Goal: Use online tool/utility: Utilize a website feature to perform a specific function

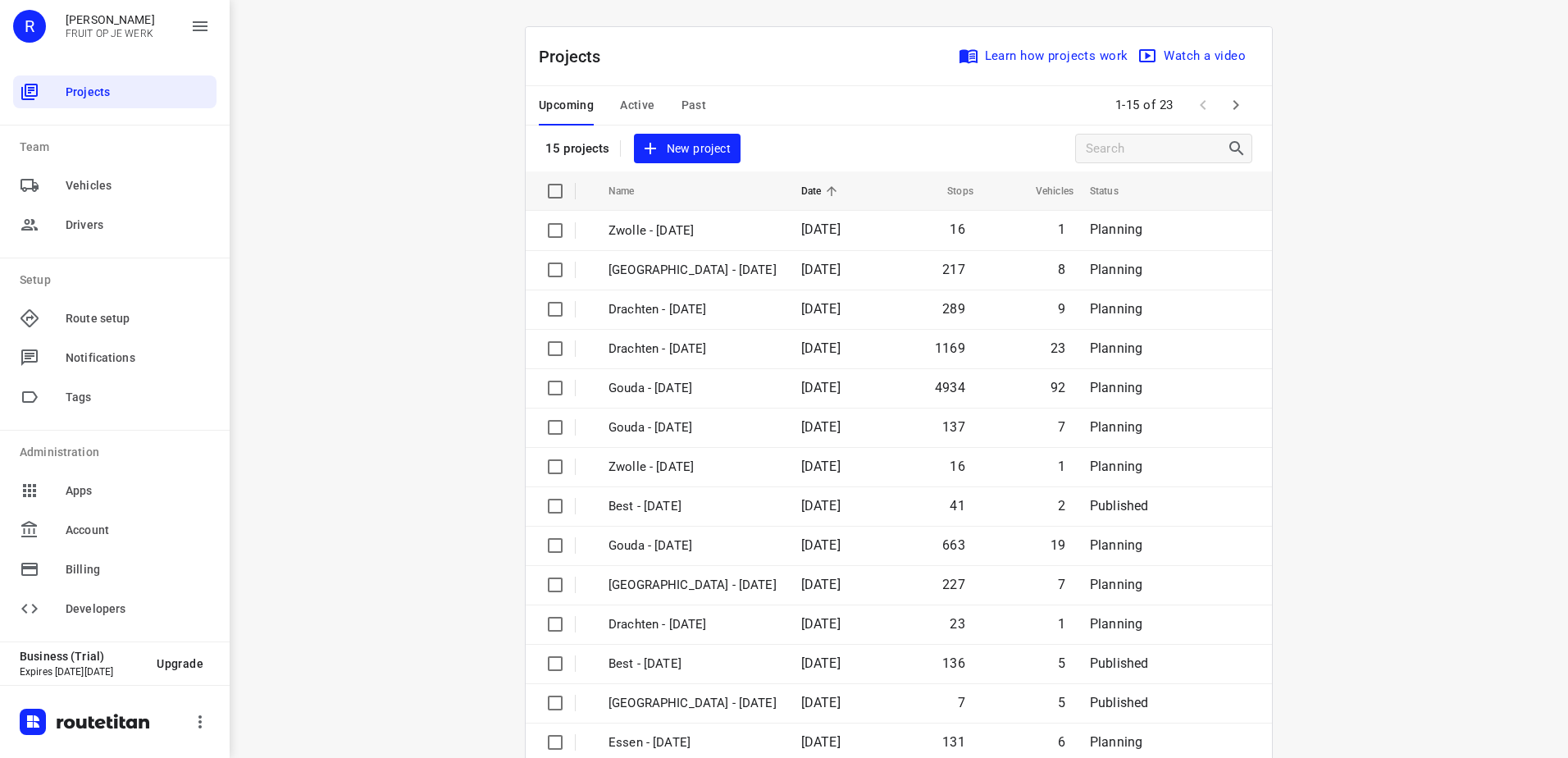
click at [620, 98] on span "Active" at bounding box center [637, 105] width 35 height 21
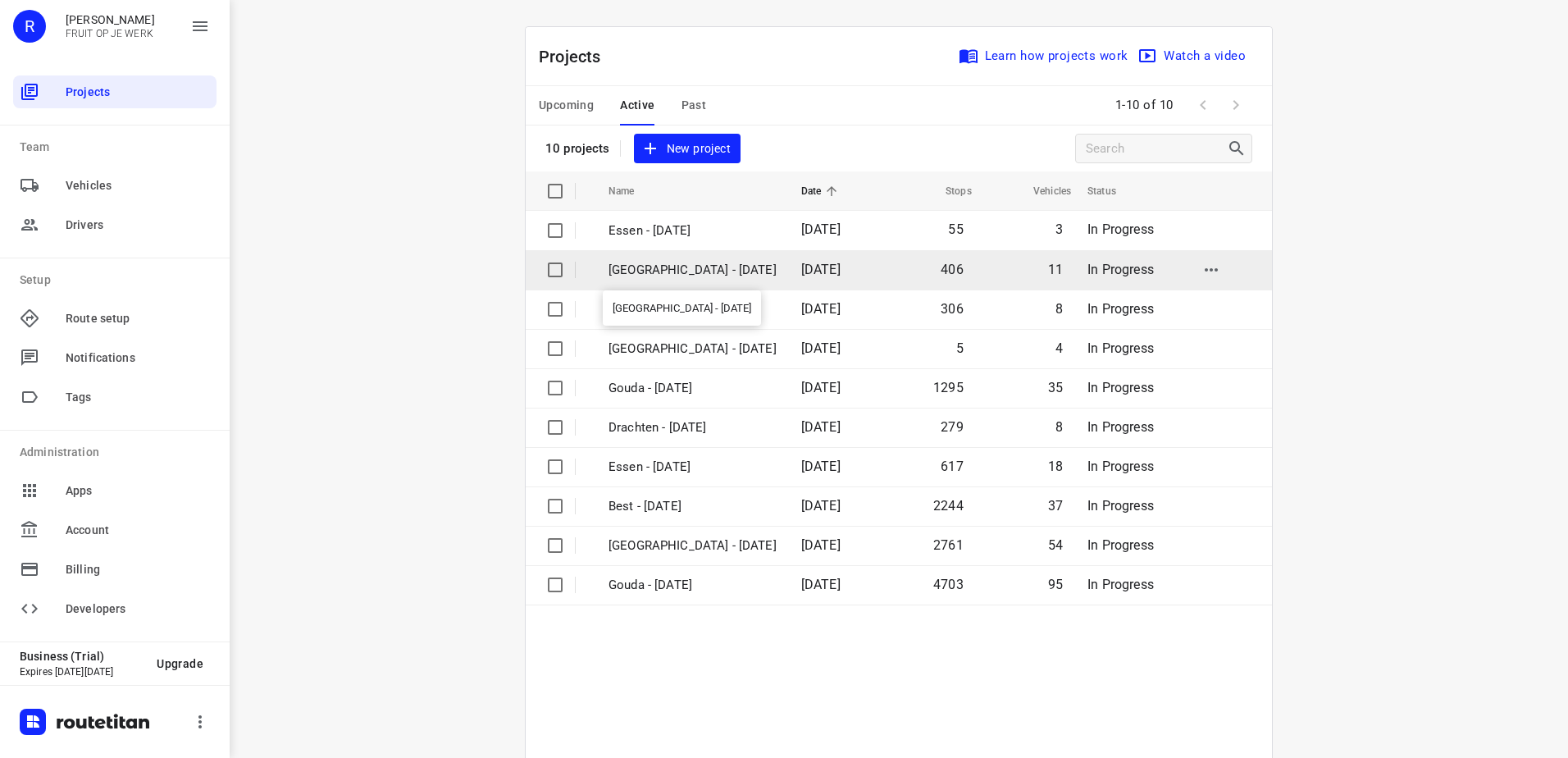
click at [654, 271] on p "Zwolle - Tuesday" at bounding box center [692, 270] width 168 height 19
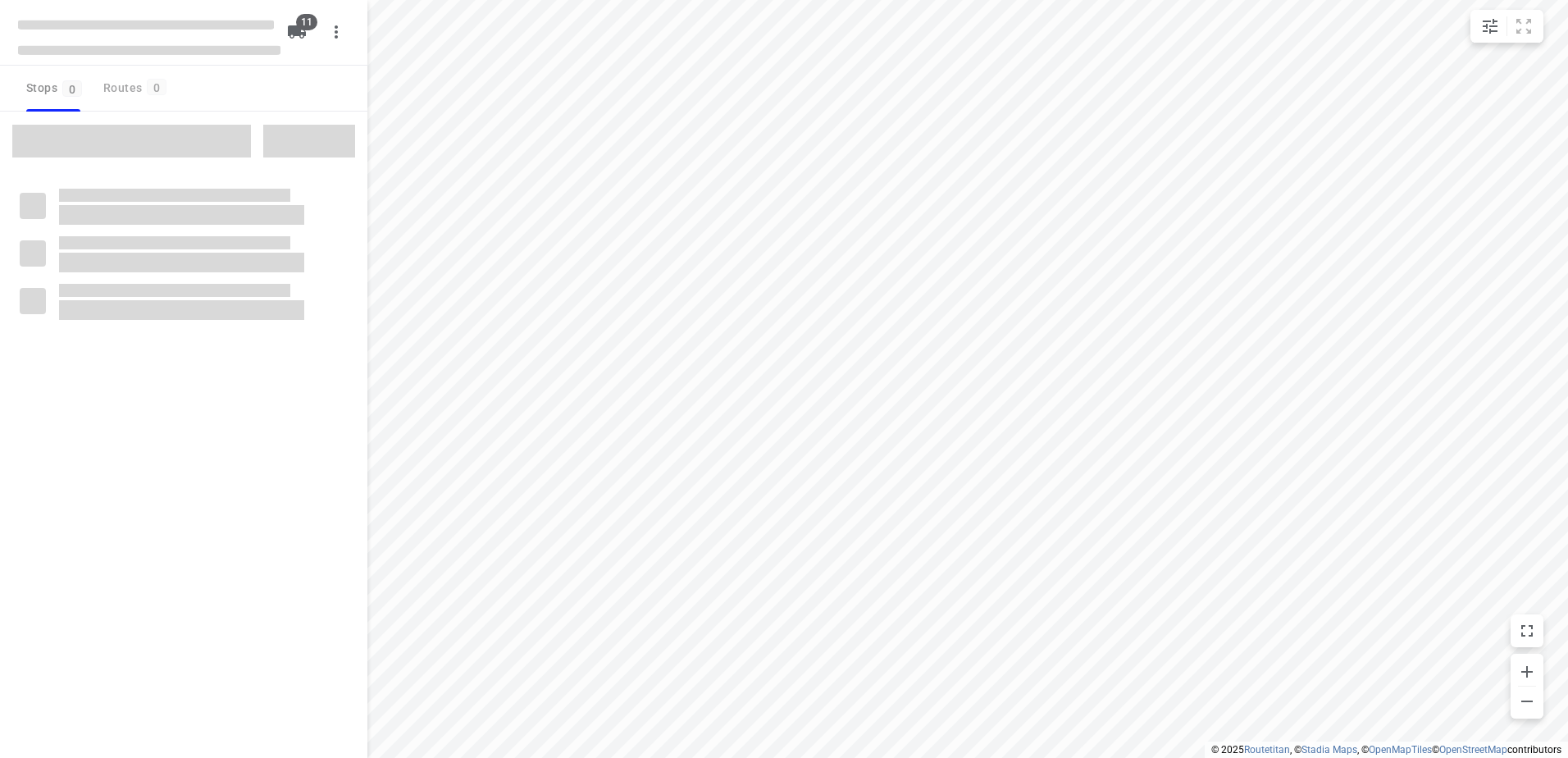
type input "distance"
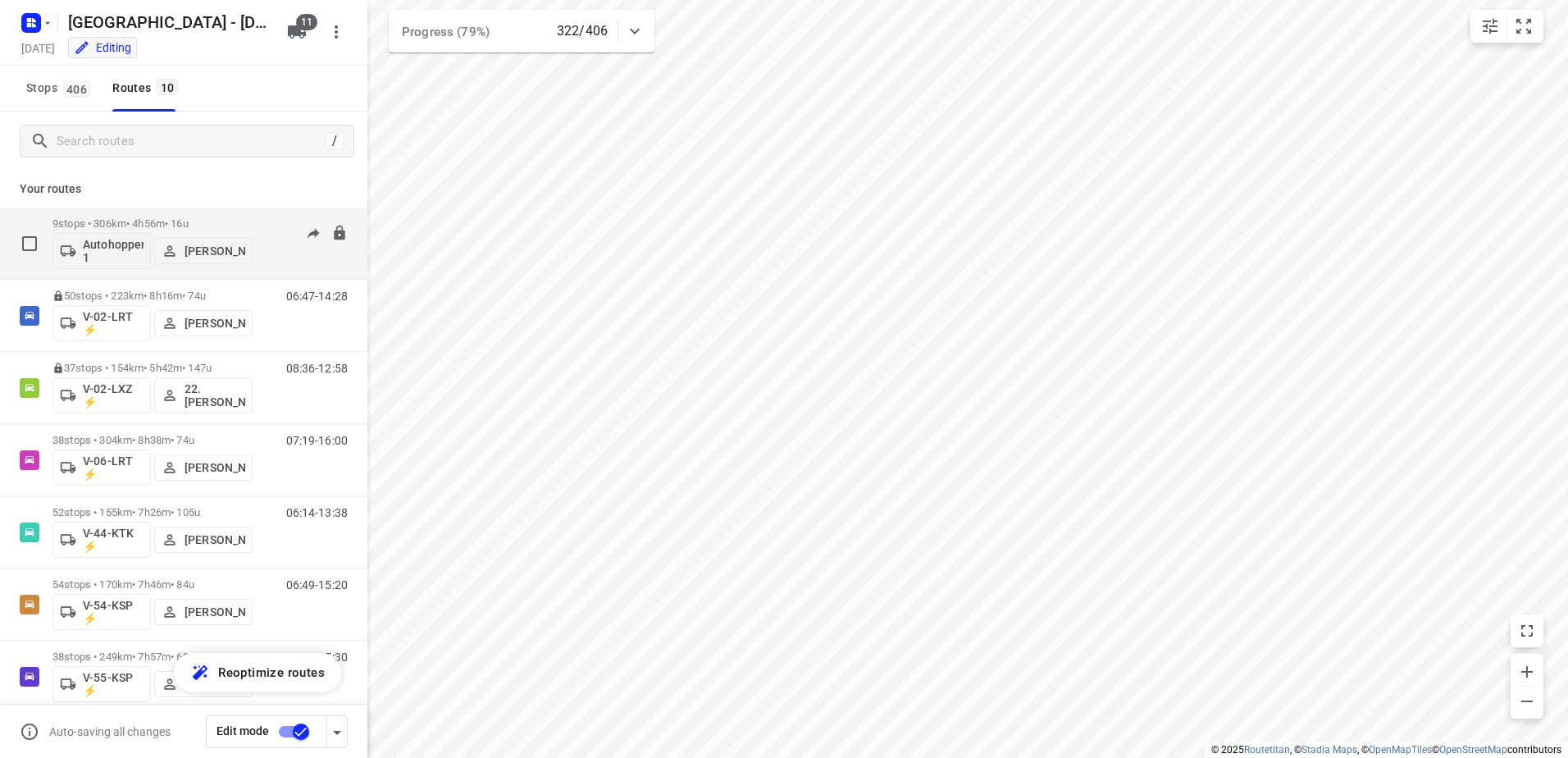
click at [163, 214] on div "9 stops • 306km • 4h56m • 16u Autohopper 1 Nina Jo An Kleinjan" at bounding box center [152, 243] width 200 height 68
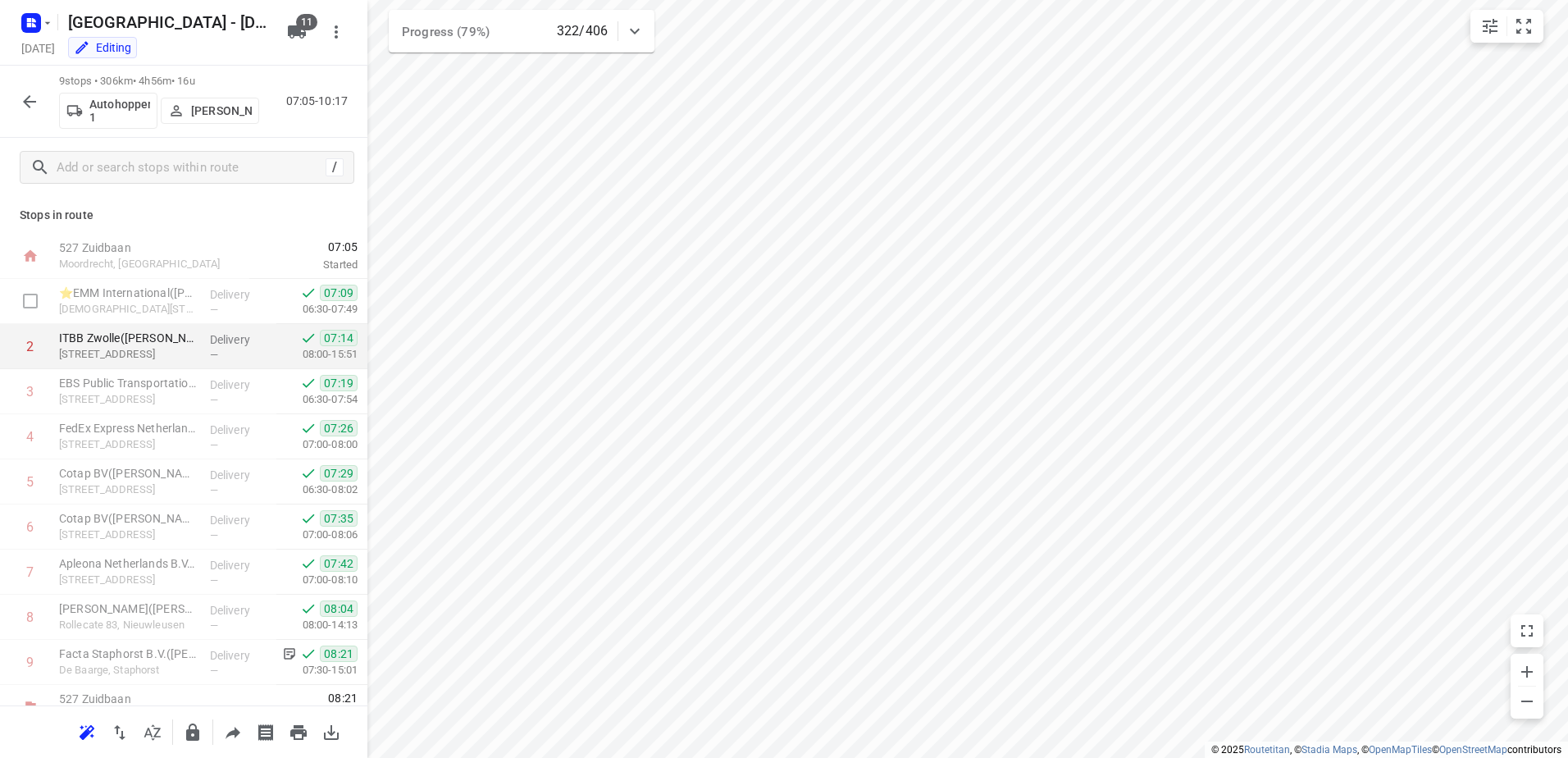
scroll to position [25, 0]
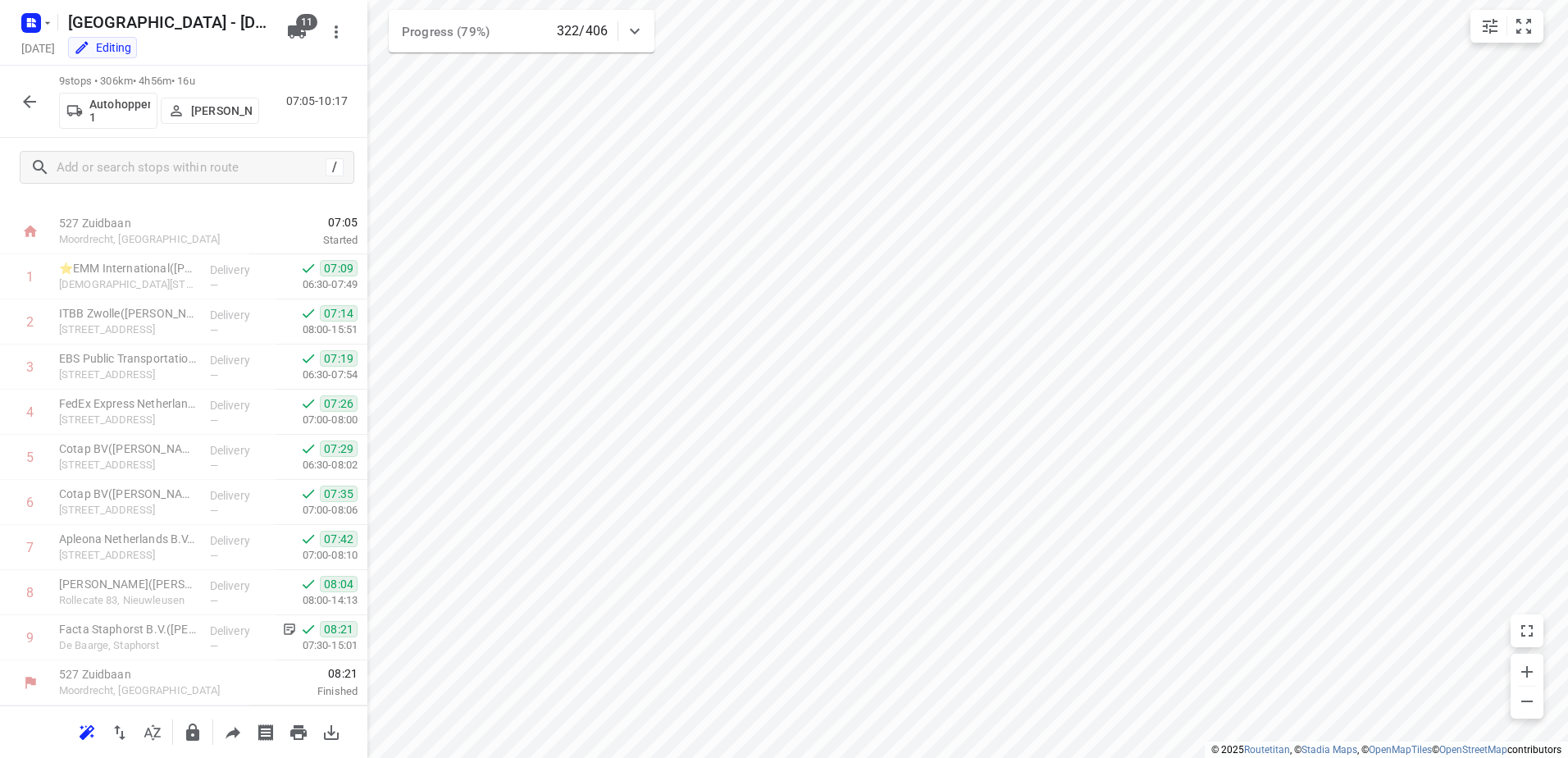
click at [29, 89] on button "button" at bounding box center [29, 102] width 33 height 33
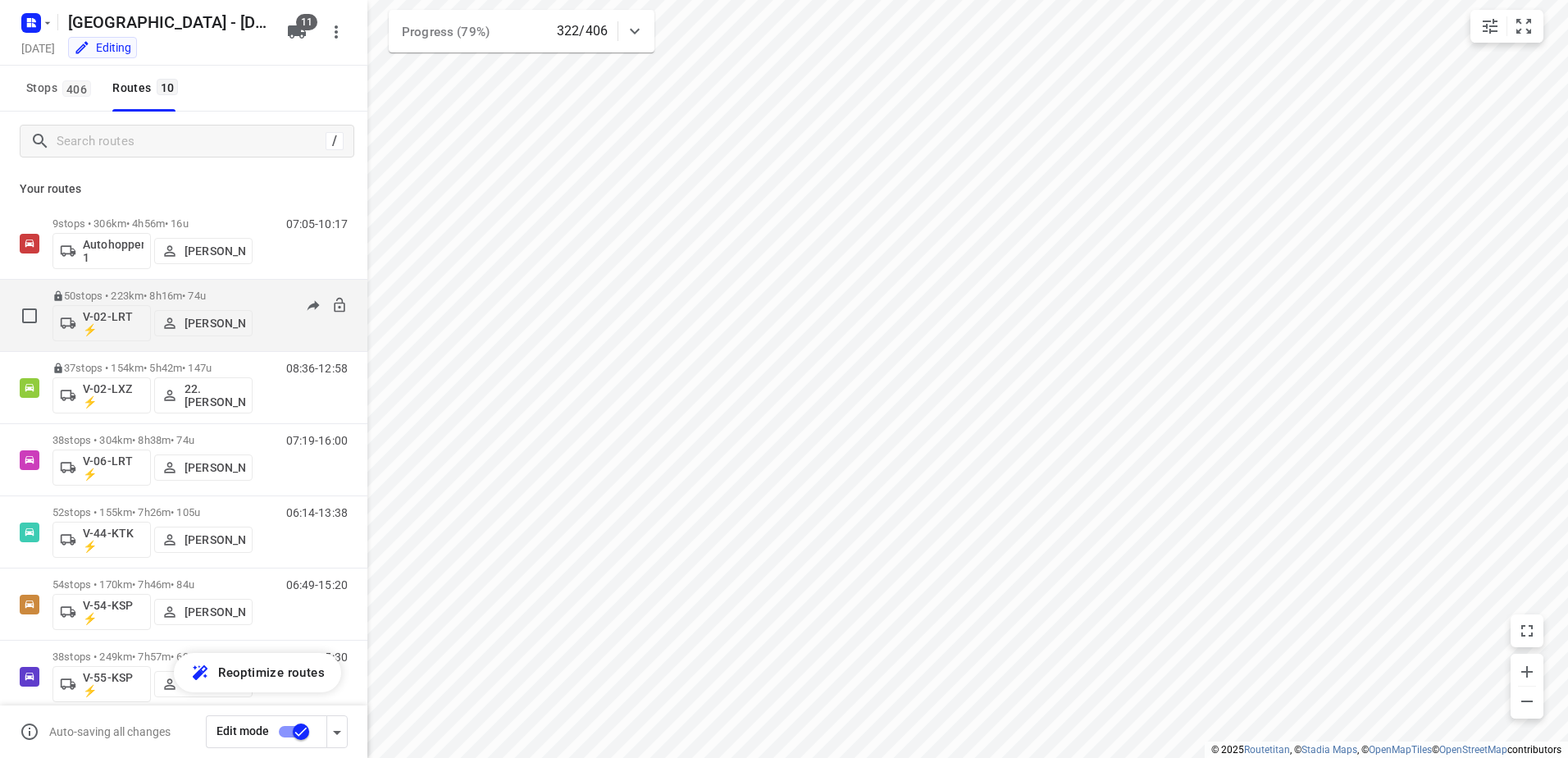
click at [152, 292] on p "50 stops • 223km • 8h16m • 74u" at bounding box center [152, 296] width 200 height 12
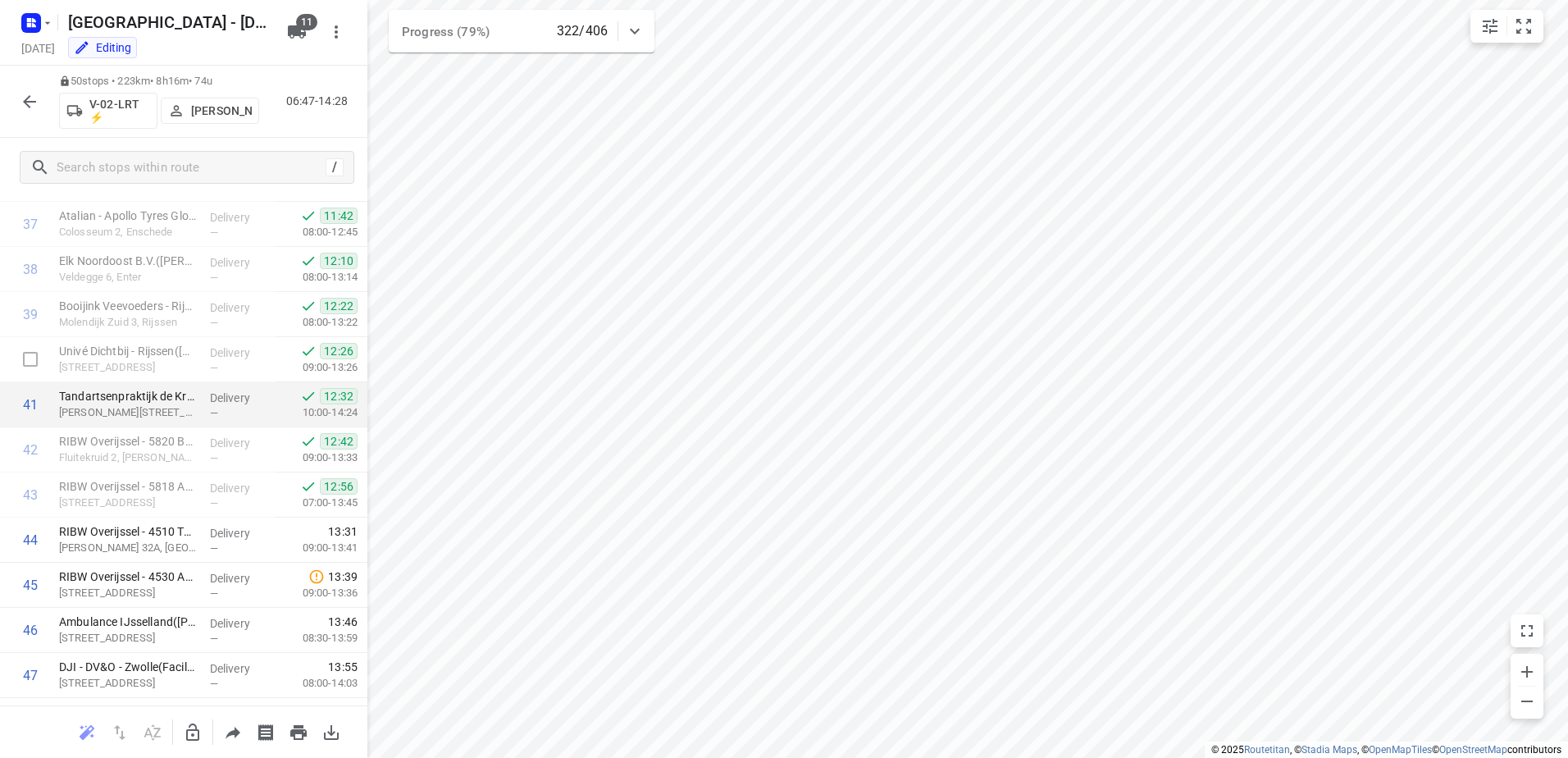
scroll to position [1874, 0]
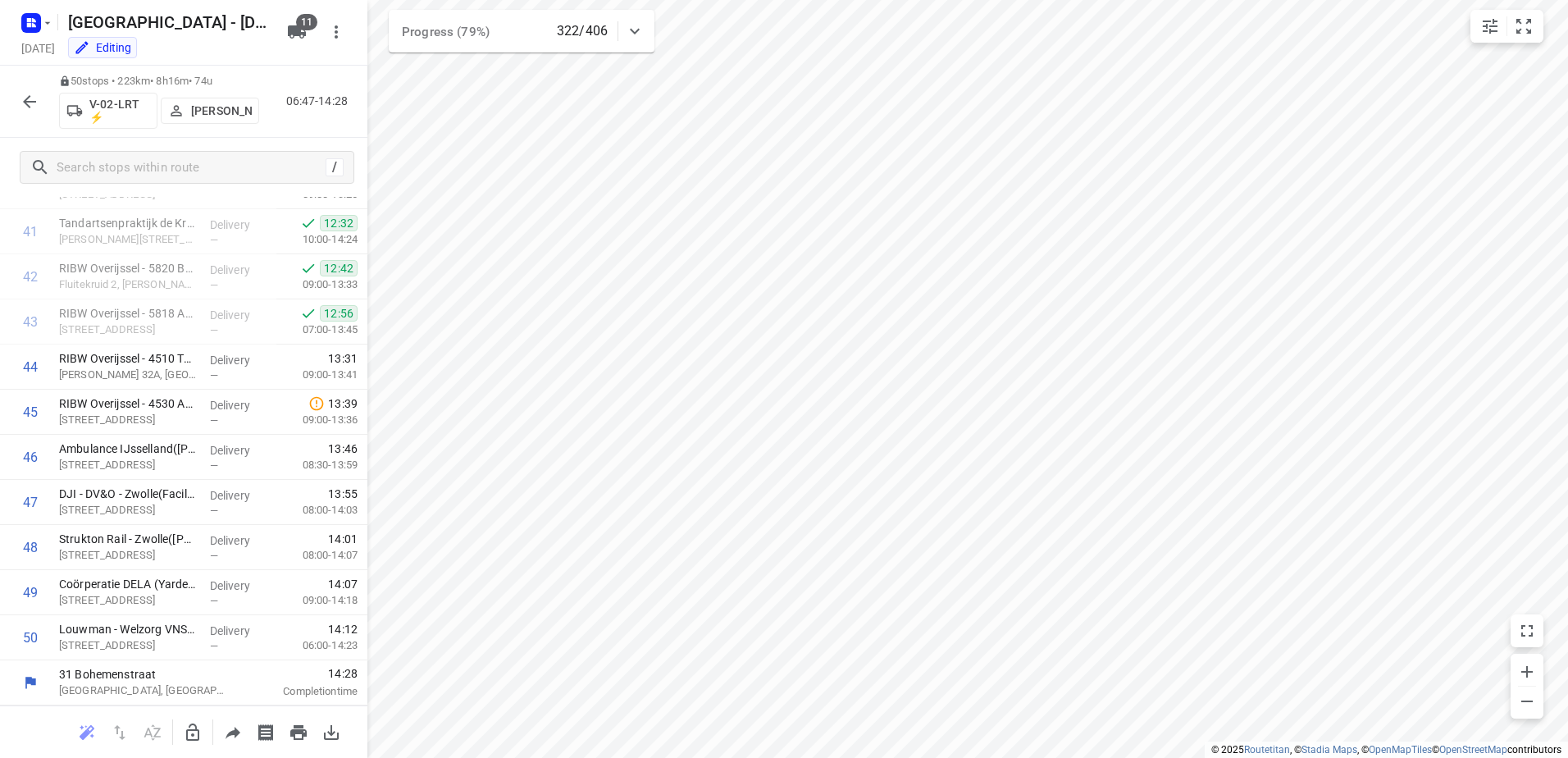
click at [29, 104] on icon "button" at bounding box center [30, 102] width 20 height 20
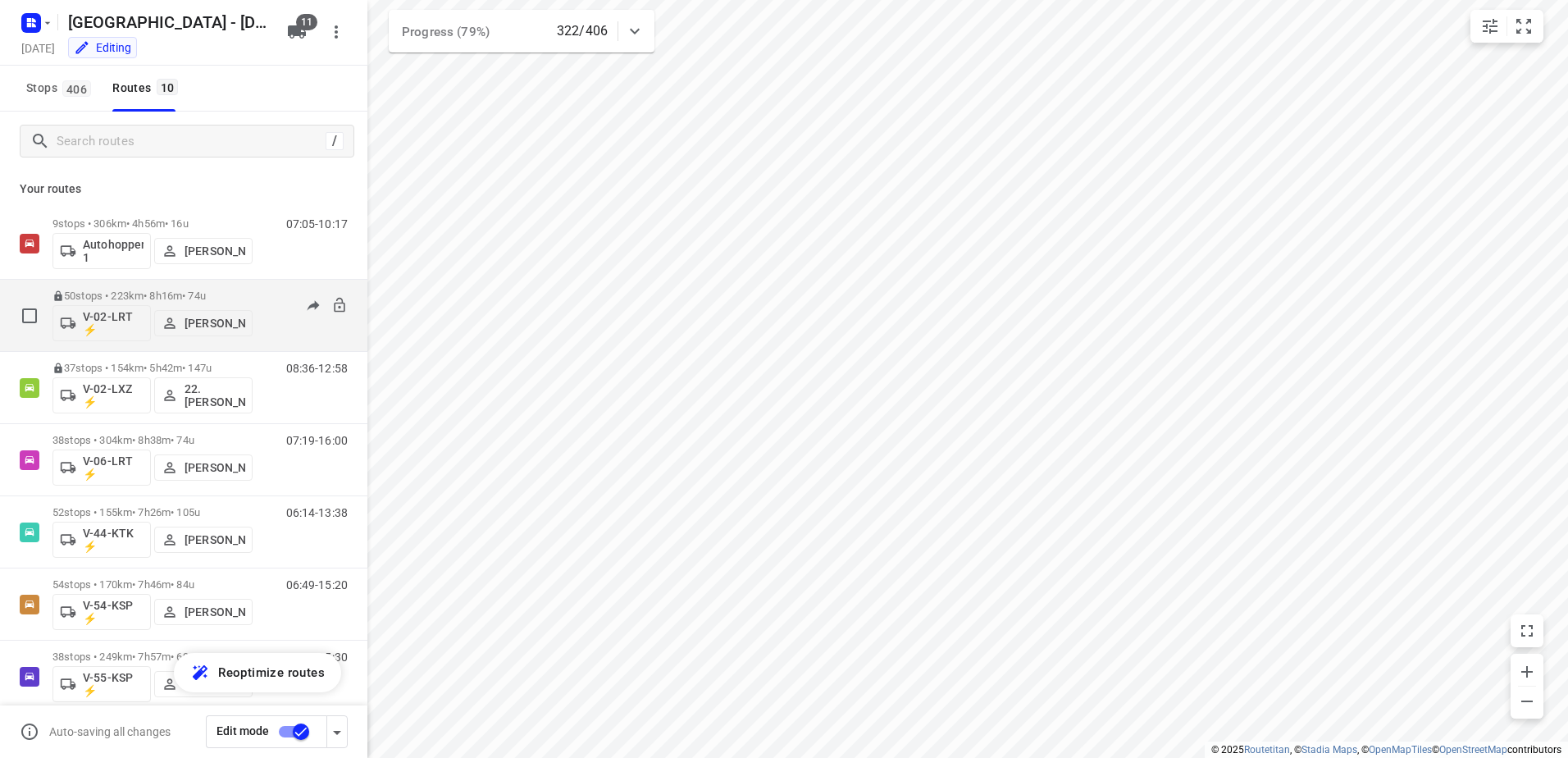
click at [141, 294] on p "50 stops • 223km • 8h16m • 74u" at bounding box center [152, 296] width 200 height 12
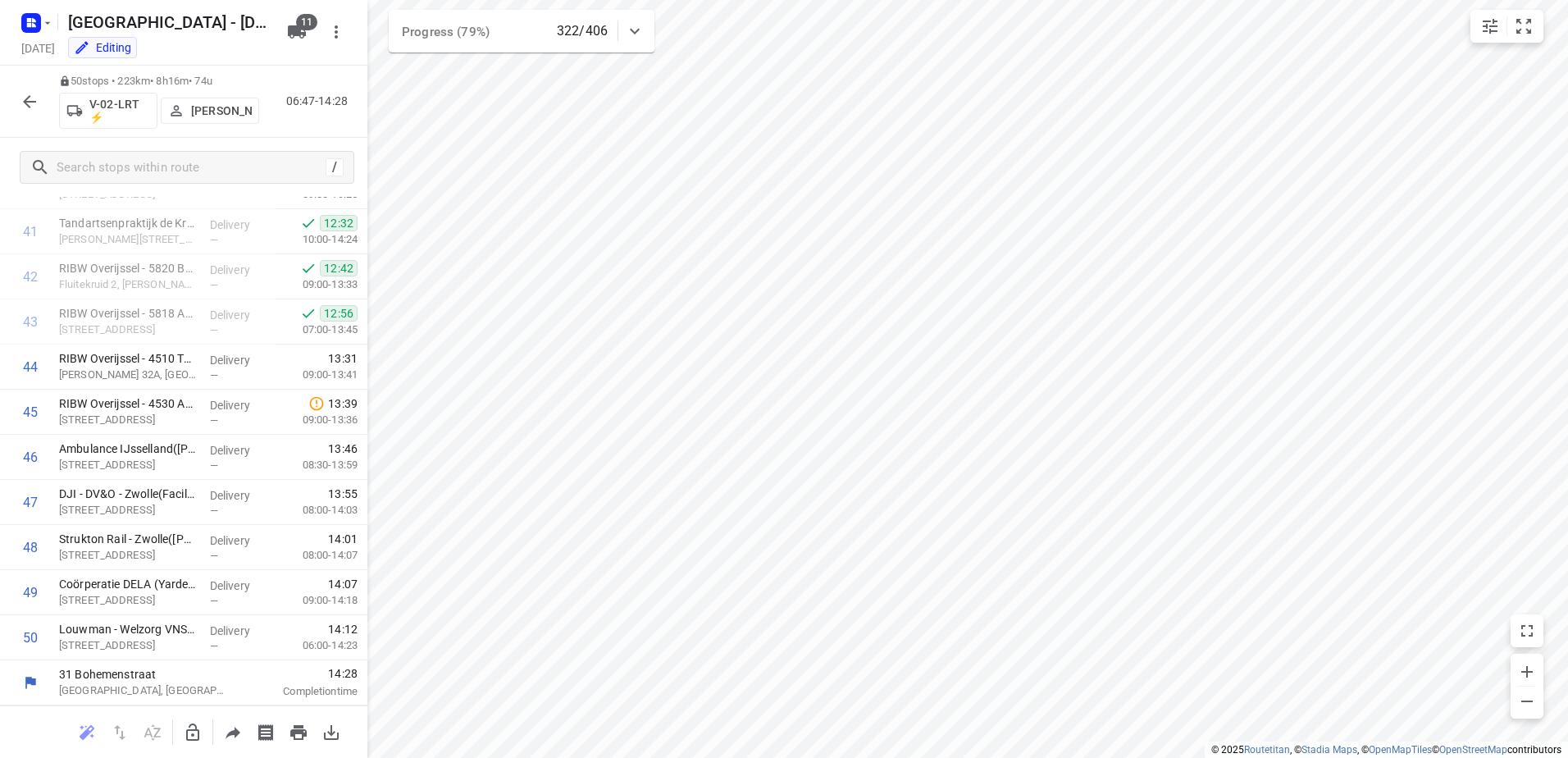
click at [37, 92] on icon "button" at bounding box center [30, 102] width 20 height 20
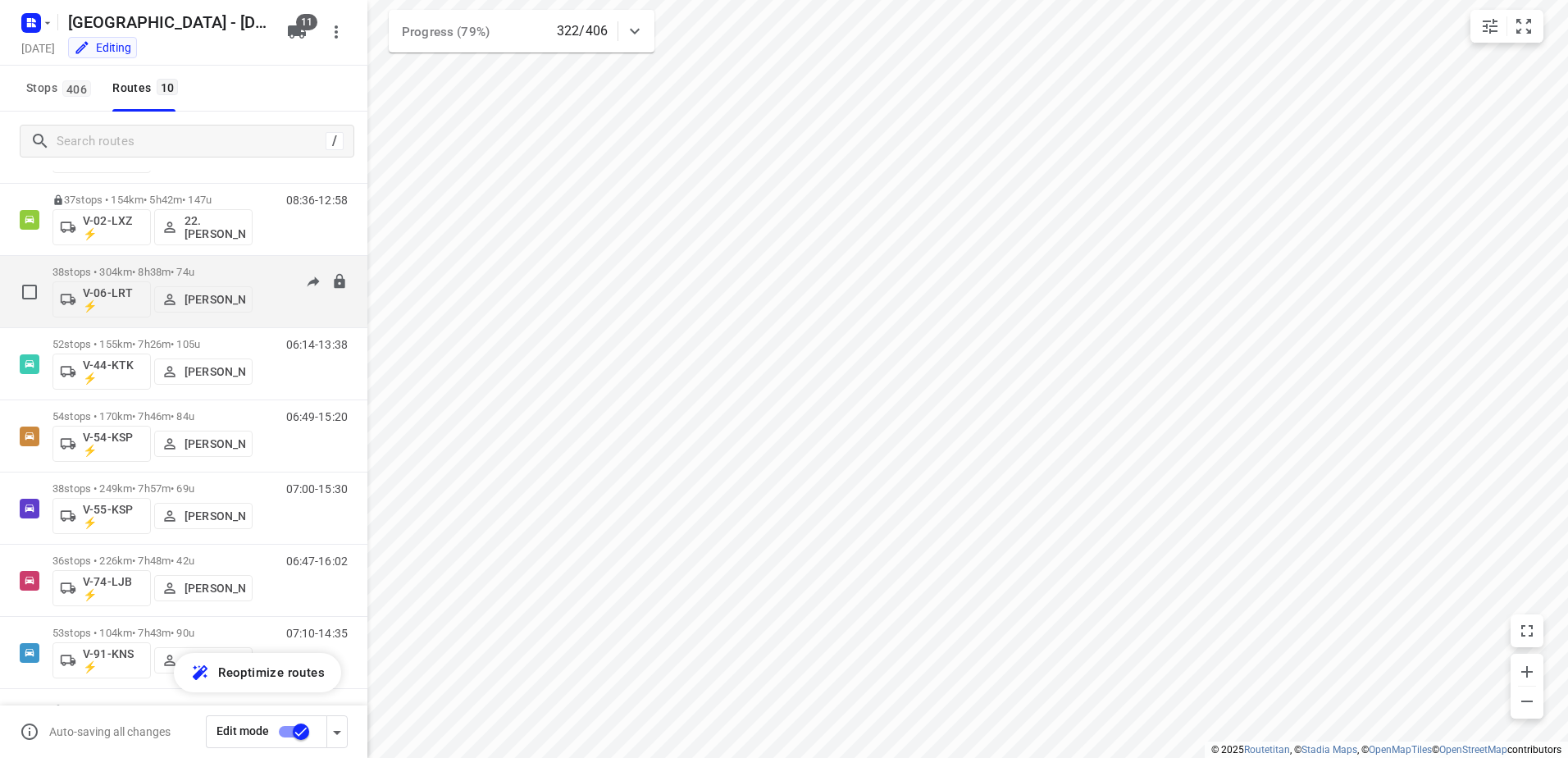
scroll to position [240, 0]
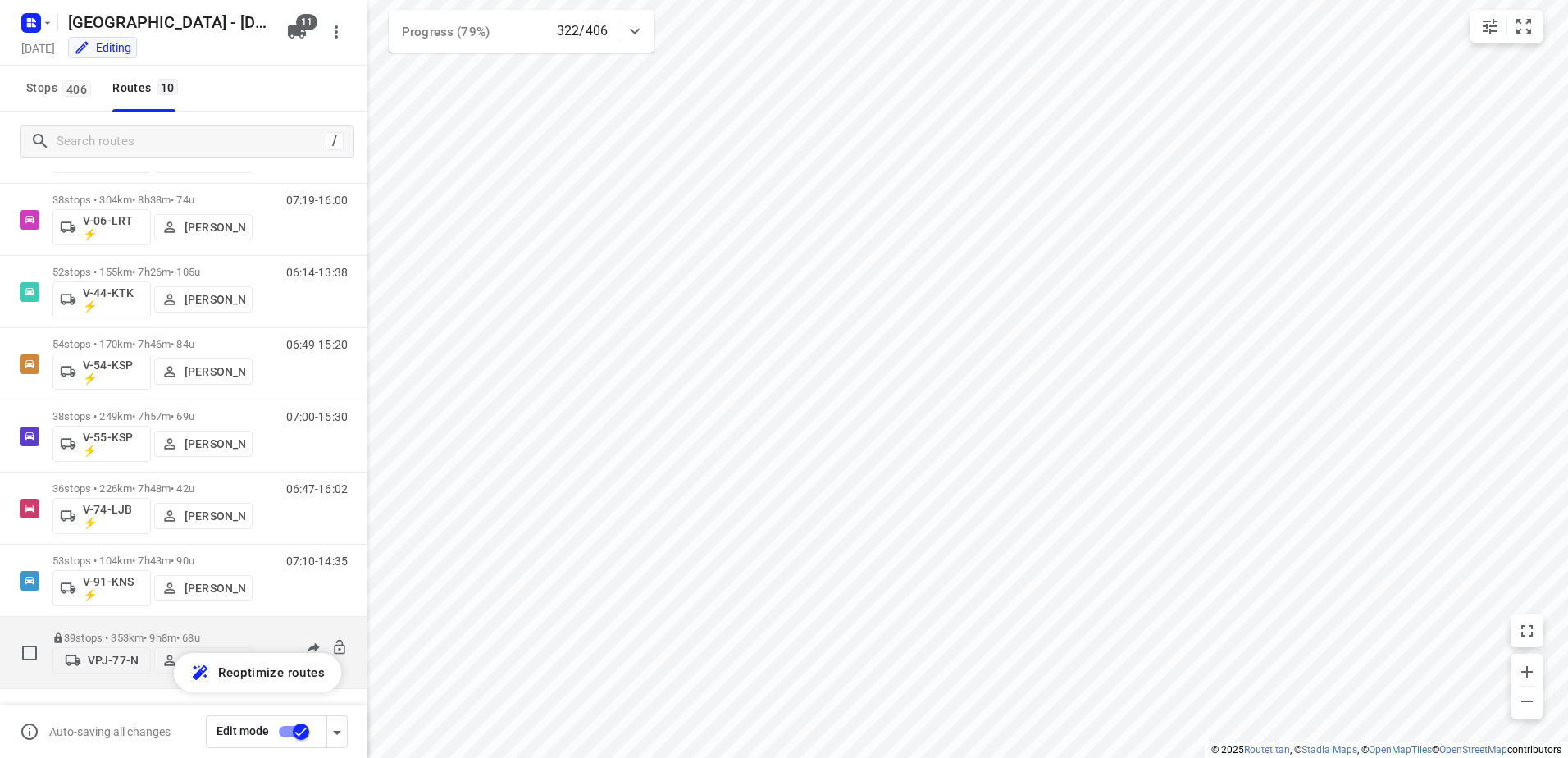
click at [147, 628] on div "39 stops • 353km • 9h8m • 68u VPJ-77-N Milan Rave" at bounding box center [152, 652] width 200 height 58
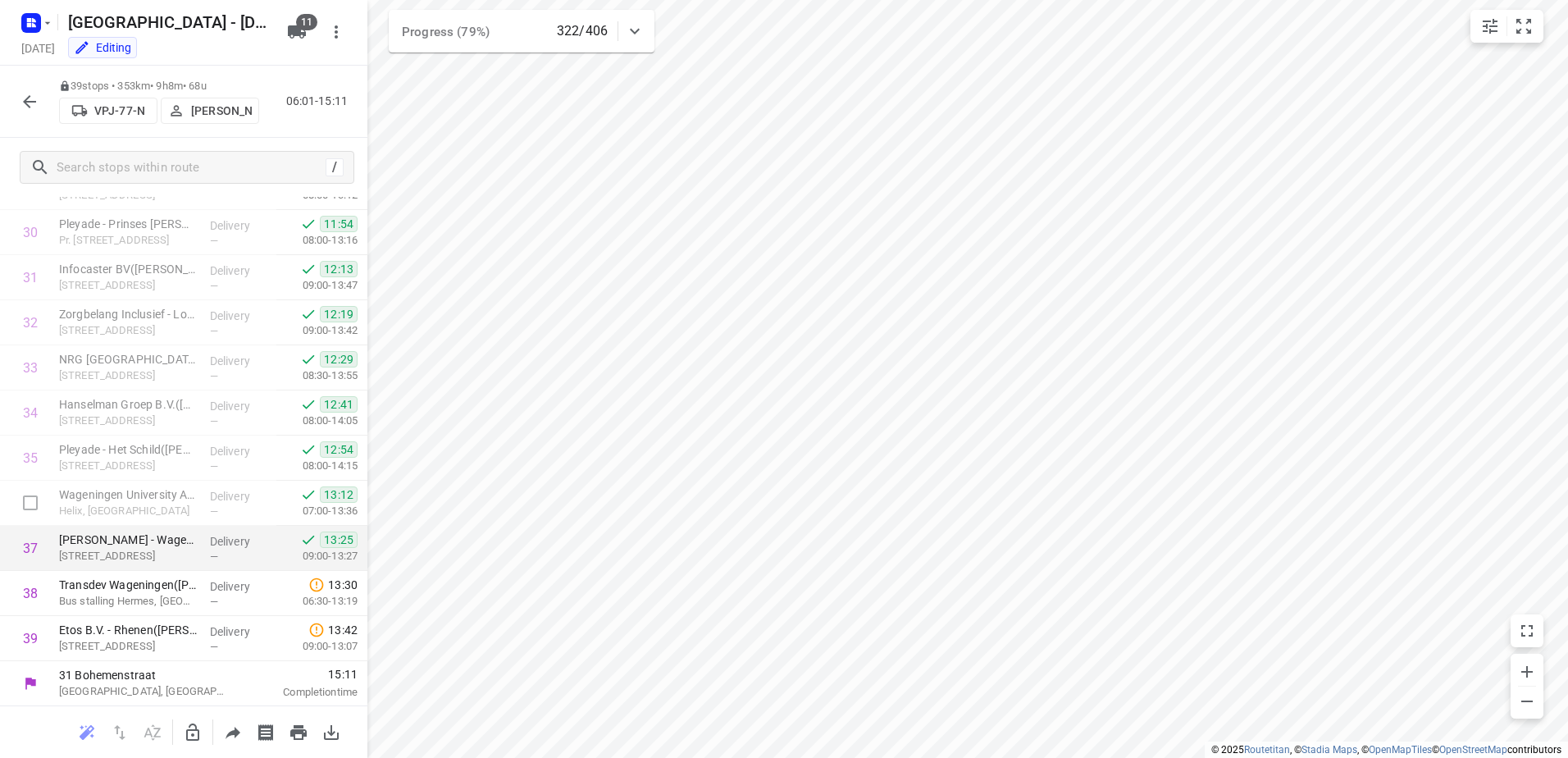
scroll to position [1378, 0]
click at [30, 88] on button "button" at bounding box center [29, 102] width 33 height 33
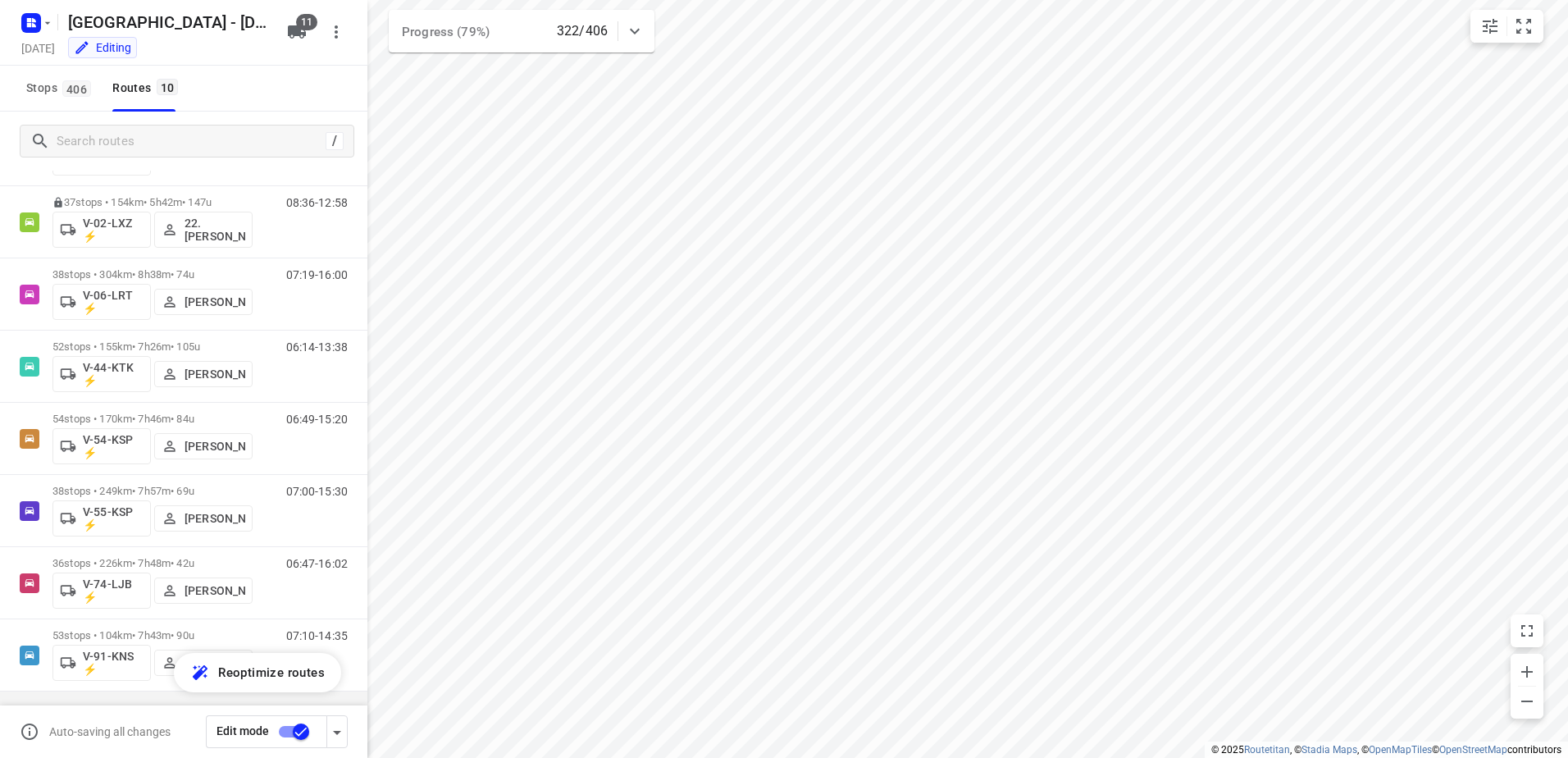
scroll to position [240, 0]
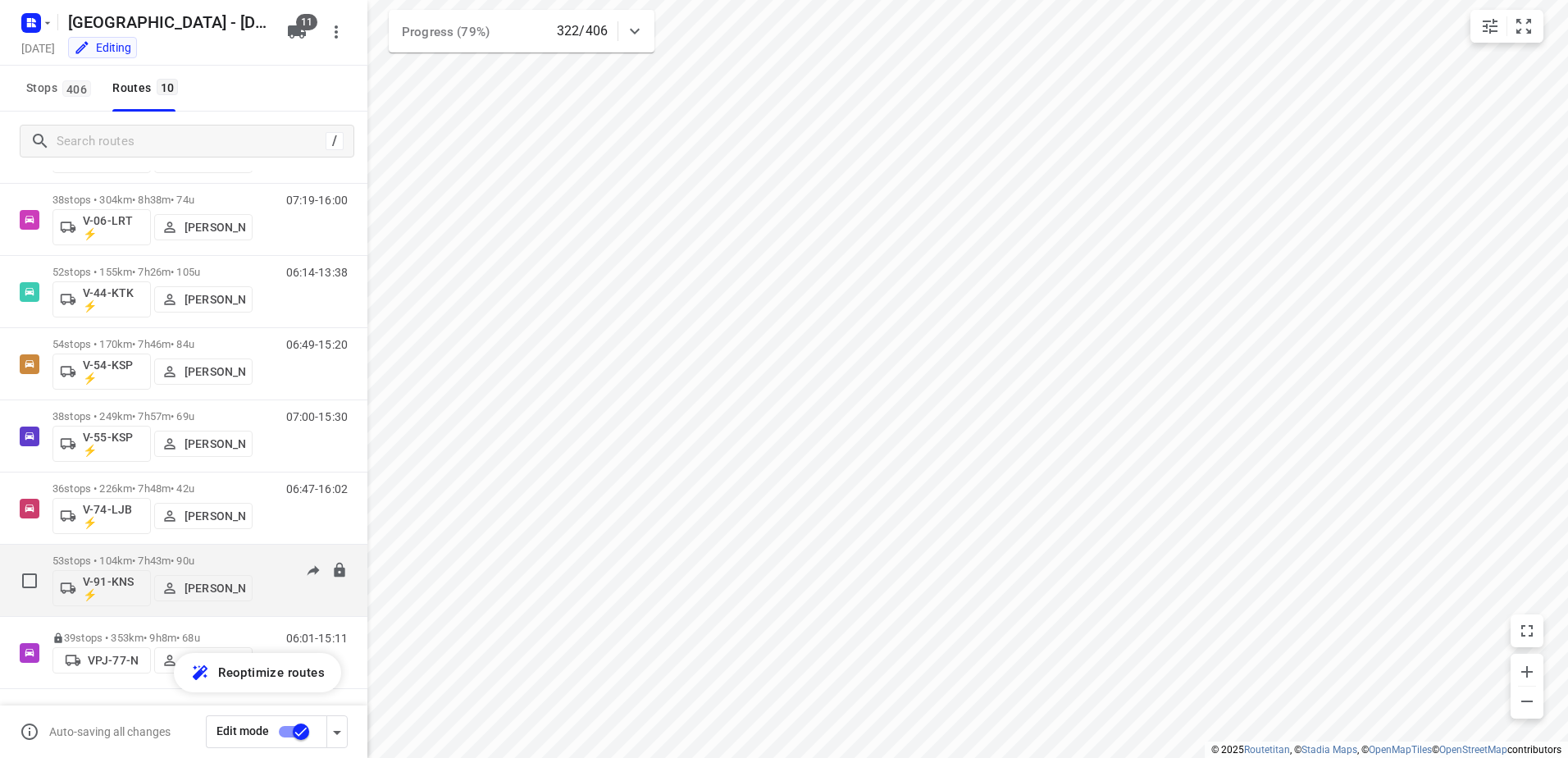
click at [155, 554] on div "53 stops • 104km • 7h43m • 90u V-91-KNS ⚡ Sten Sturgess" at bounding box center [152, 580] width 200 height 68
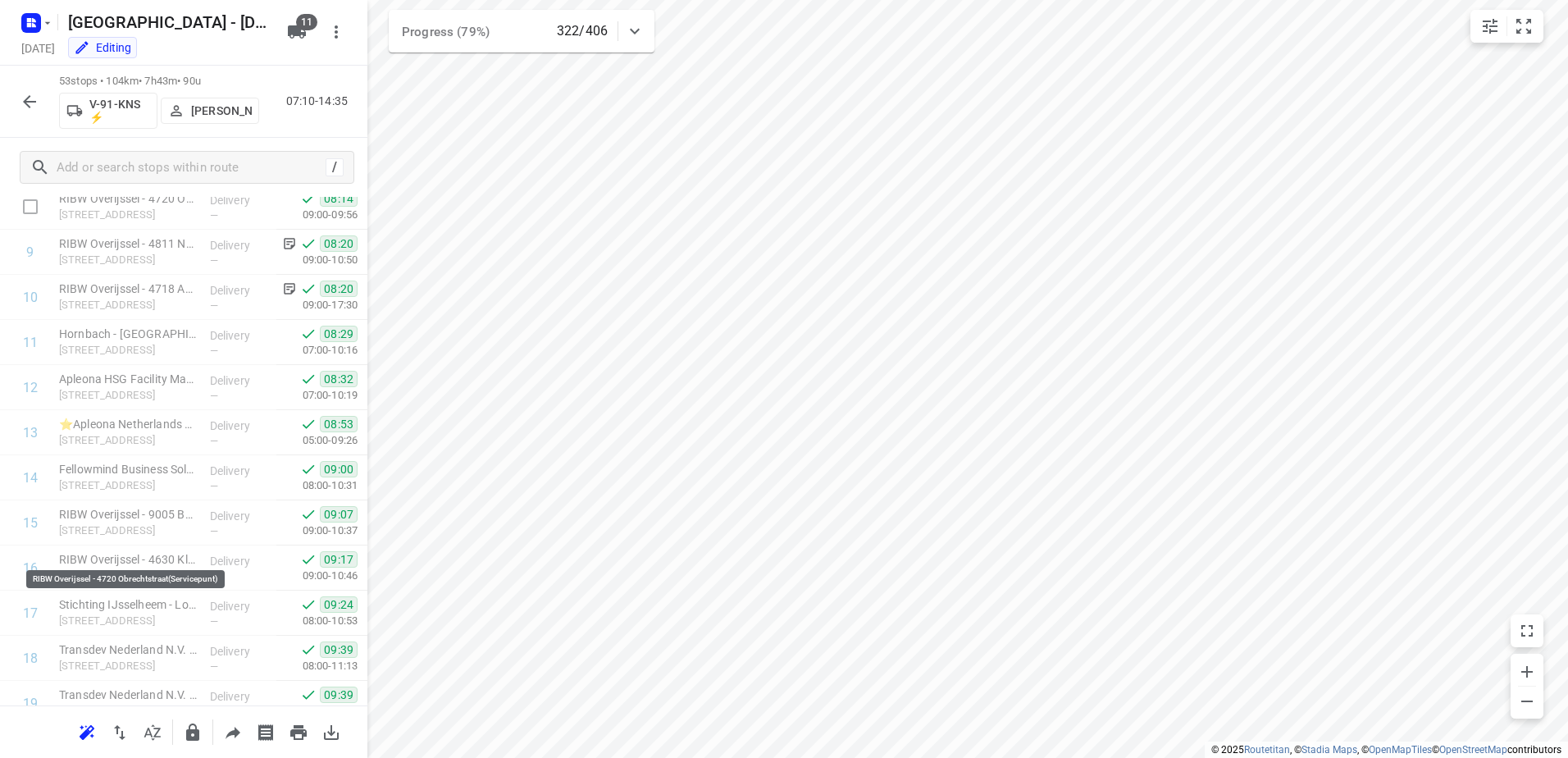
scroll to position [0, 0]
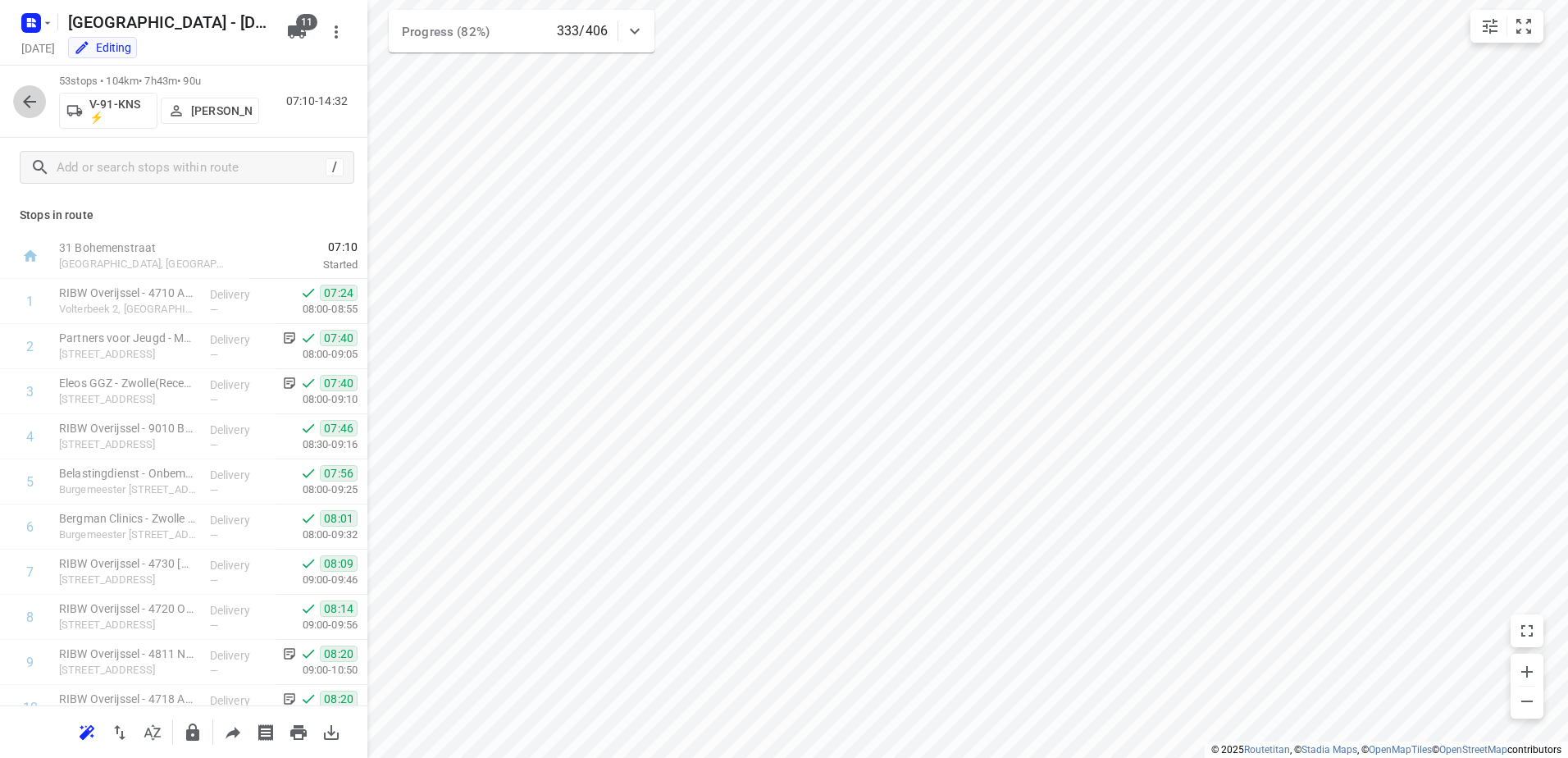
click at [17, 100] on button "button" at bounding box center [29, 102] width 33 height 33
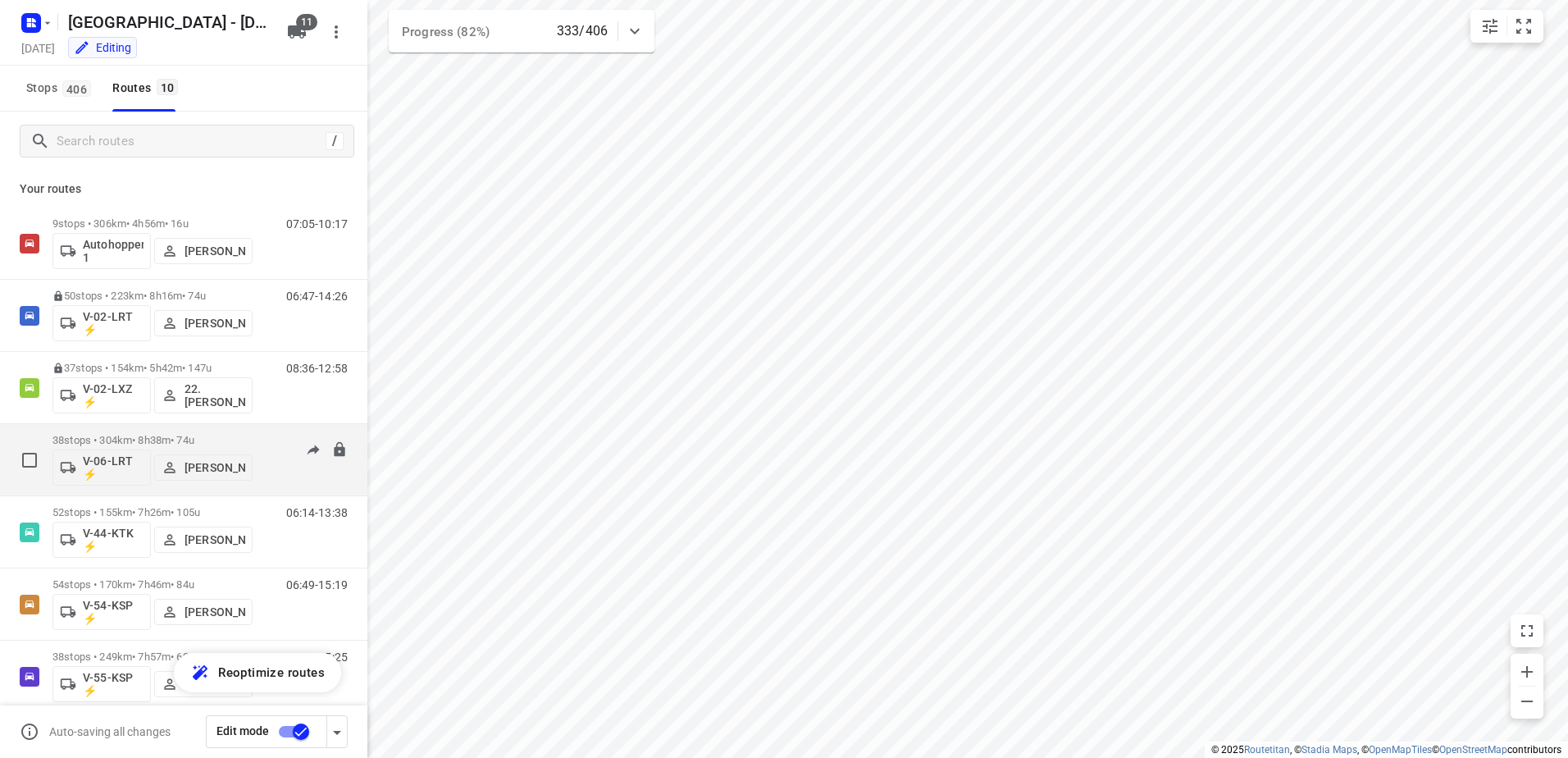
click at [136, 438] on p "38 stops • 304km • 8h38m • 74u" at bounding box center [152, 439] width 200 height 12
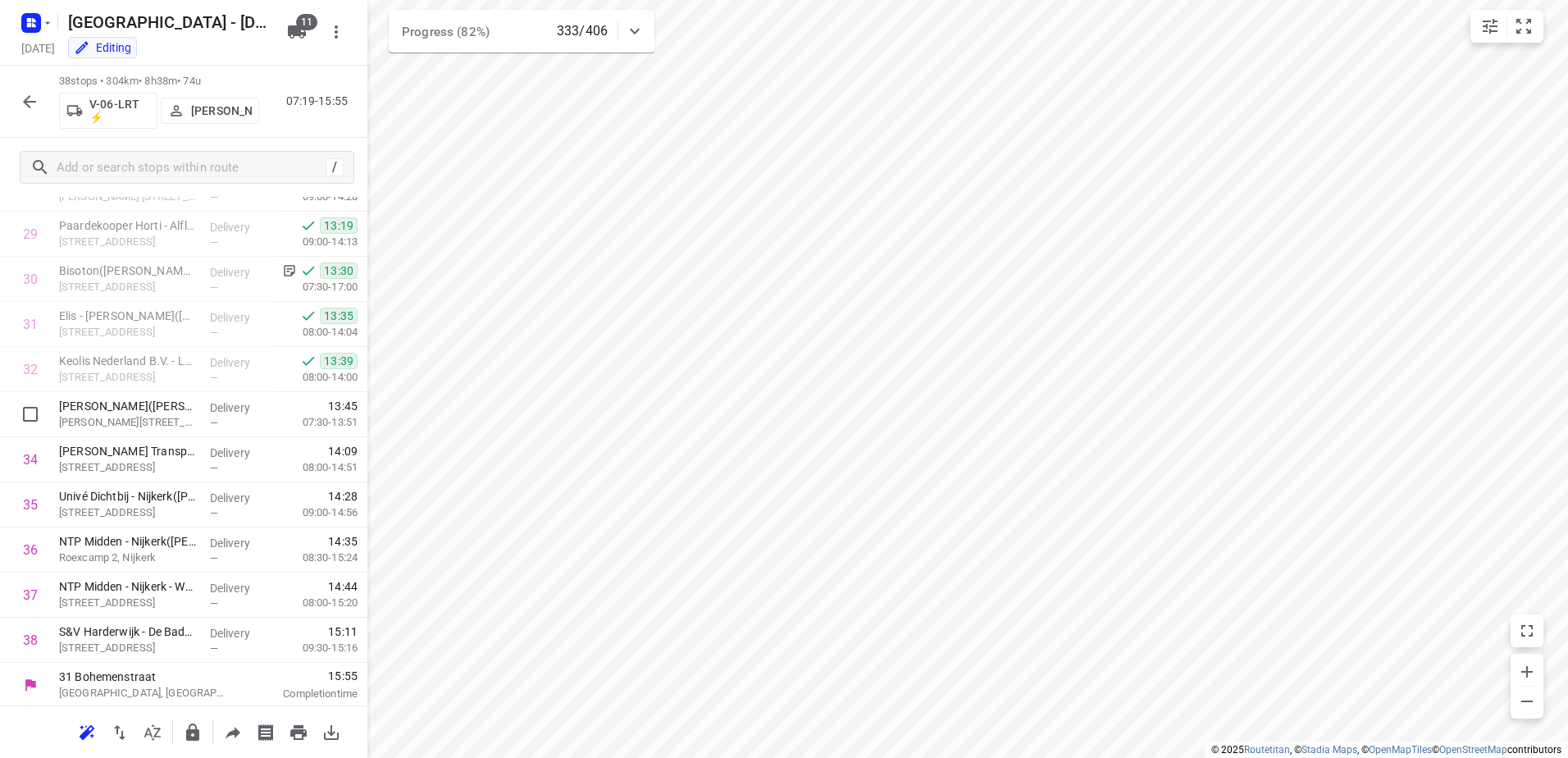
scroll to position [1333, 0]
click at [40, 97] on button "button" at bounding box center [29, 102] width 33 height 33
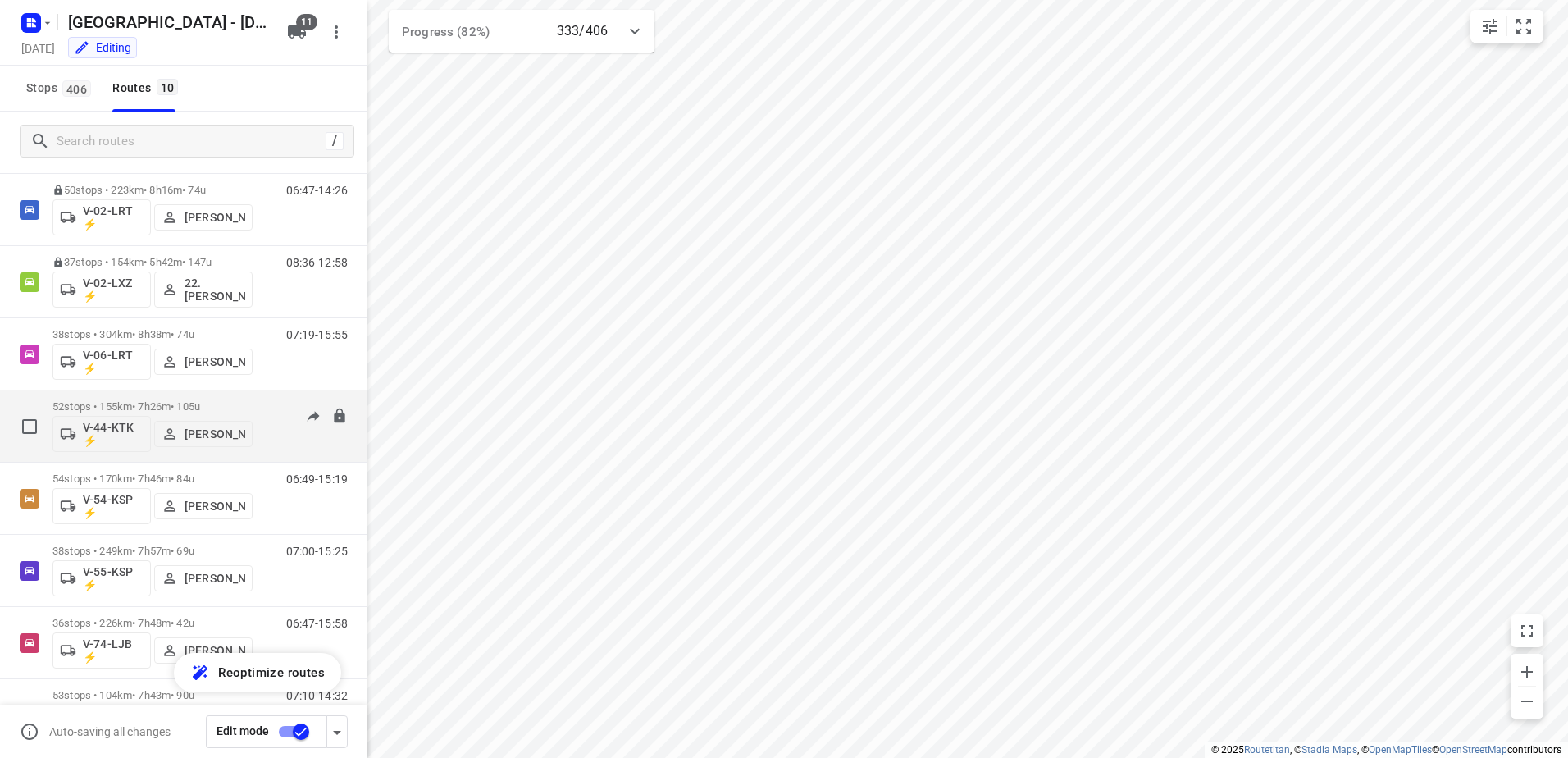
scroll to position [240, 0]
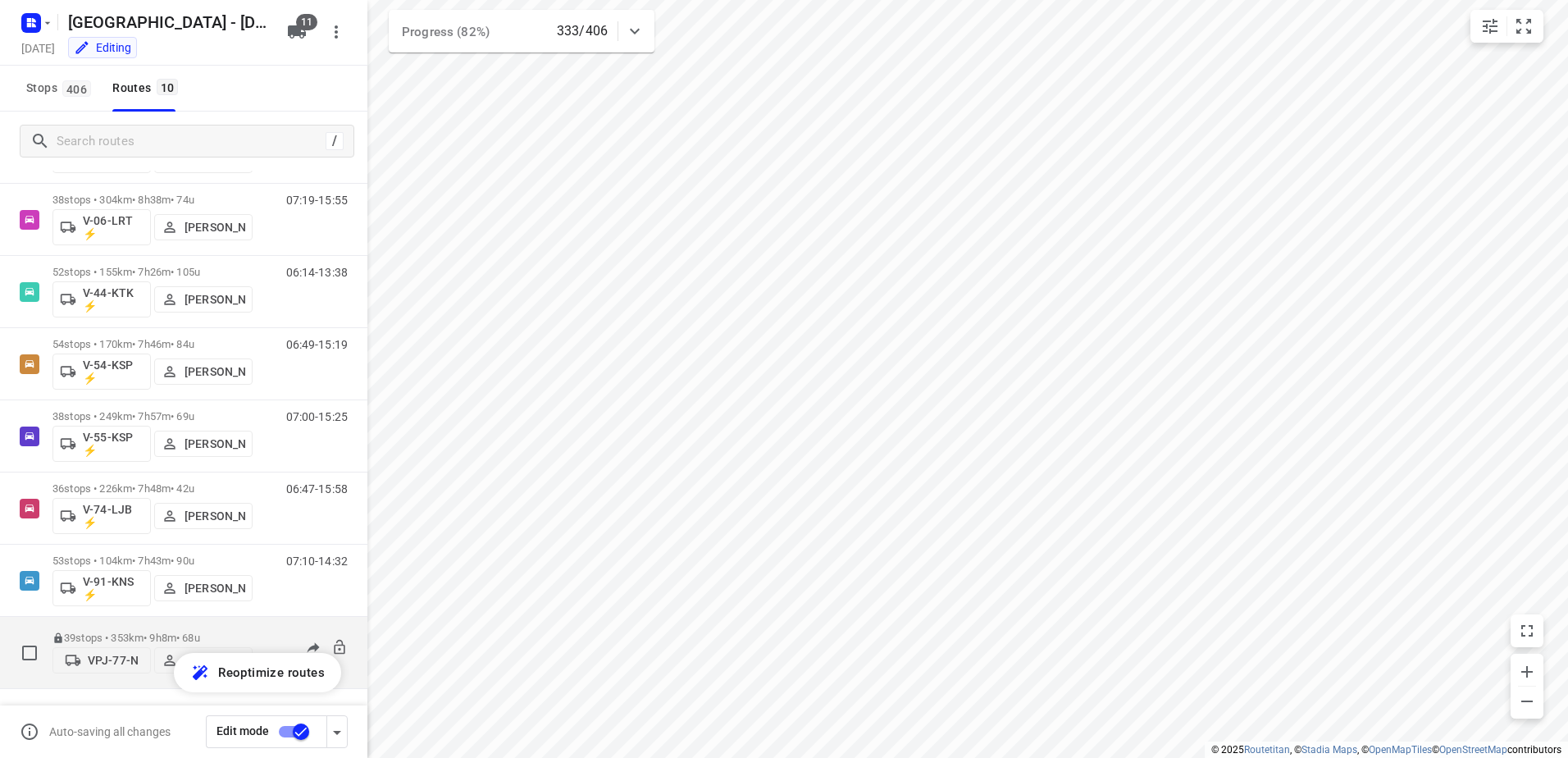
click at [154, 632] on p "39 stops • 353km • 9h8m • 68u" at bounding box center [152, 637] width 200 height 12
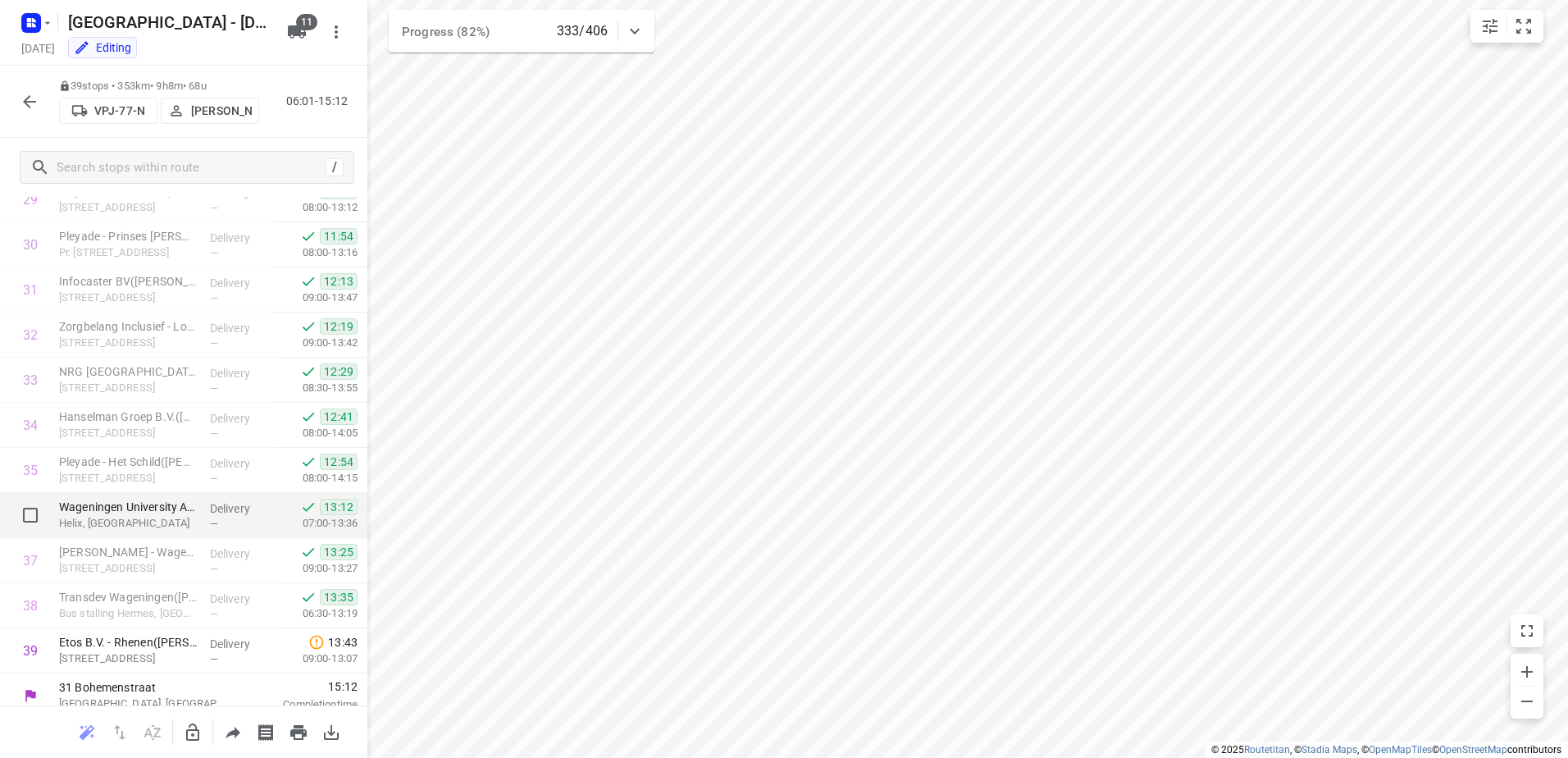
scroll to position [1378, 0]
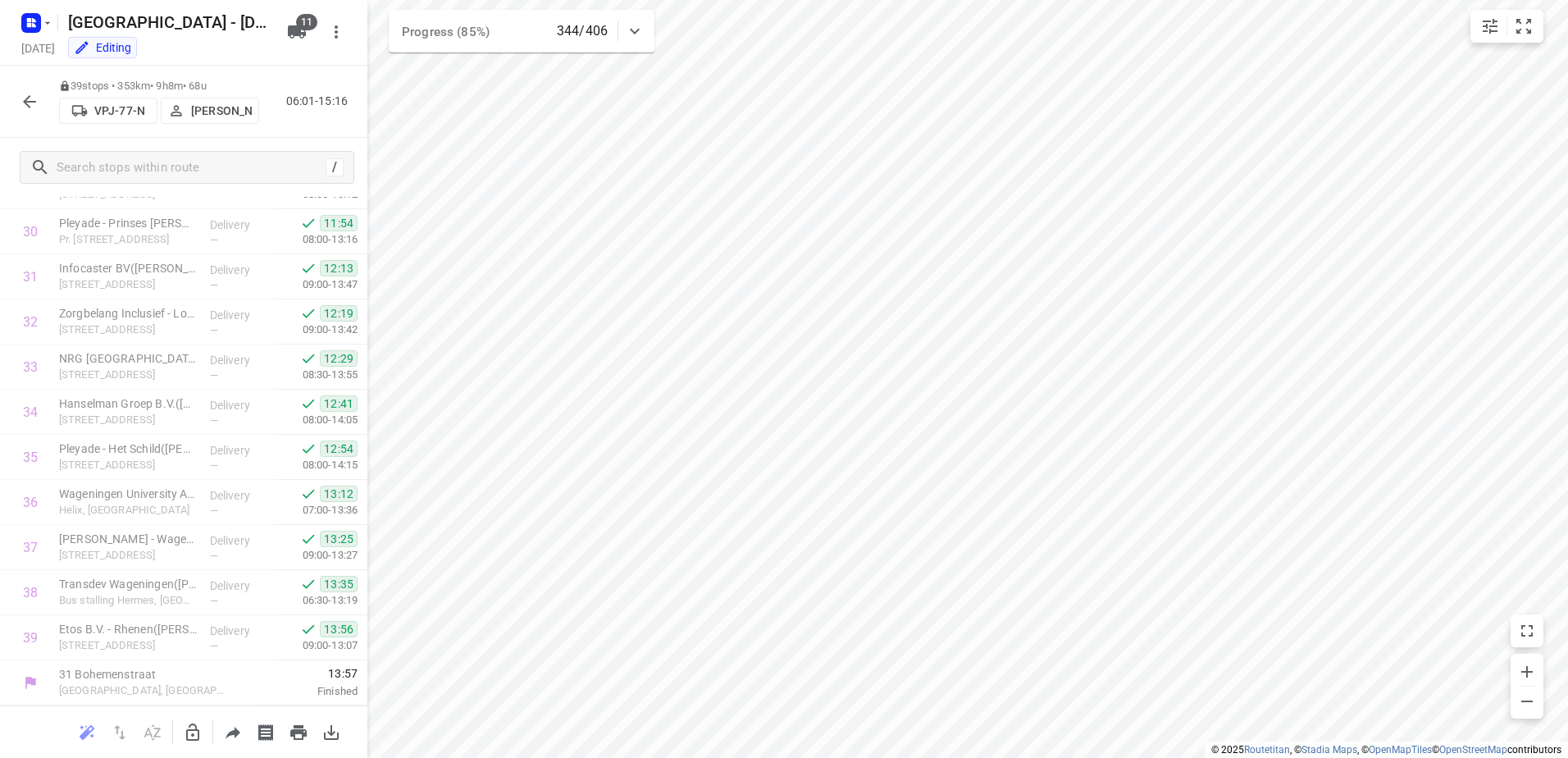
click at [22, 103] on icon "button" at bounding box center [30, 102] width 20 height 20
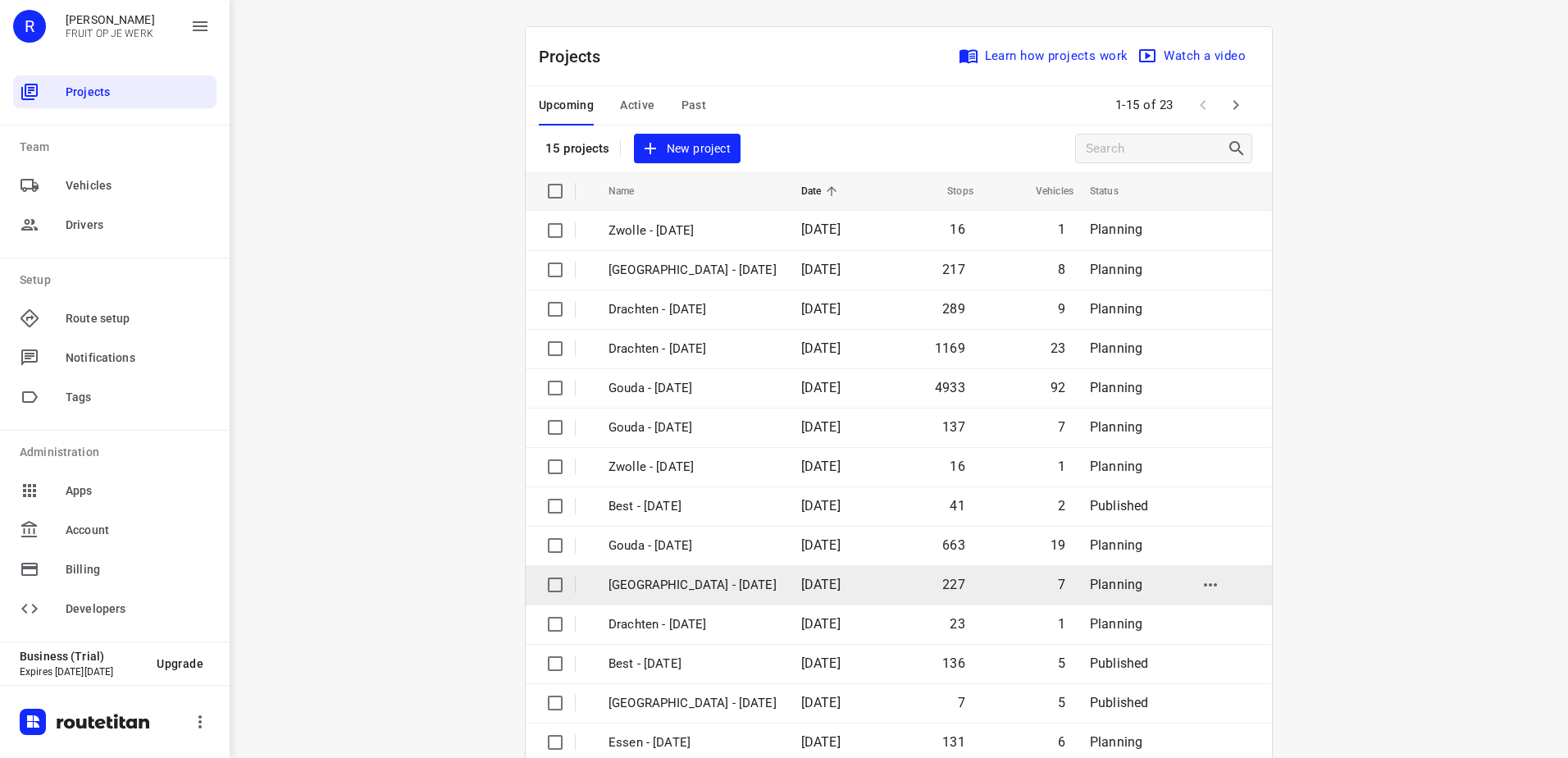
click at [702, 587] on p "[GEOGRAPHIC_DATA] - [DATE]" at bounding box center [692, 585] width 168 height 19
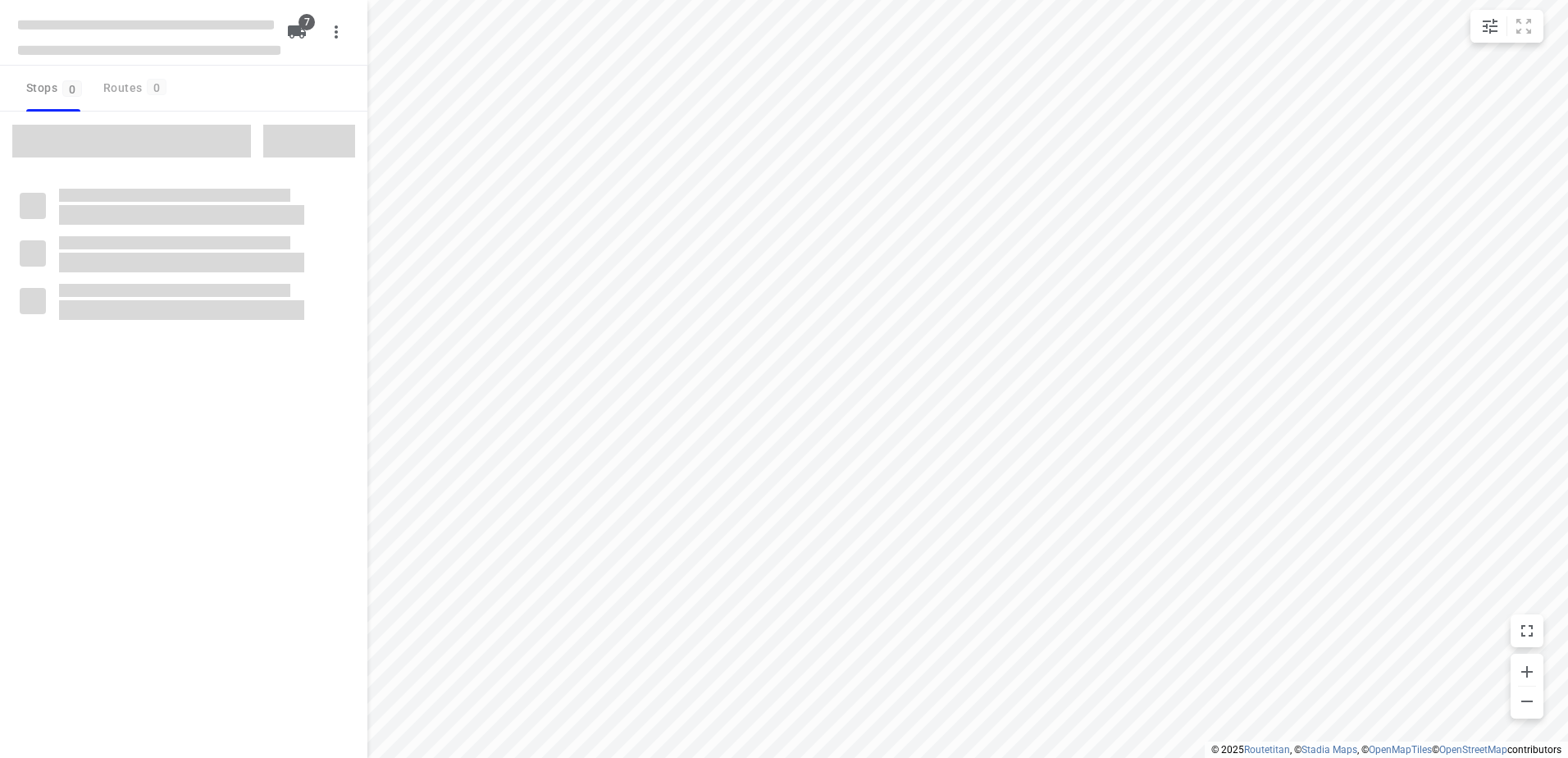
type input "distance"
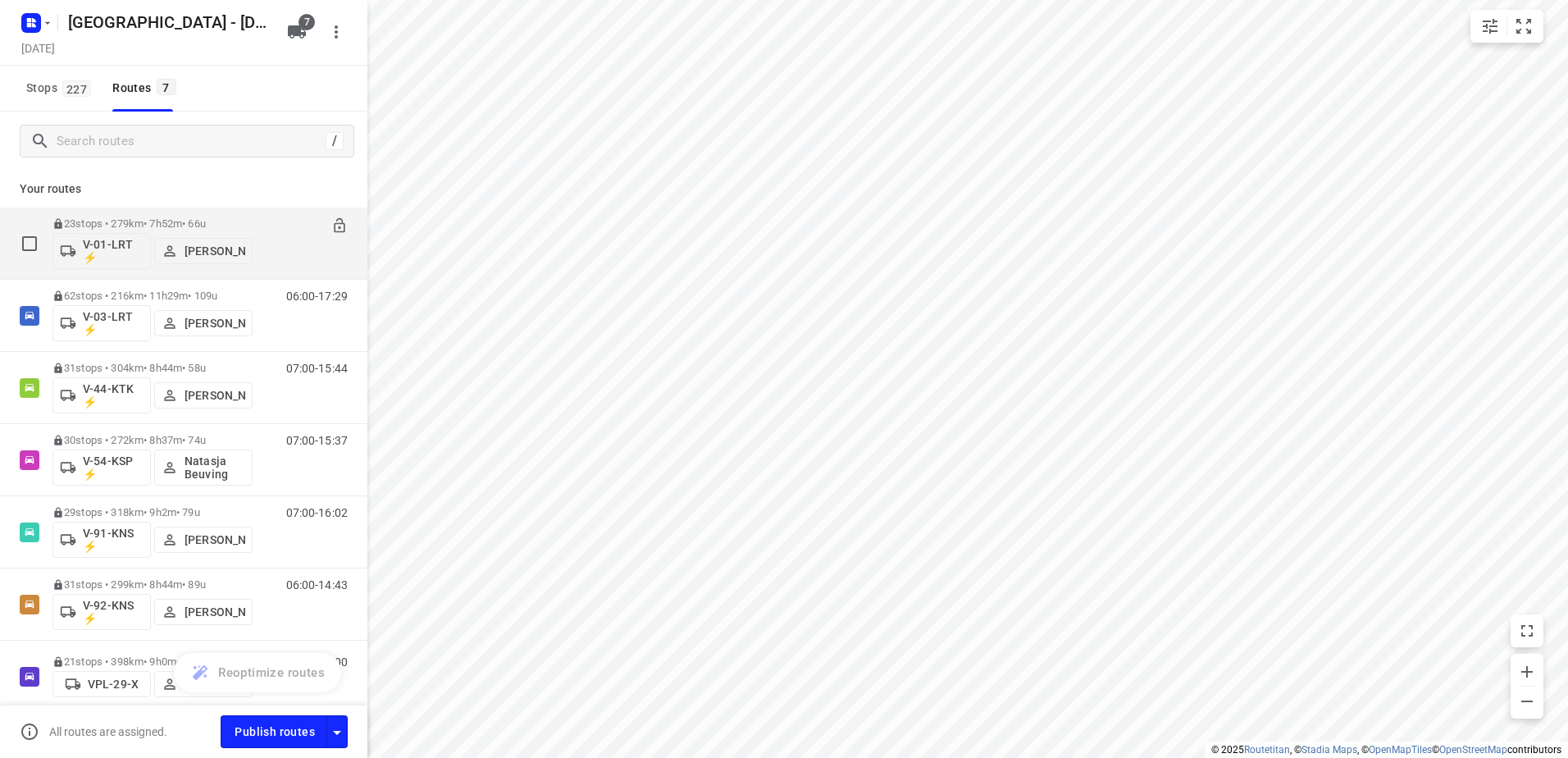
click at [154, 220] on p "23 stops • 279km • 7h52m • 66u" at bounding box center [152, 223] width 200 height 12
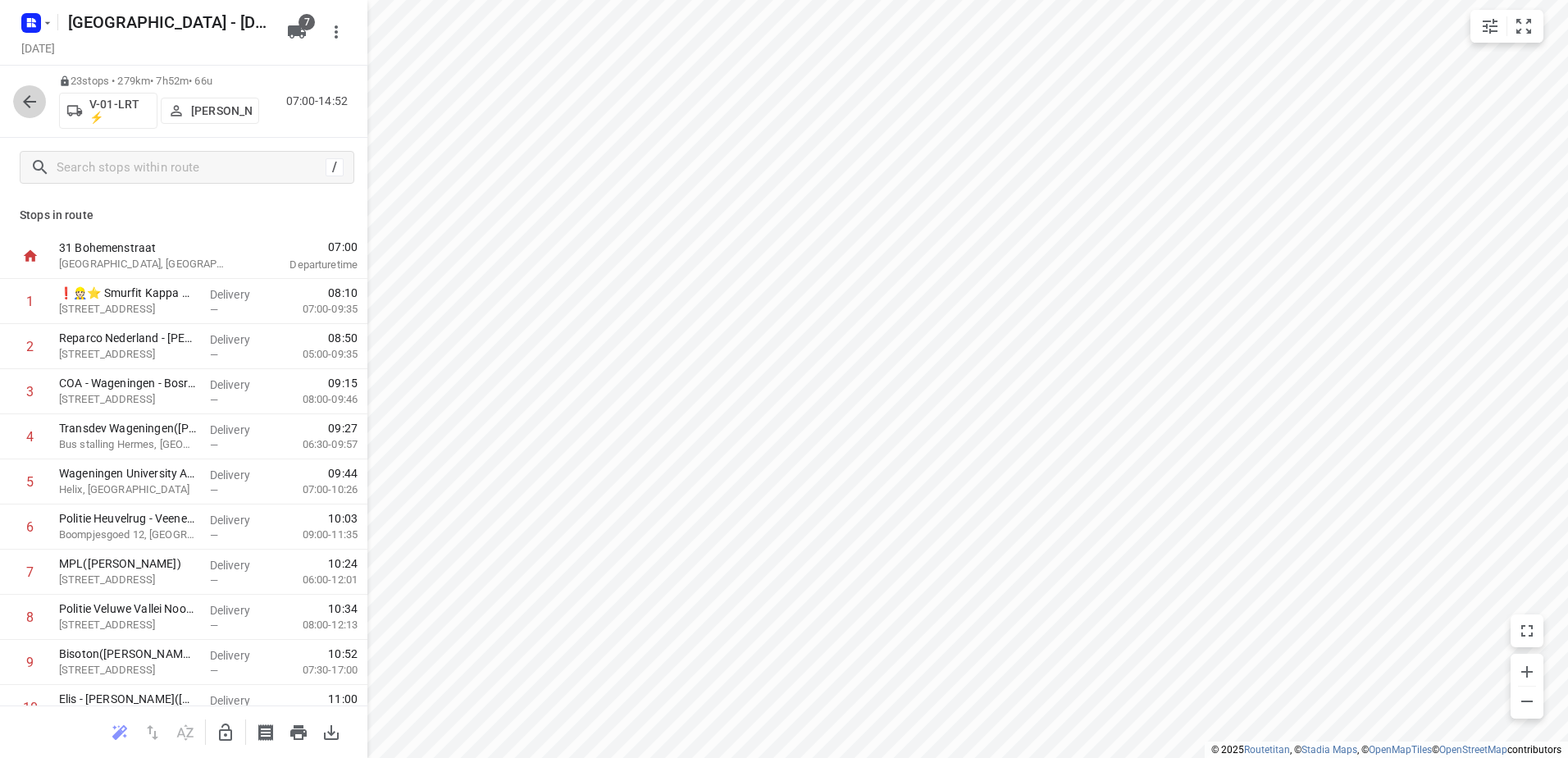
click at [33, 109] on icon "button" at bounding box center [30, 102] width 20 height 20
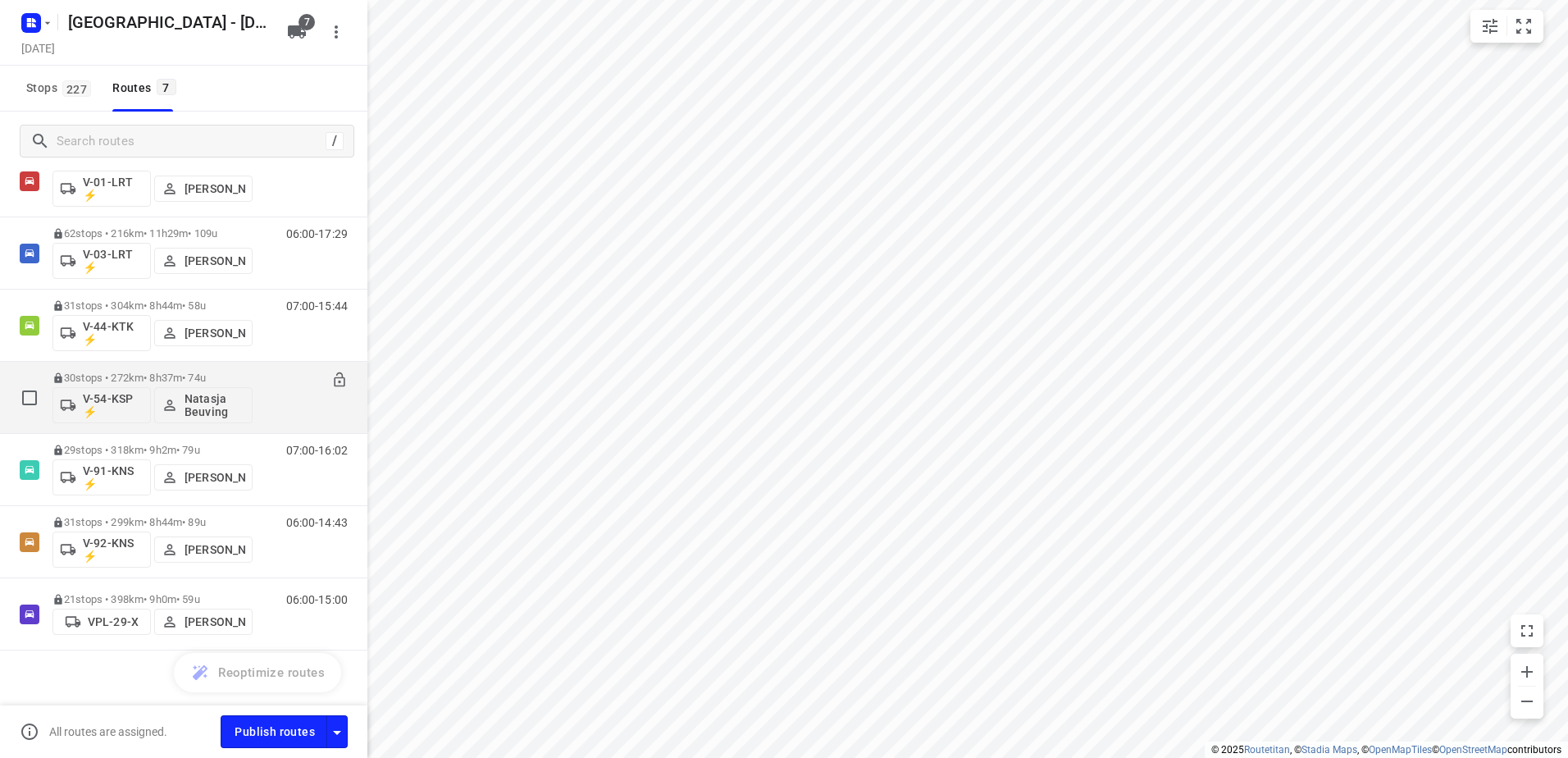
scroll to position [73, 0]
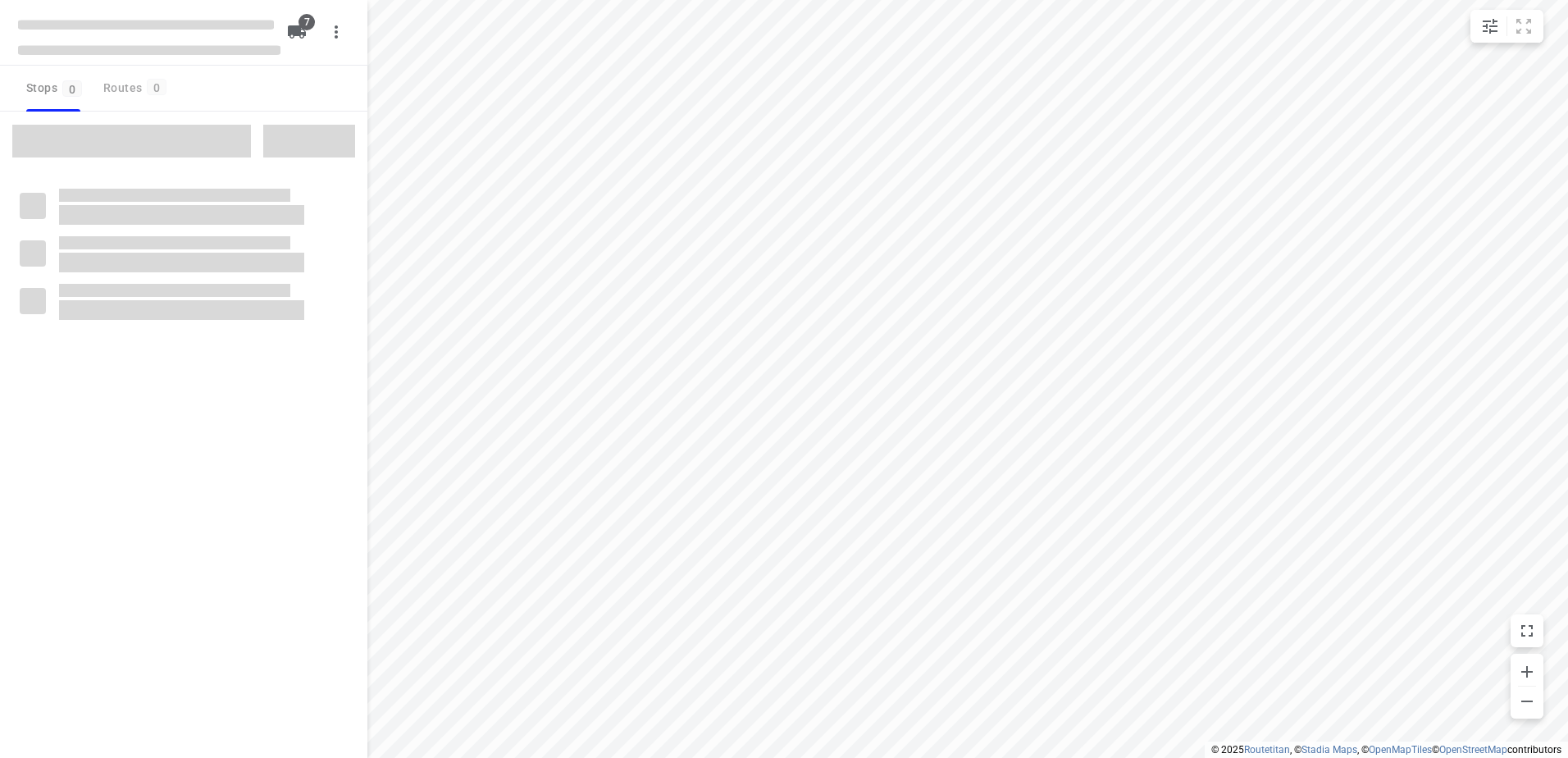
type input "distance"
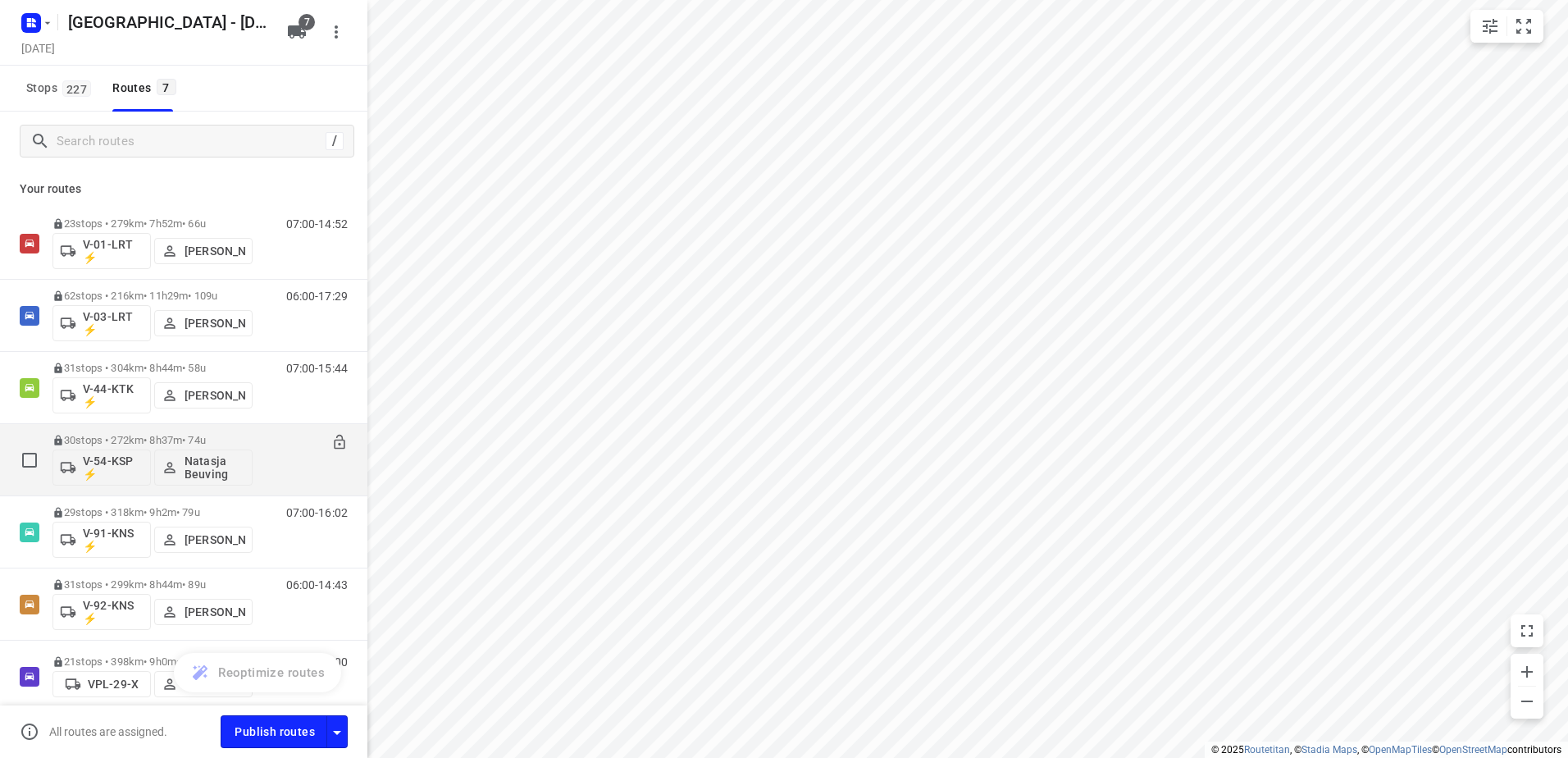
click at [145, 435] on p "30 stops • 272km • 8h37m • 74u" at bounding box center [152, 439] width 200 height 12
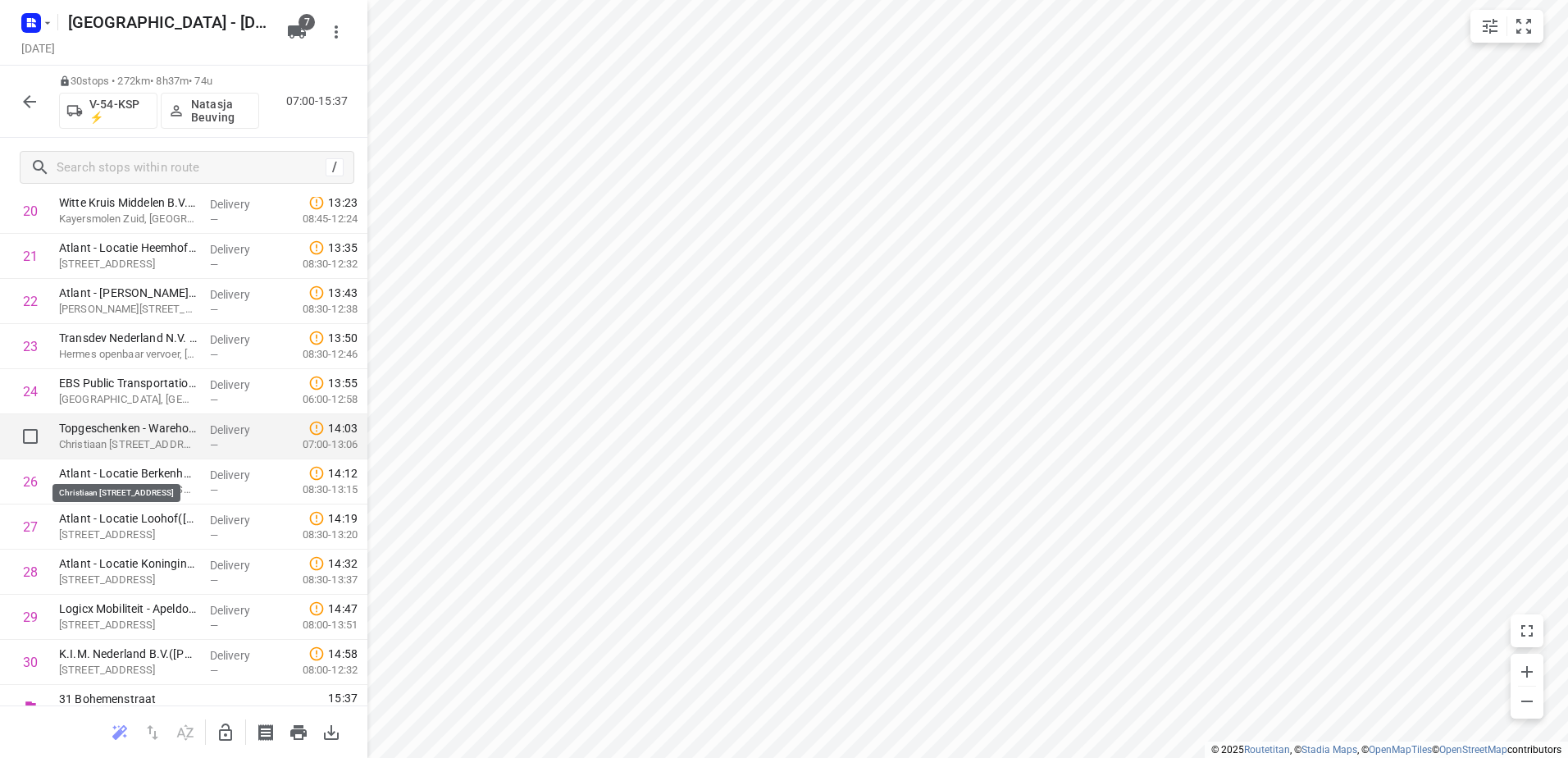
scroll to position [971, 0]
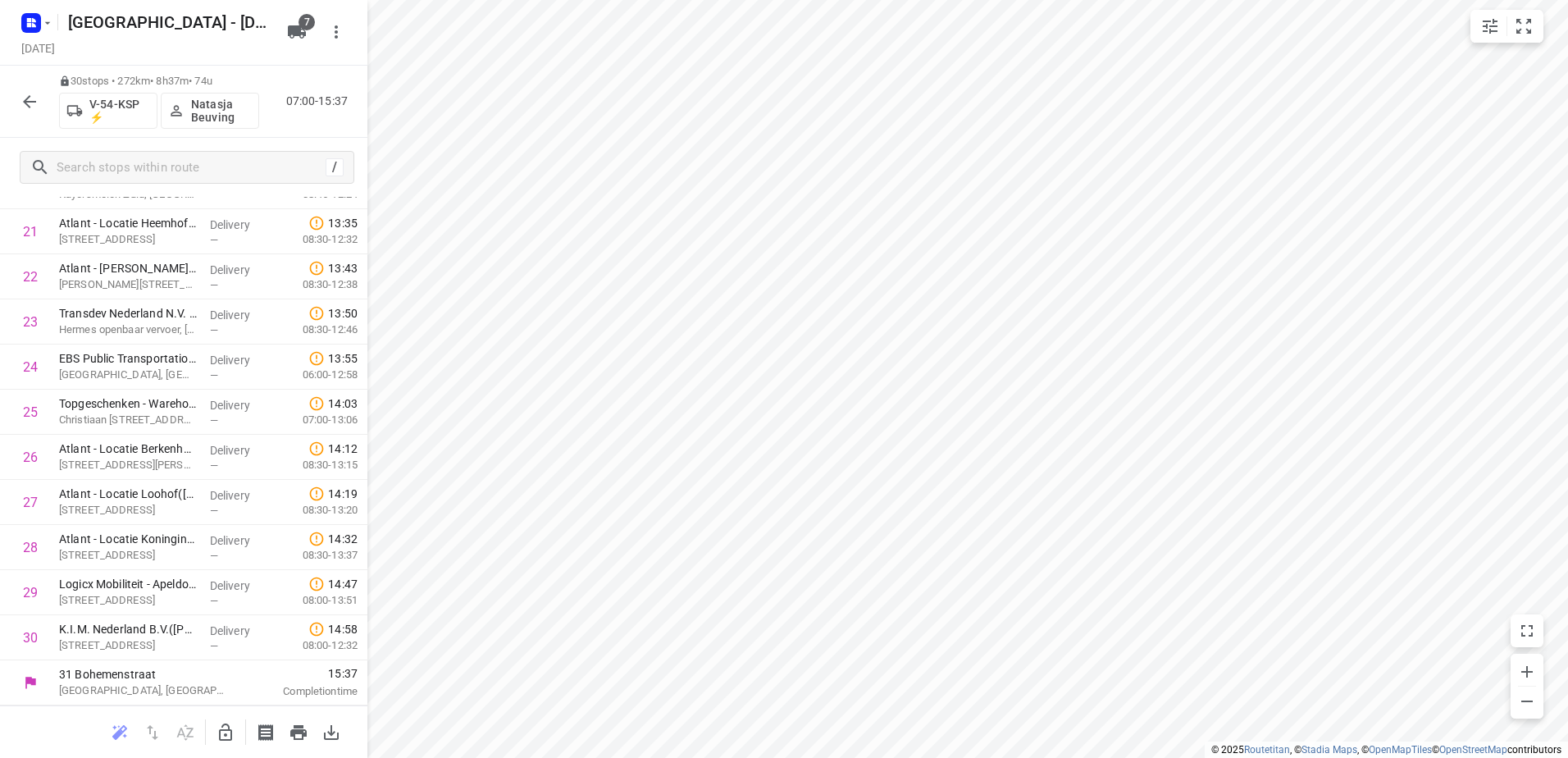
click at [44, 105] on button "button" at bounding box center [29, 102] width 33 height 33
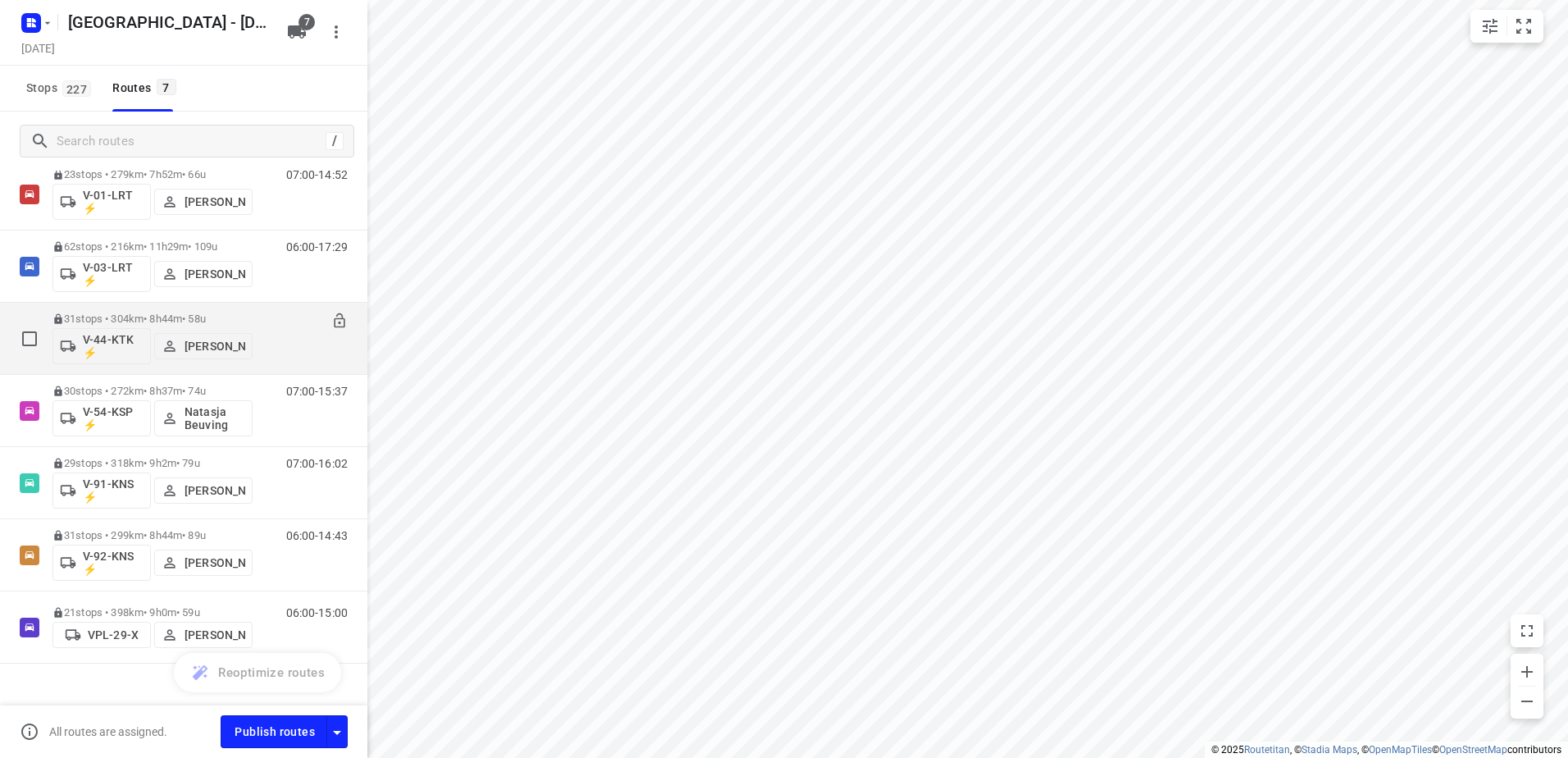
scroll to position [73, 0]
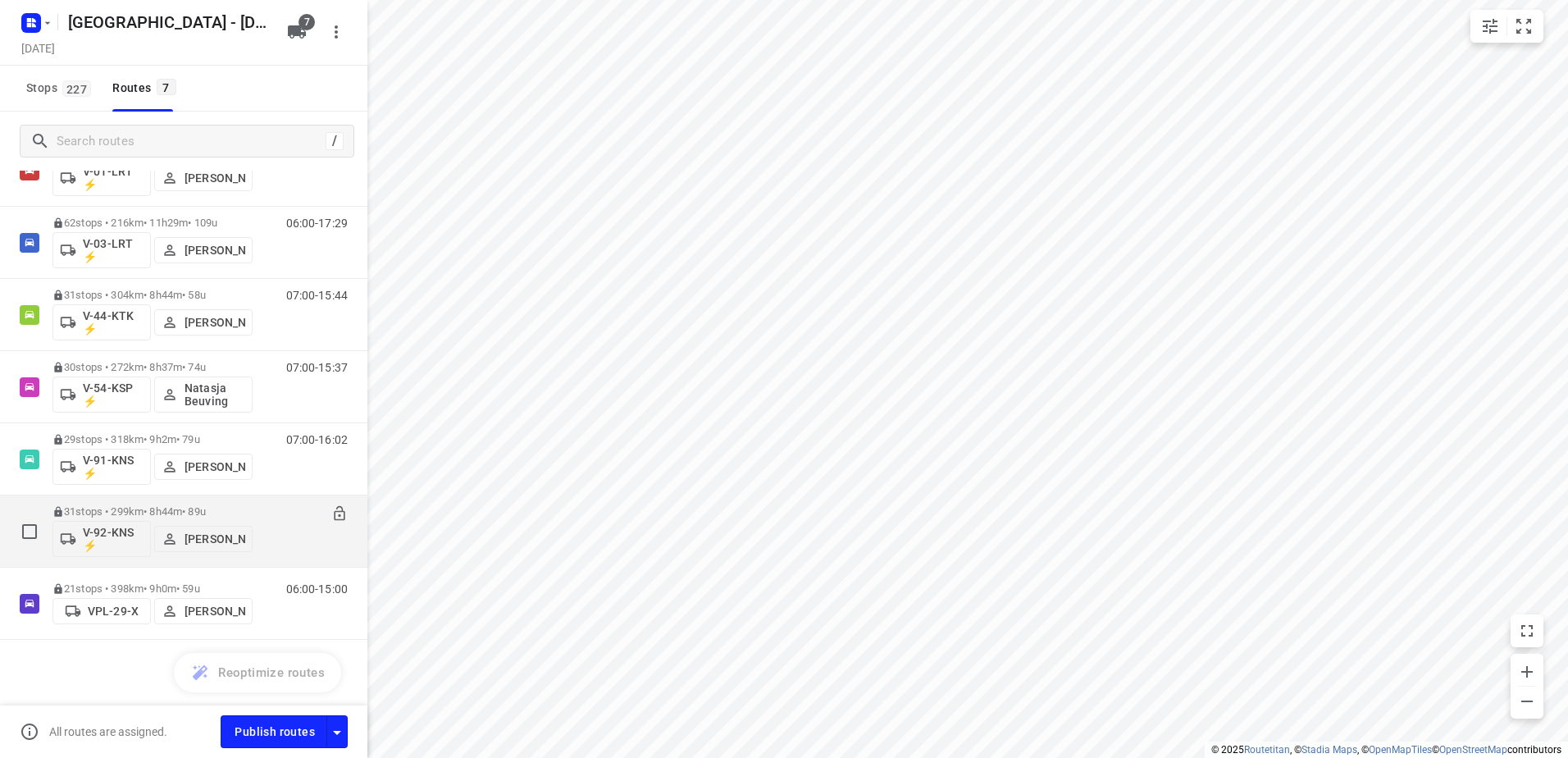
click at [141, 505] on p "31 stops • 299km • 8h44m • 89u" at bounding box center [152, 511] width 200 height 12
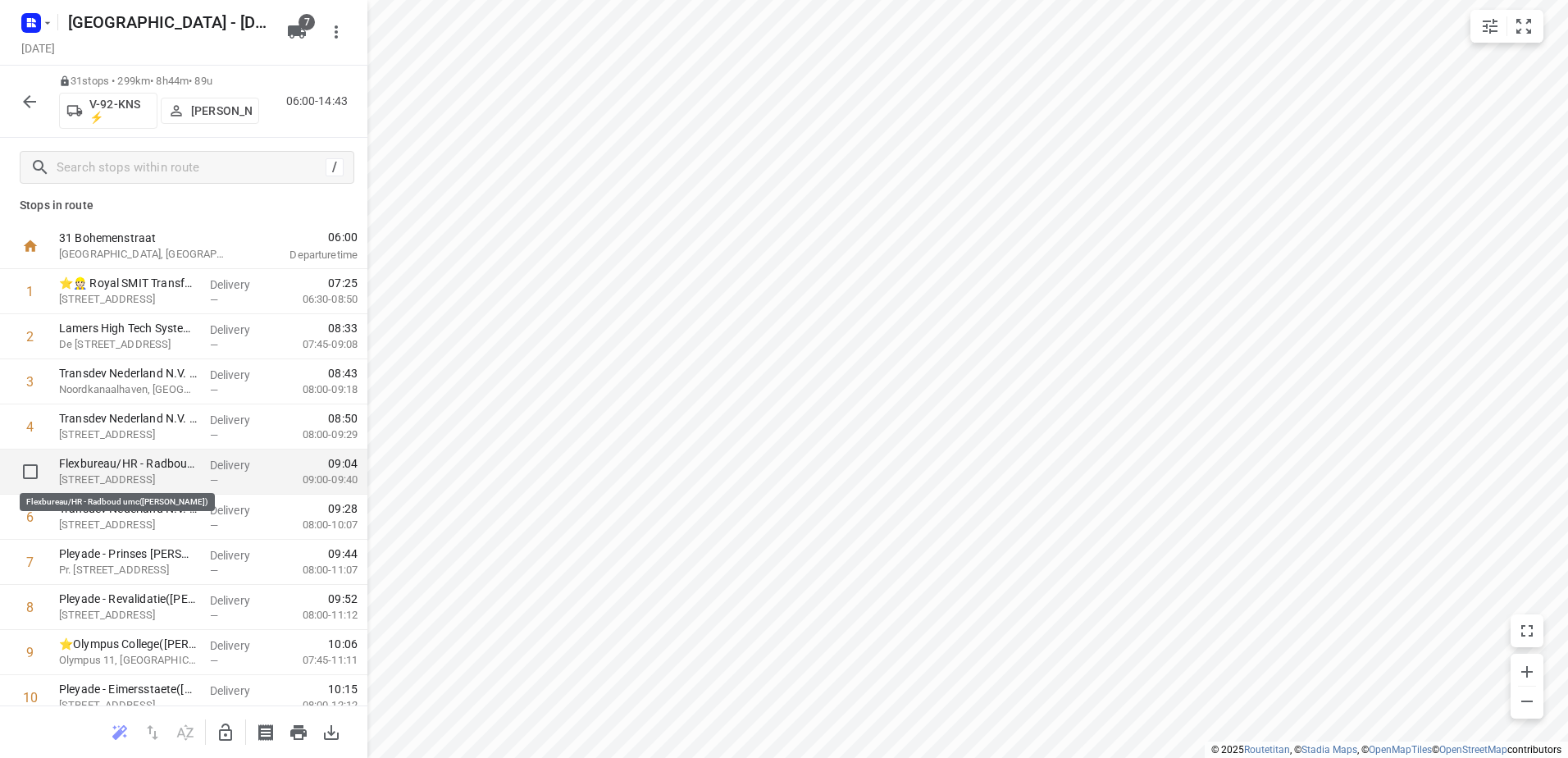
scroll to position [0, 0]
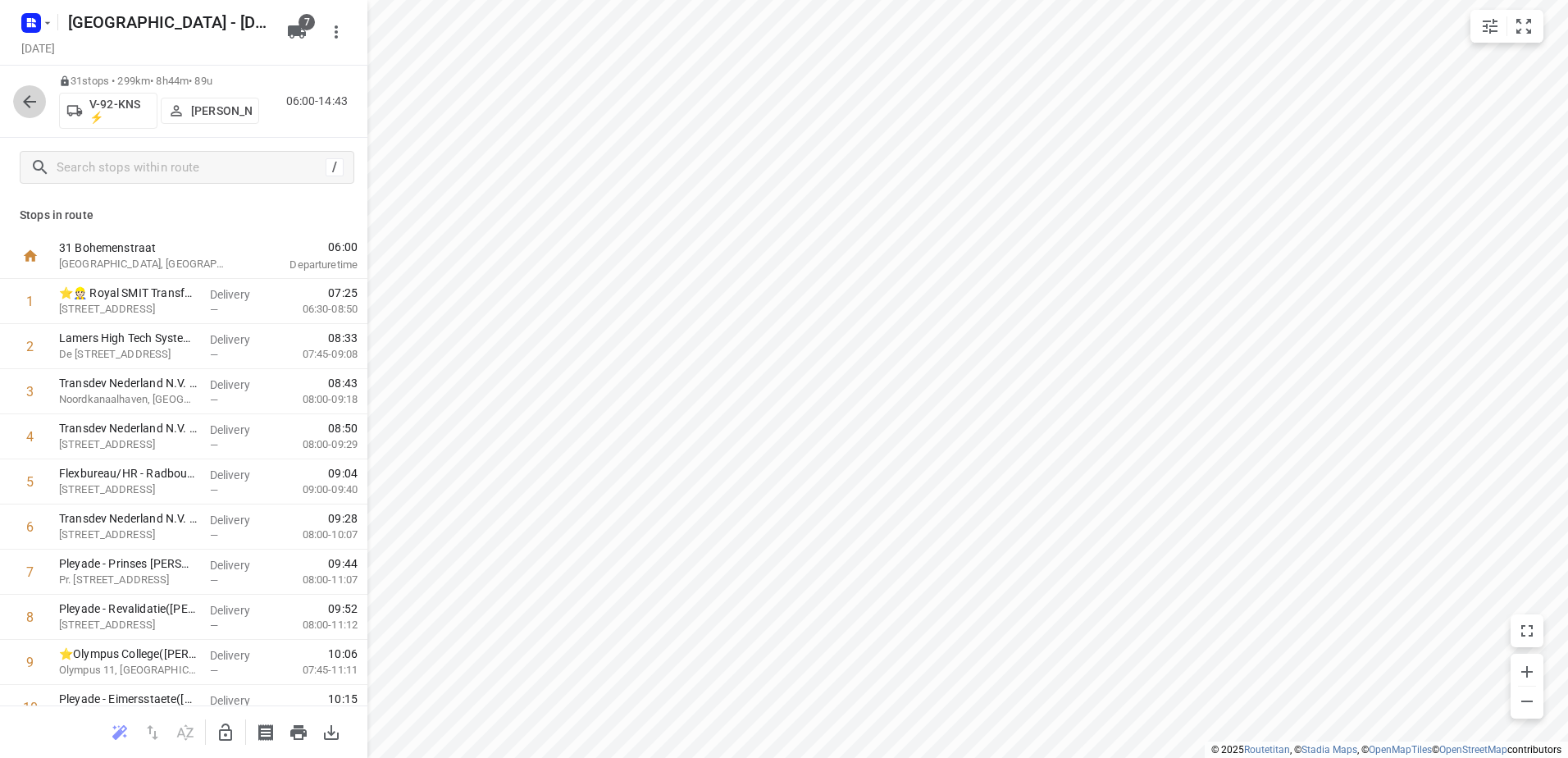
click at [40, 101] on button "button" at bounding box center [29, 102] width 33 height 33
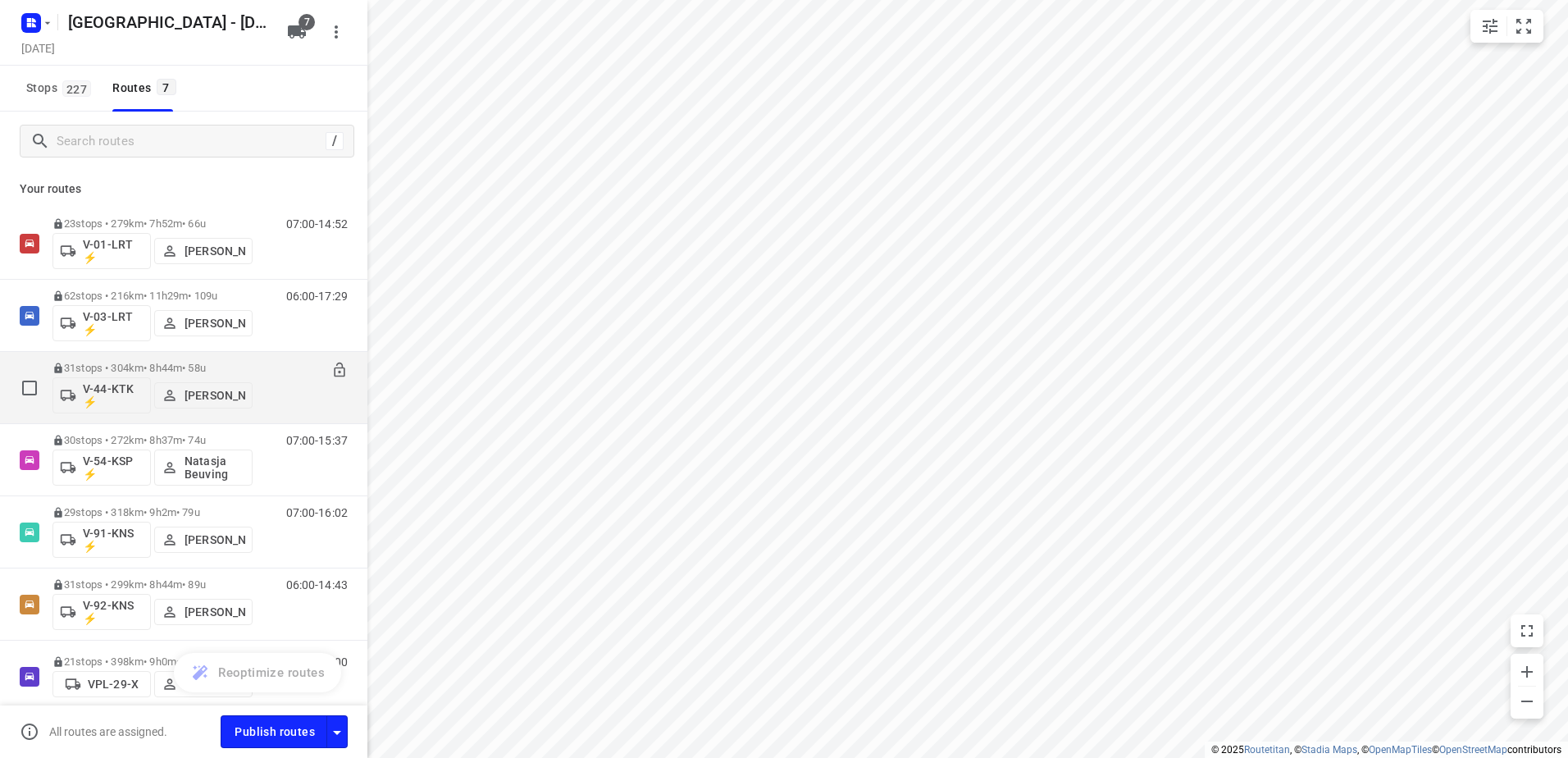
click at [149, 364] on p "31 stops • 304km • 8h44m • 58u" at bounding box center [152, 368] width 200 height 12
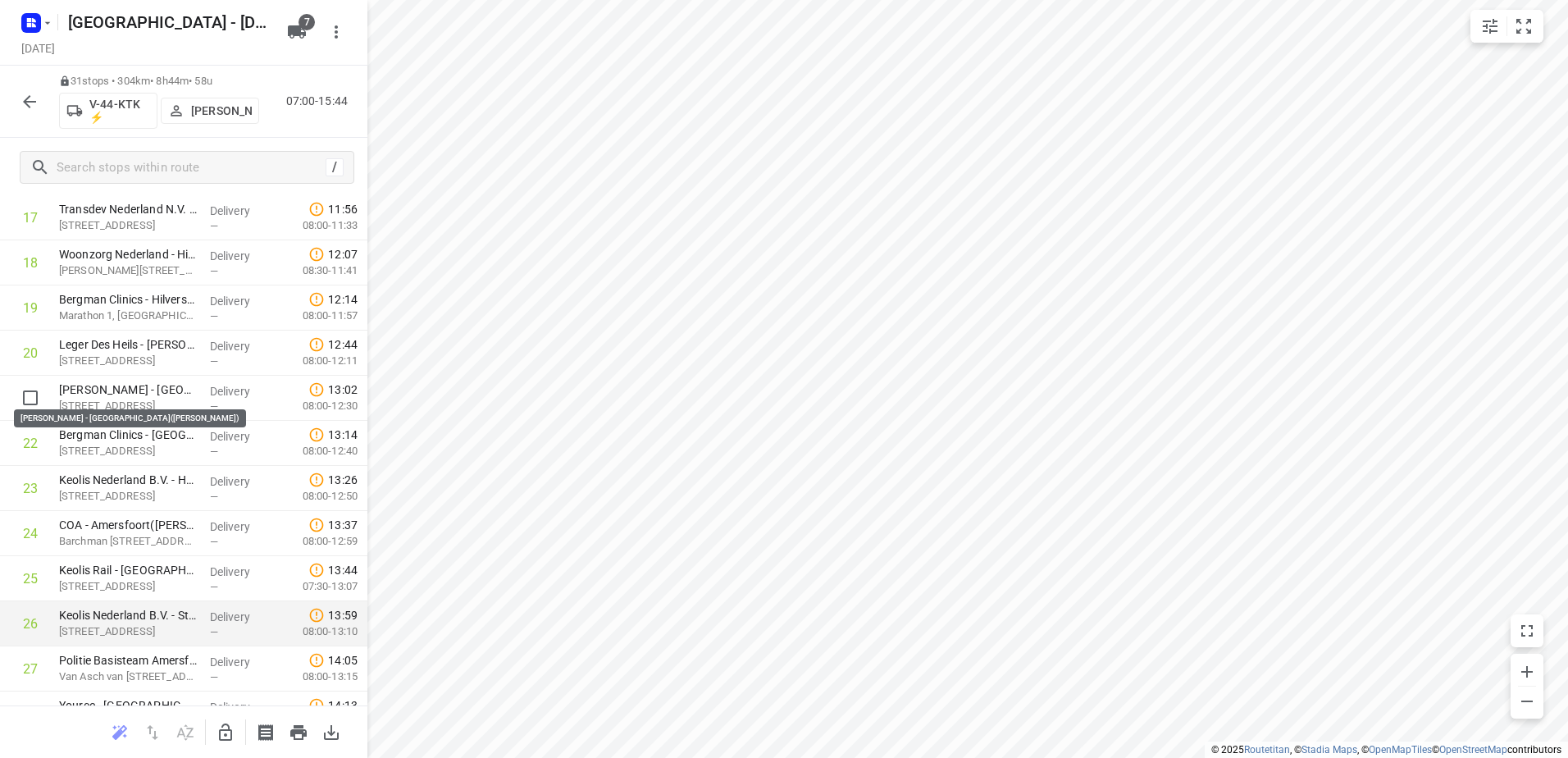
scroll to position [1017, 0]
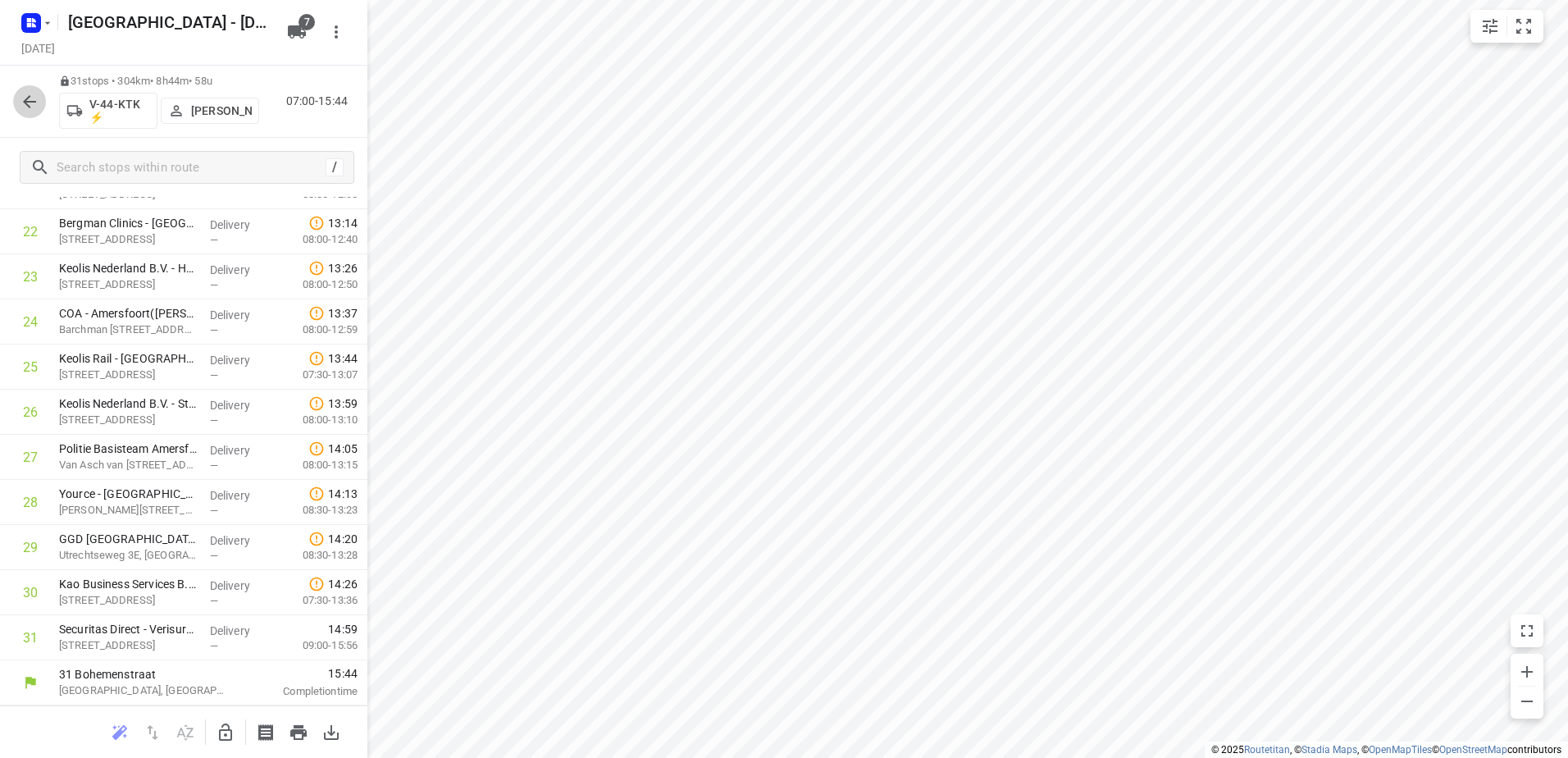
click at [27, 100] on icon "button" at bounding box center [30, 102] width 20 height 20
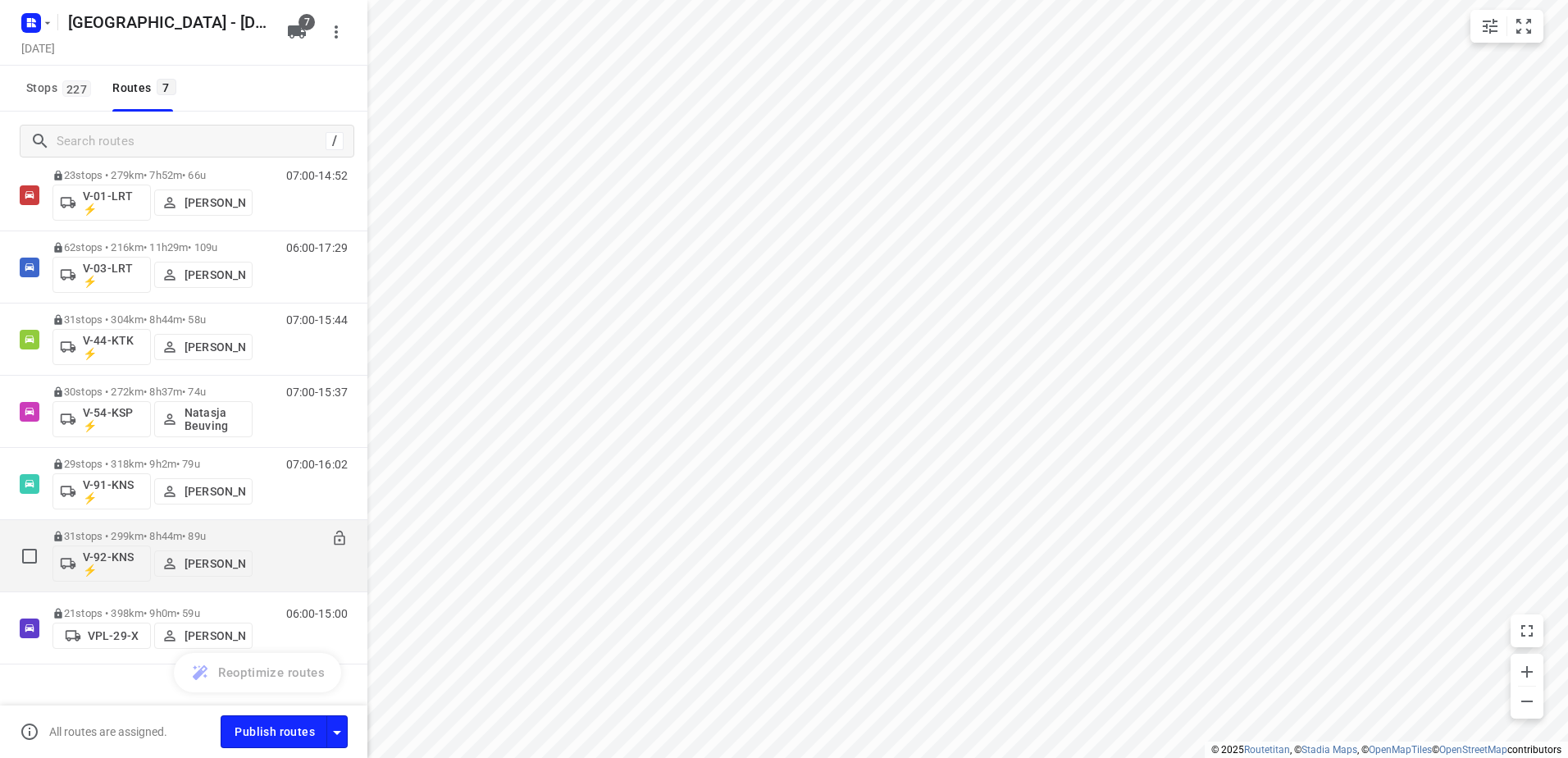
scroll to position [73, 0]
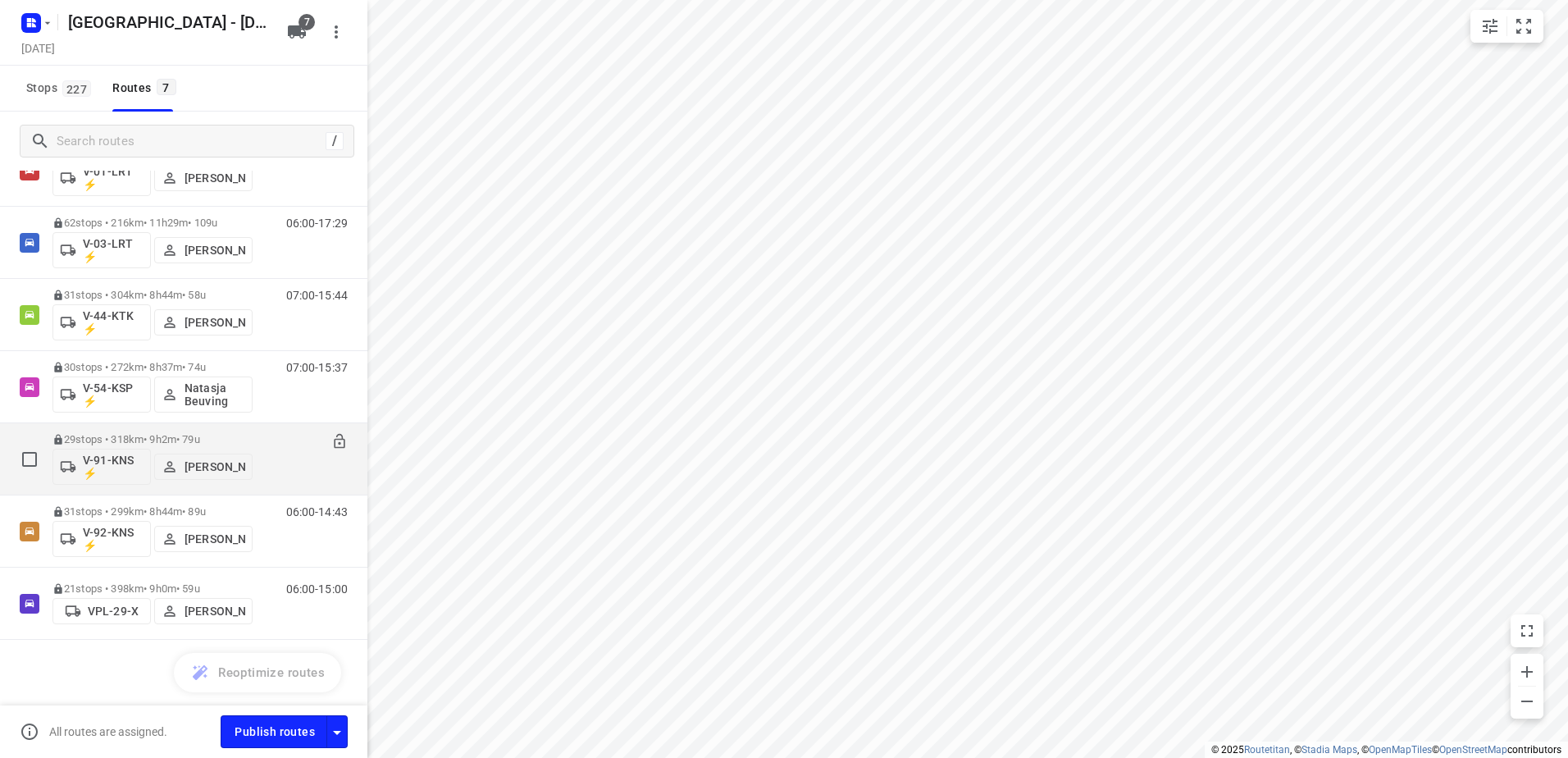
click at [150, 433] on p "29 stops • 318km • 9h2m • 79u" at bounding box center [152, 439] width 200 height 12
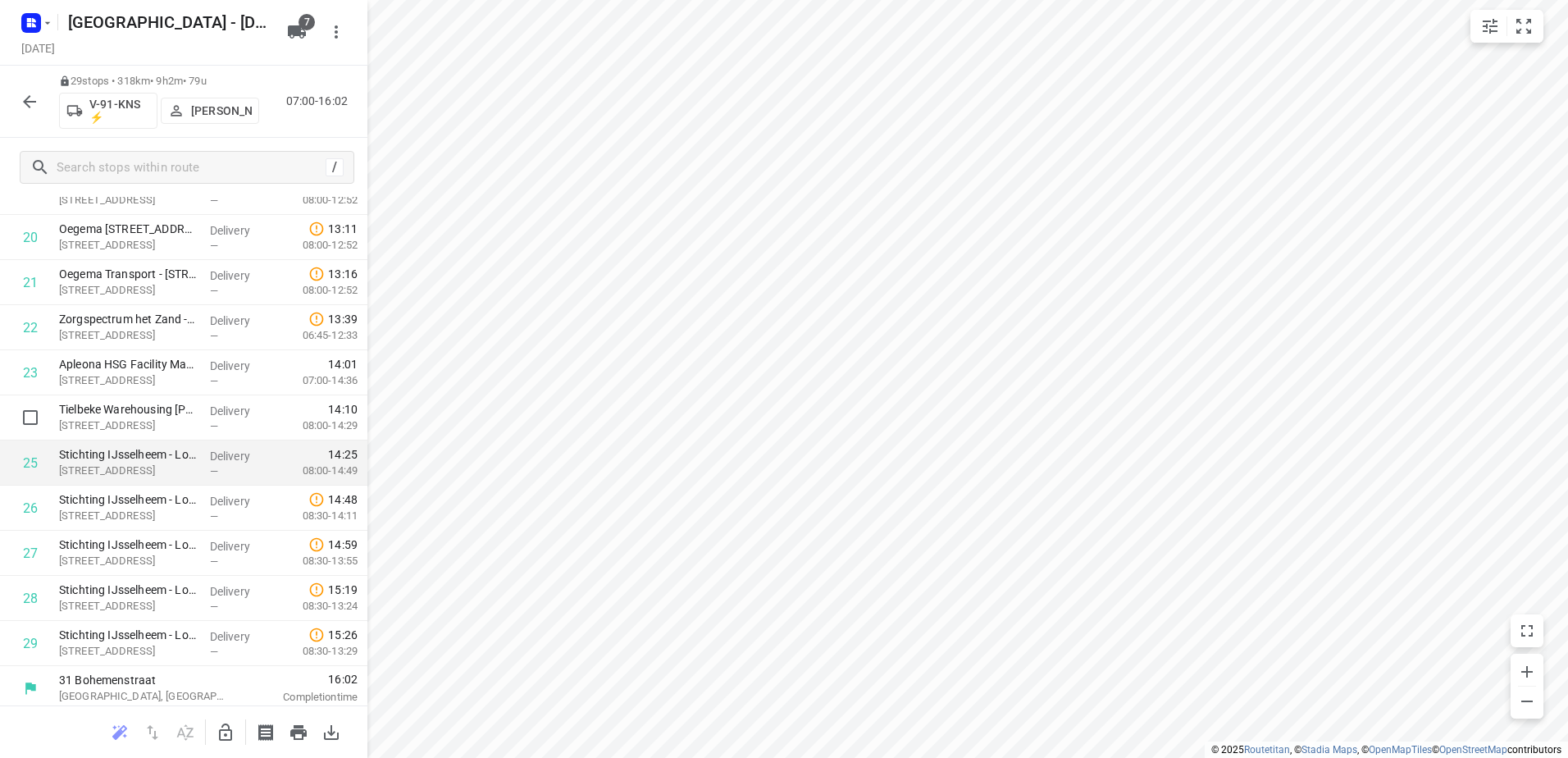
scroll to position [926, 0]
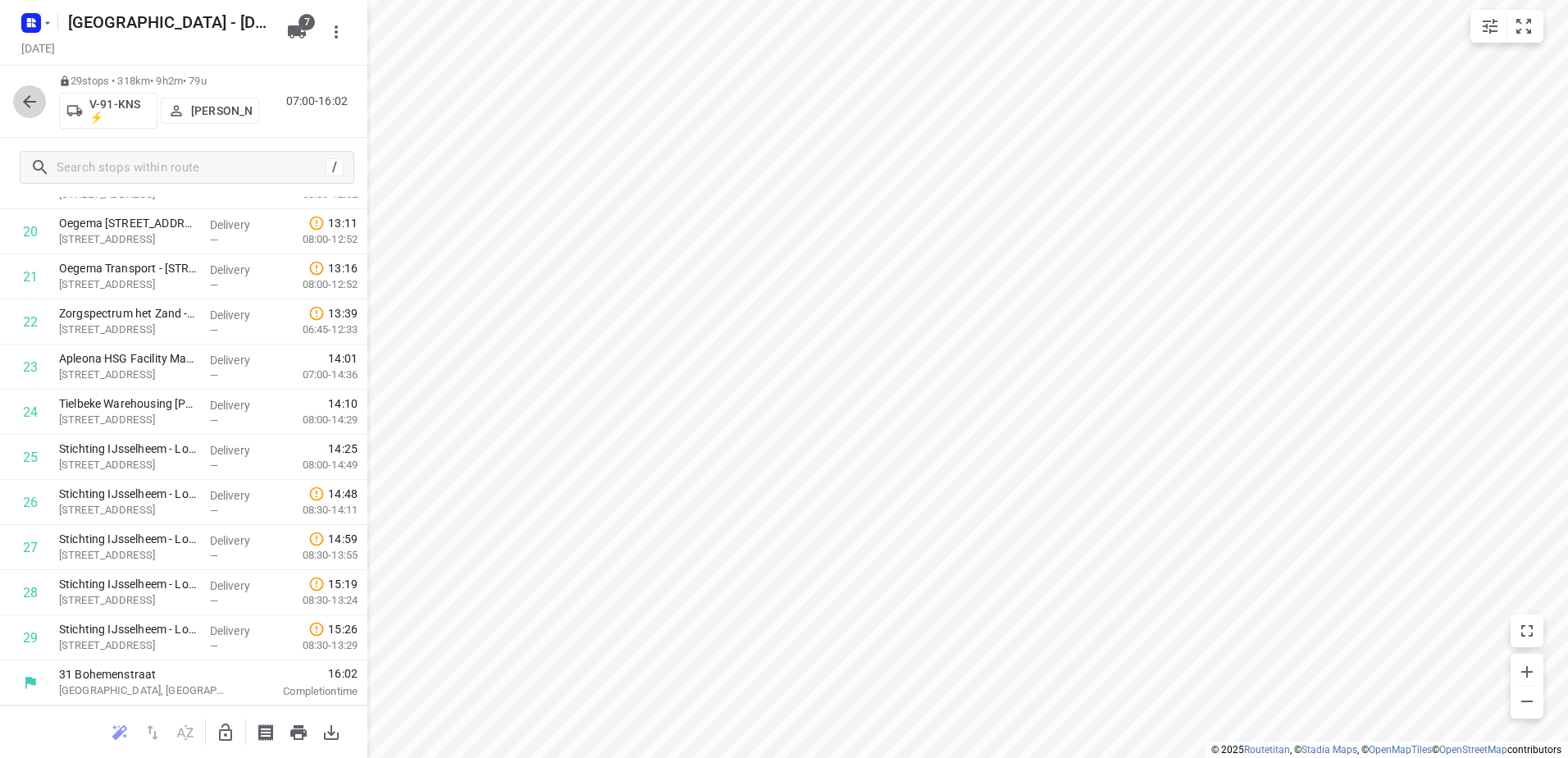
click at [28, 102] on icon "button" at bounding box center [29, 101] width 13 height 13
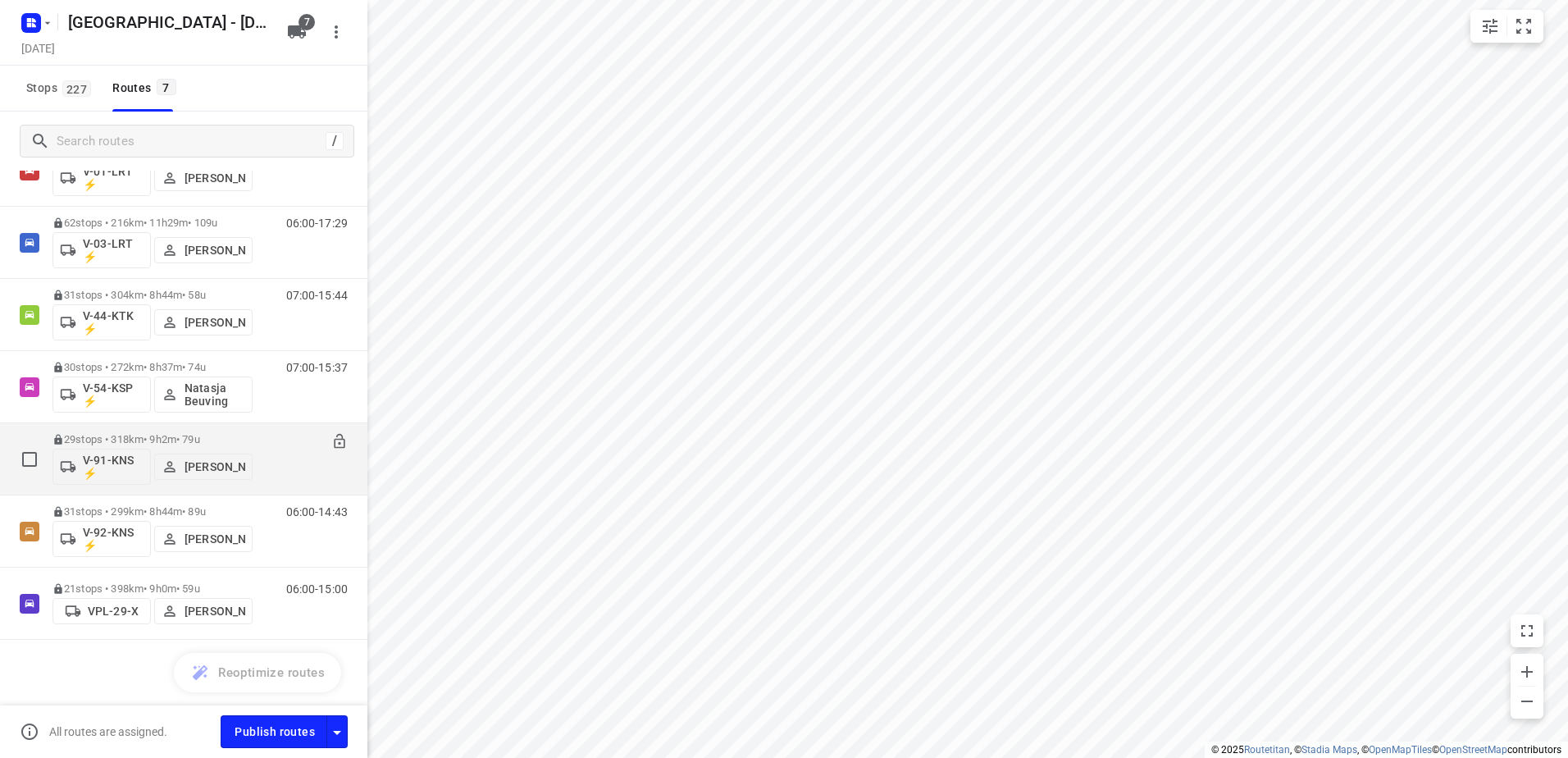
scroll to position [0, 0]
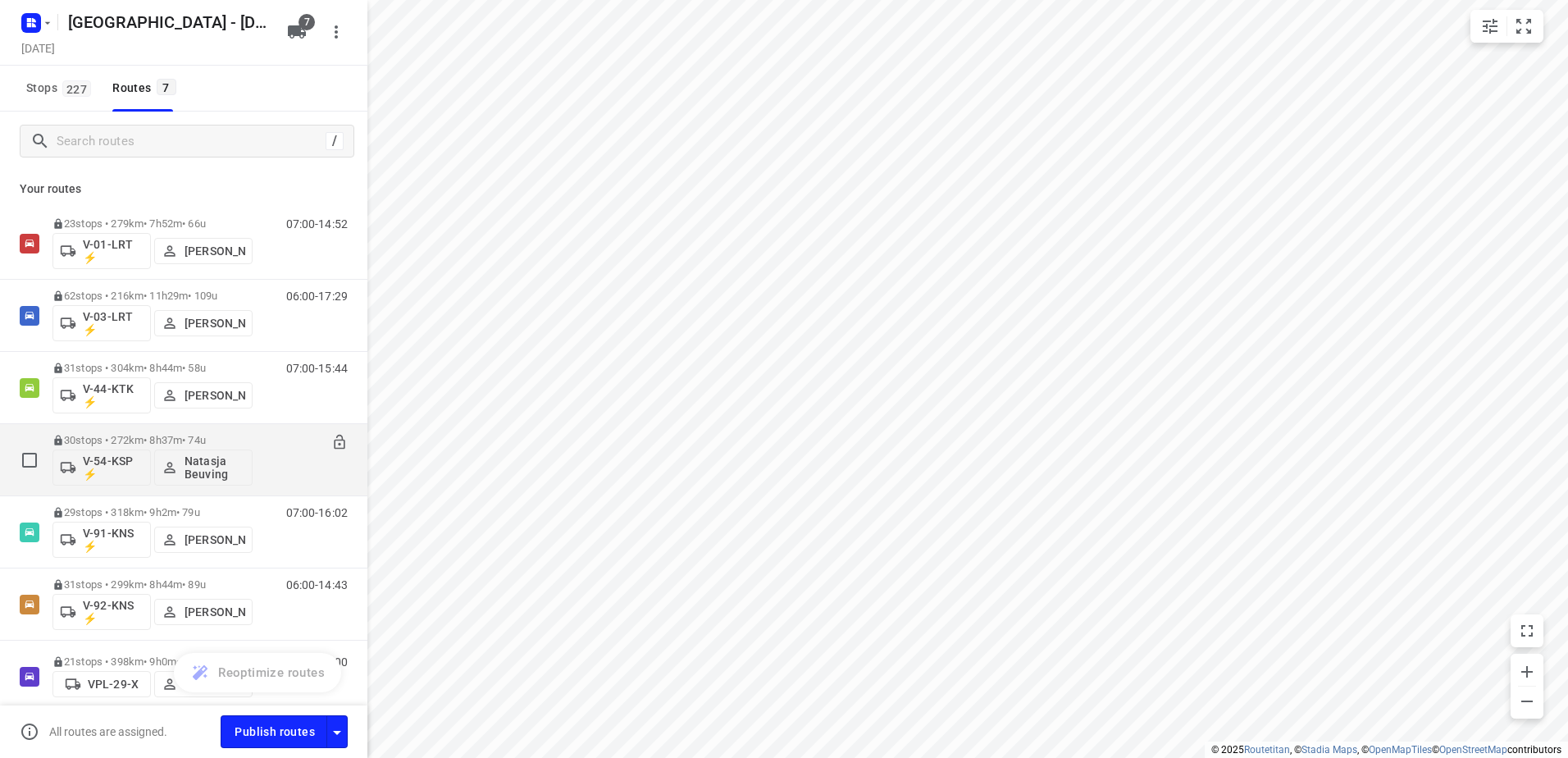
click at [139, 438] on p "30 stops • 272km • 8h37m • 74u" at bounding box center [152, 439] width 200 height 12
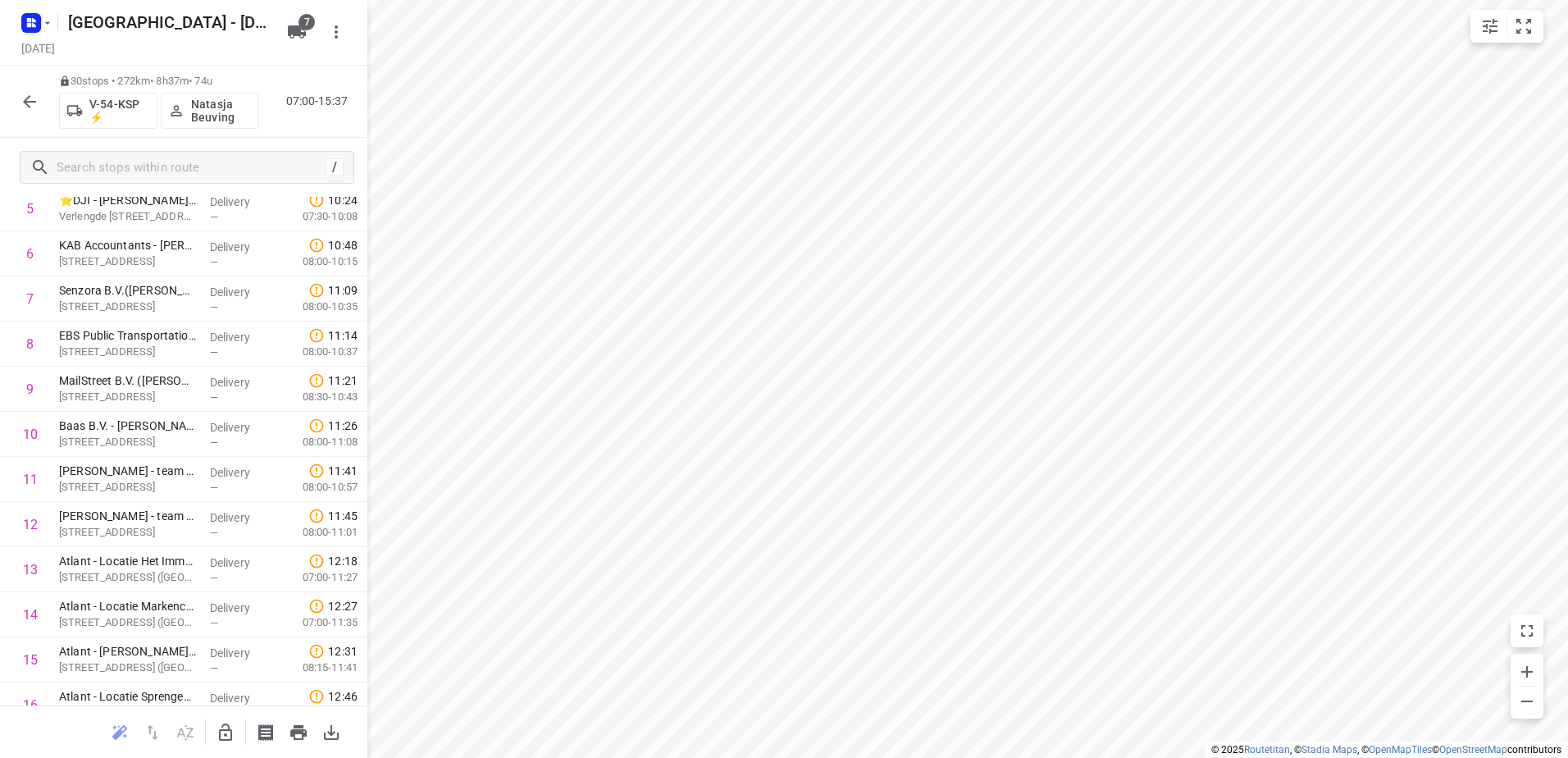
scroll to position [70, 0]
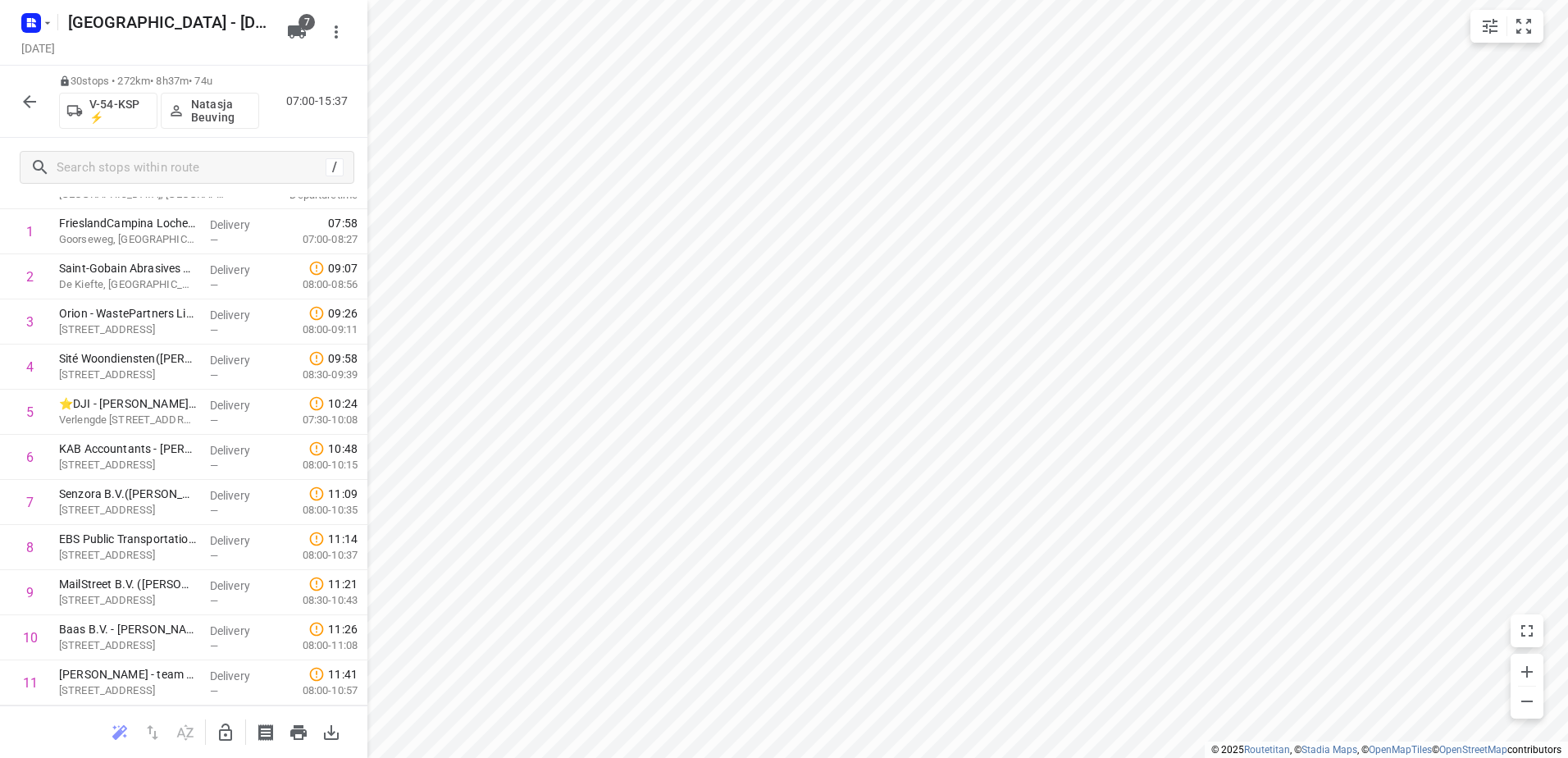
click at [33, 87] on button "button" at bounding box center [29, 102] width 33 height 33
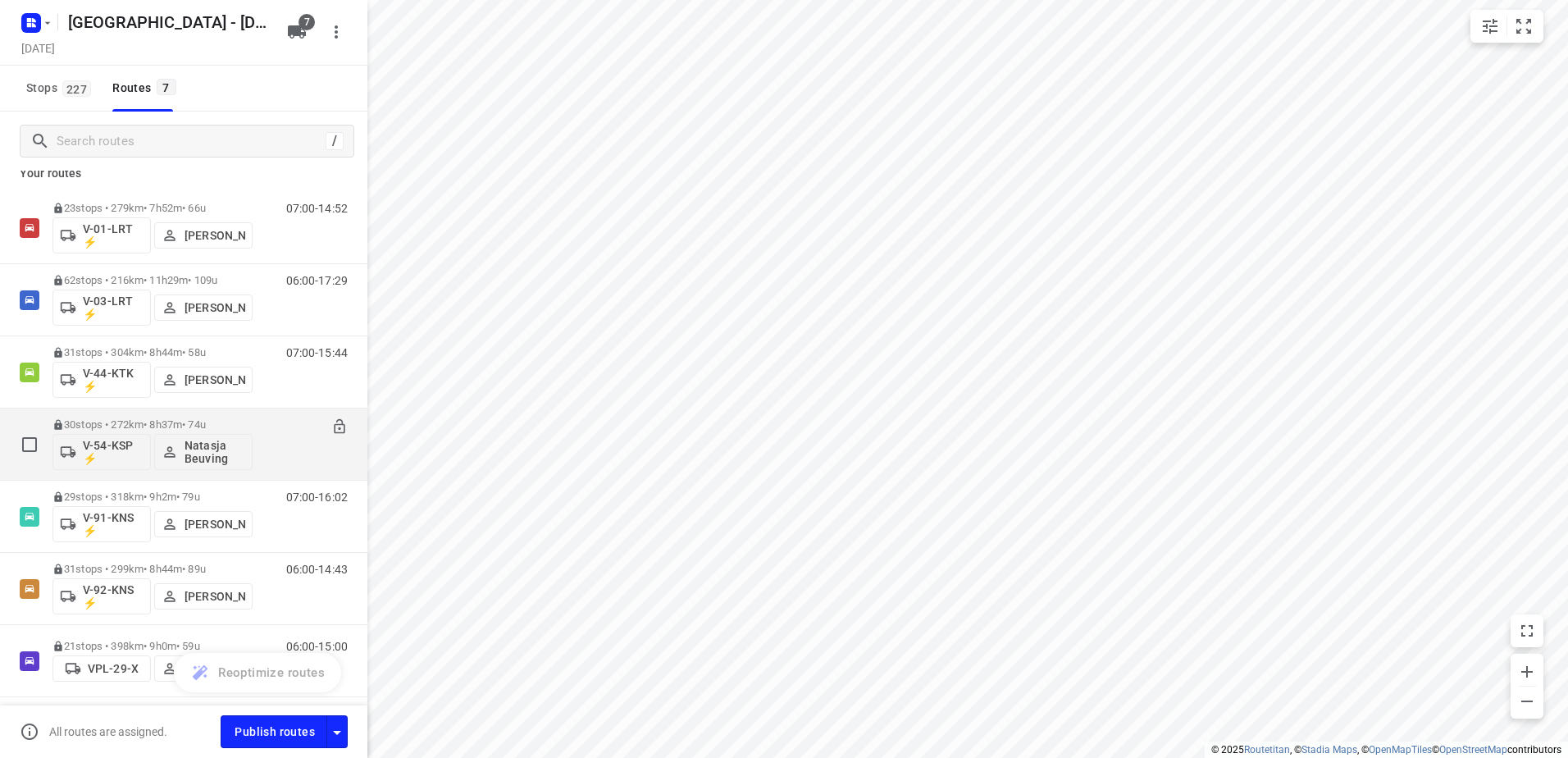
scroll to position [0, 0]
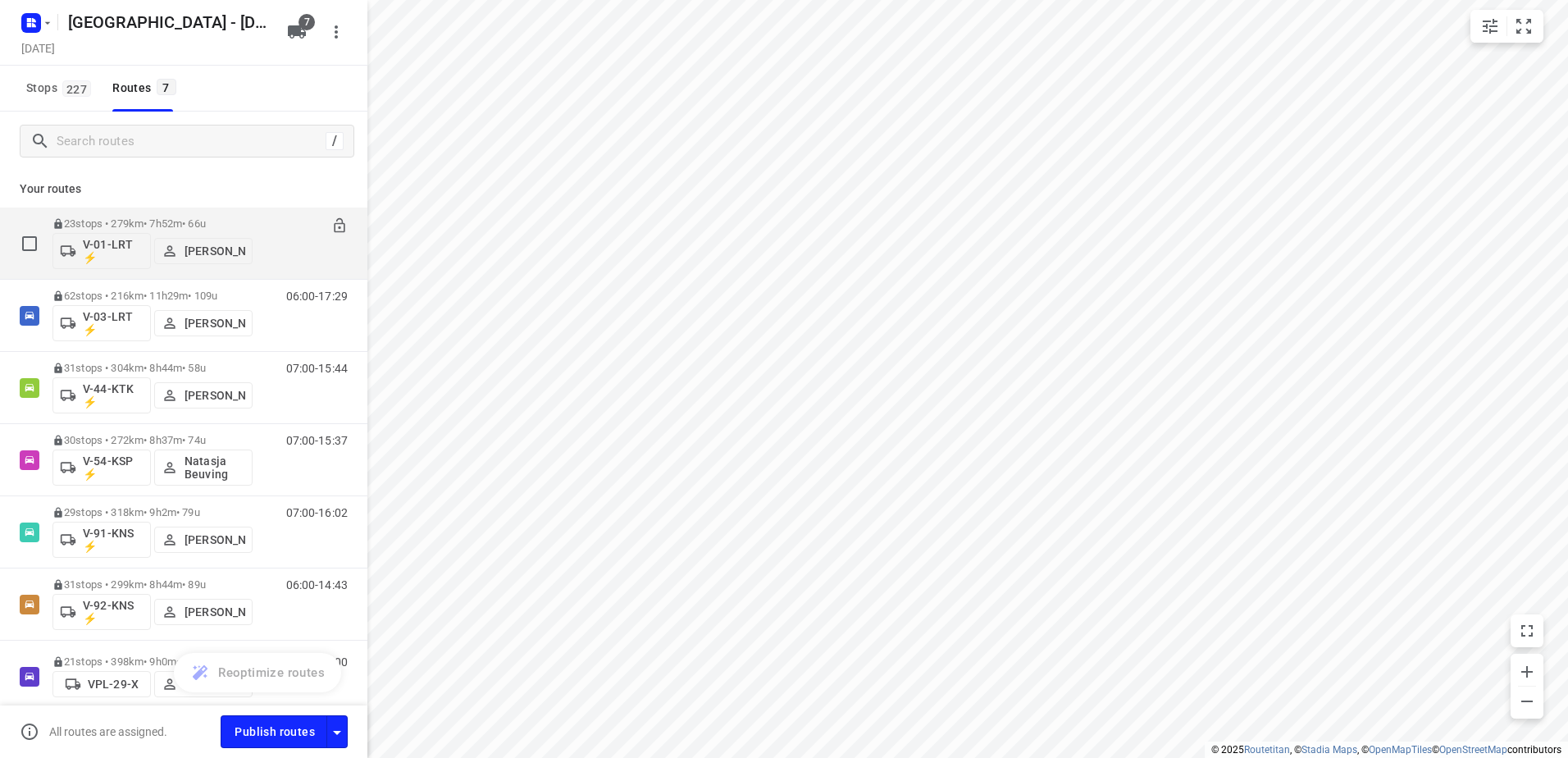
click at [147, 211] on div "23 stops • 279km • 7h52m • 66u V-01-LRT ⚡ [PERSON_NAME]" at bounding box center [152, 243] width 200 height 68
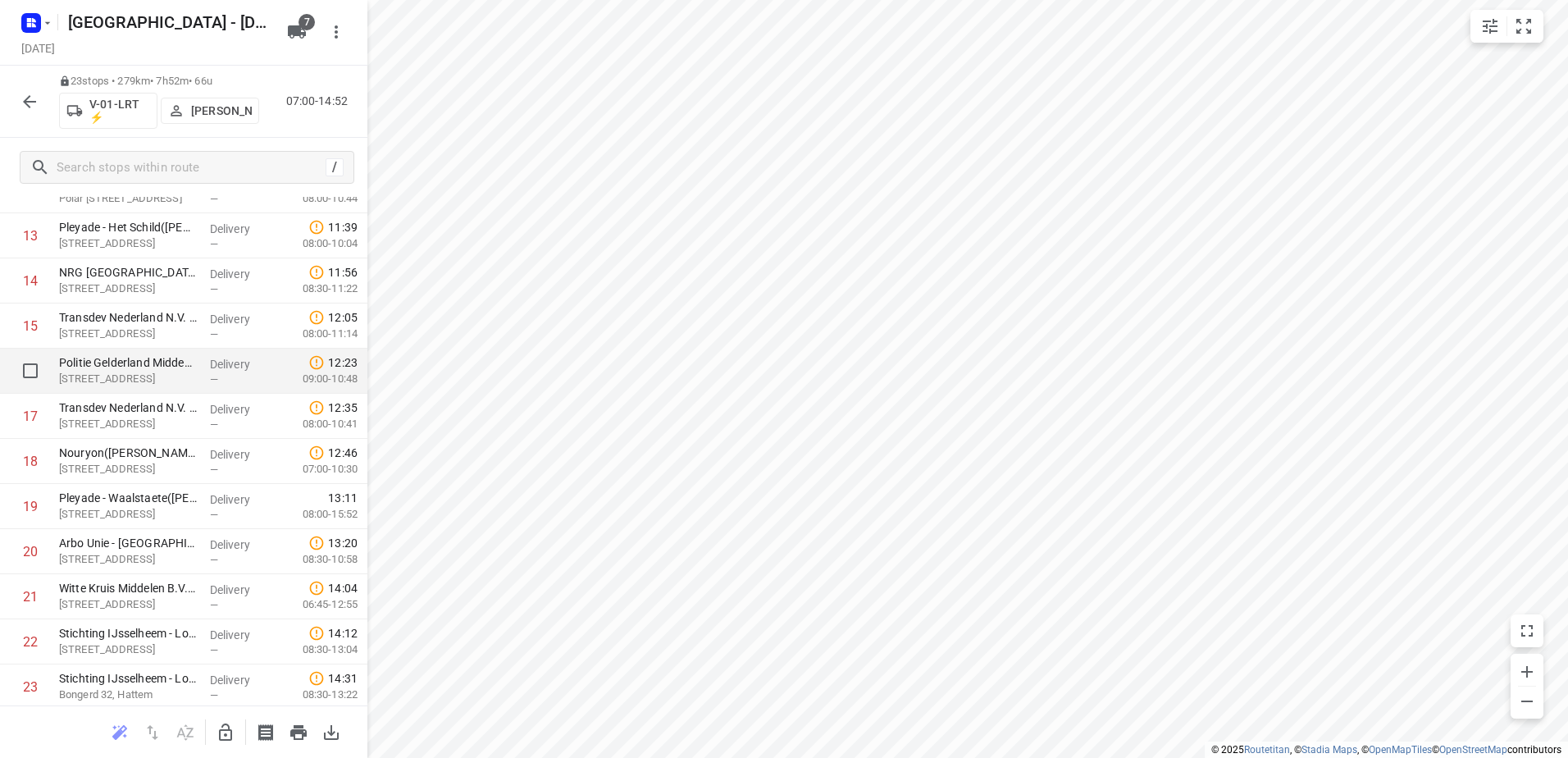
scroll to position [655, 0]
click at [30, 100] on icon "button" at bounding box center [30, 102] width 20 height 20
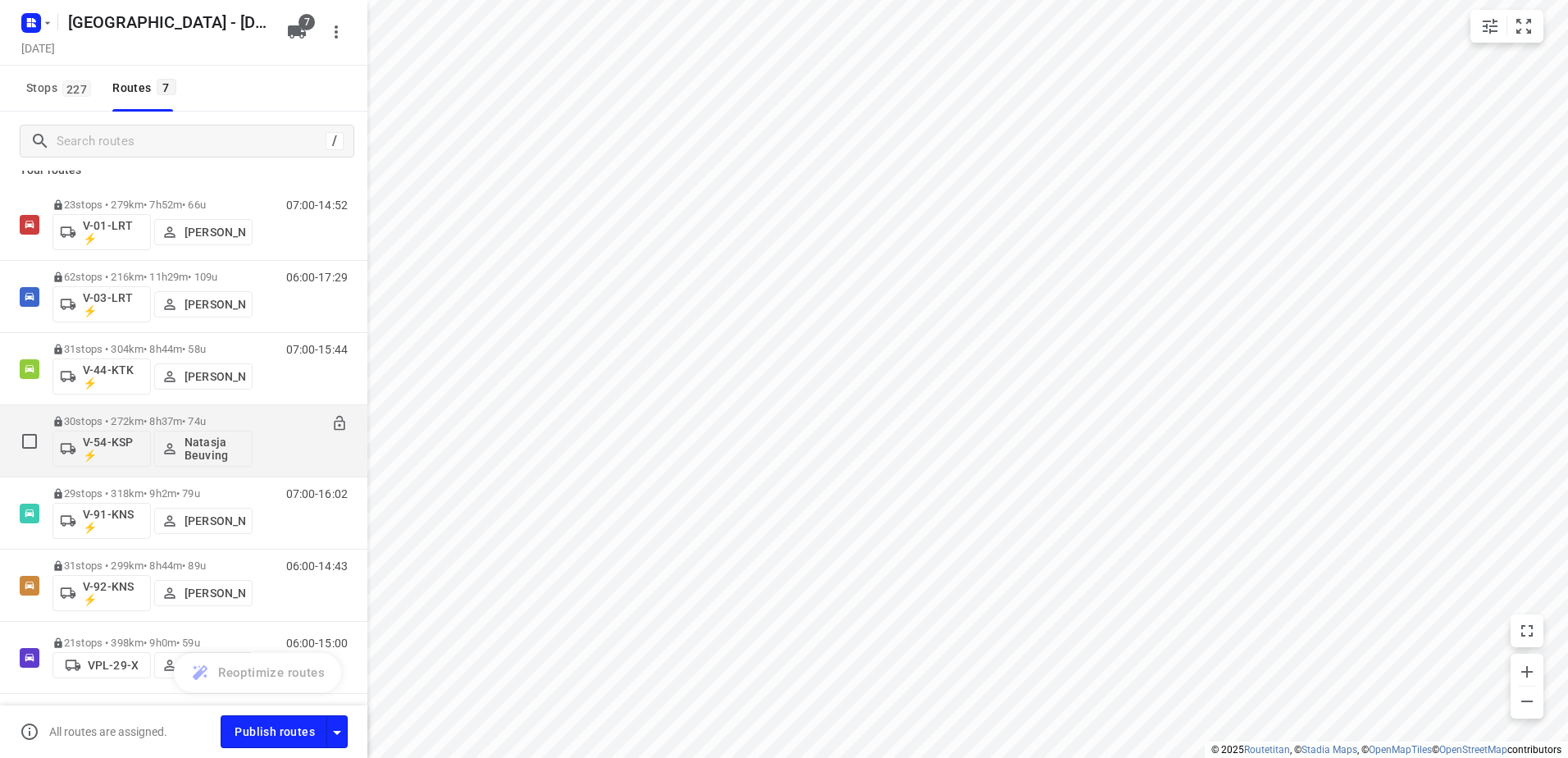
scroll to position [0, 0]
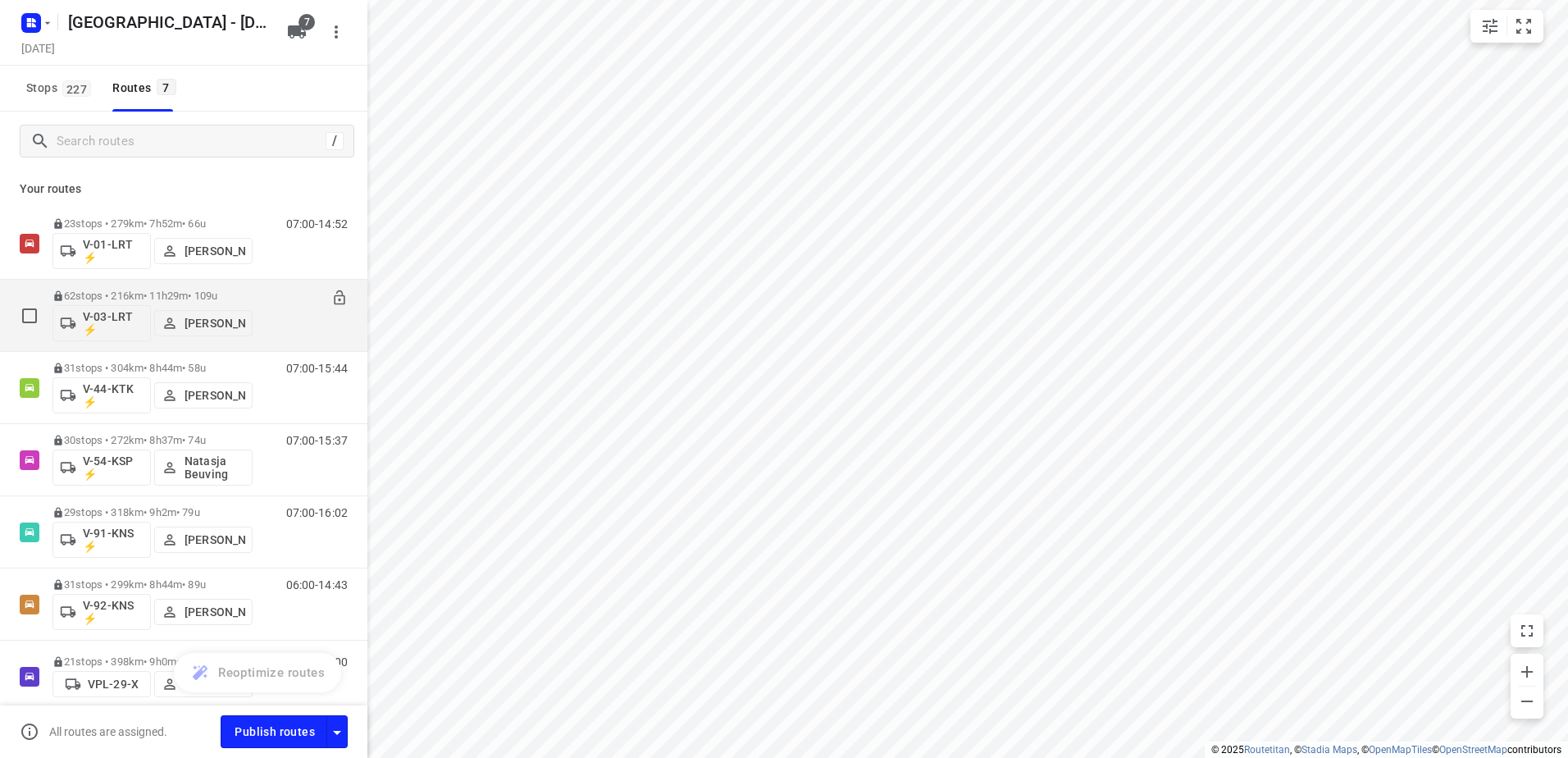
click at [131, 285] on div "62 stops • 216km • 11h29m • 109u V-03-LRT ⚡ [PERSON_NAME]" at bounding box center [152, 315] width 200 height 68
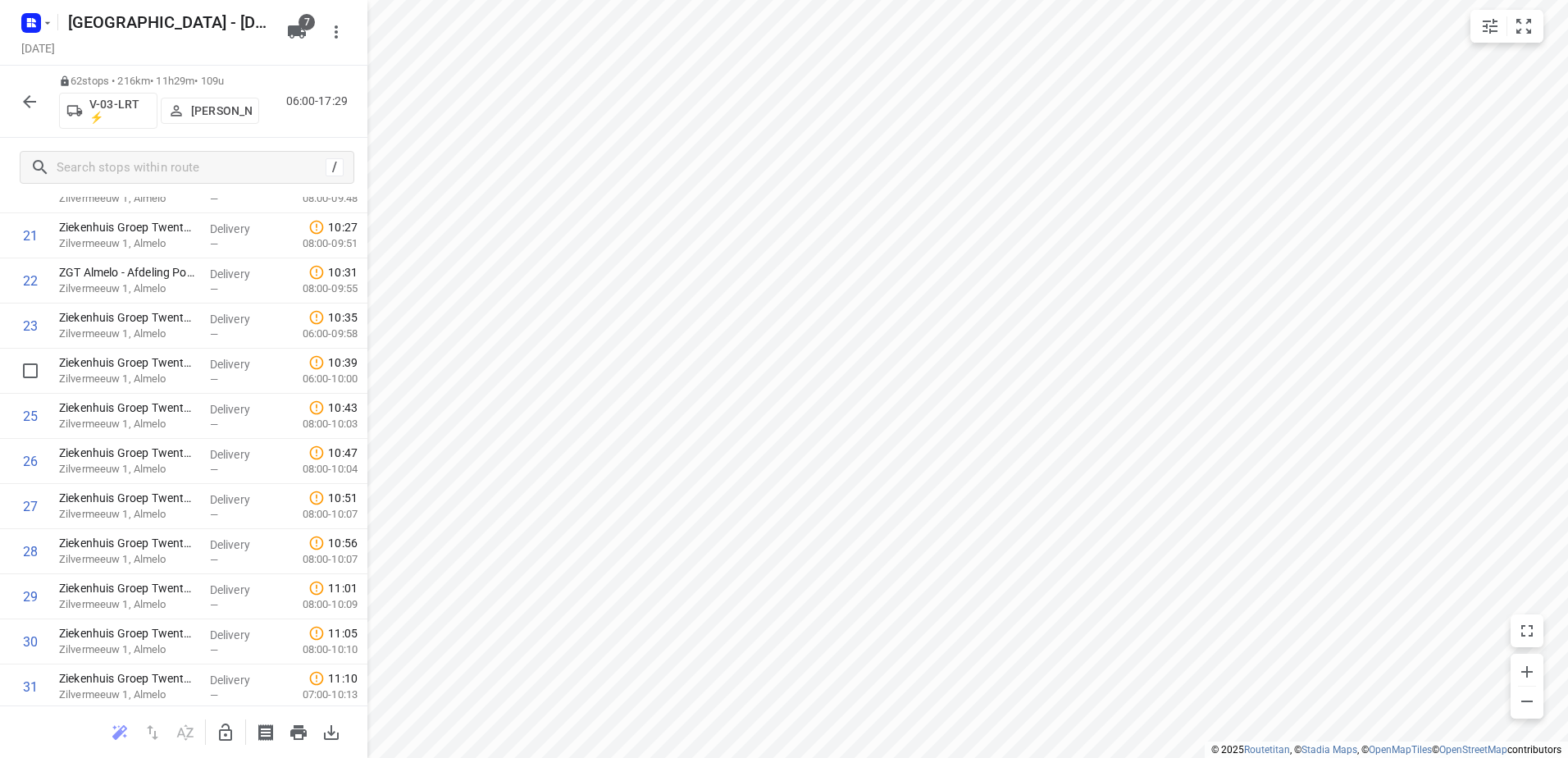
scroll to position [984, 0]
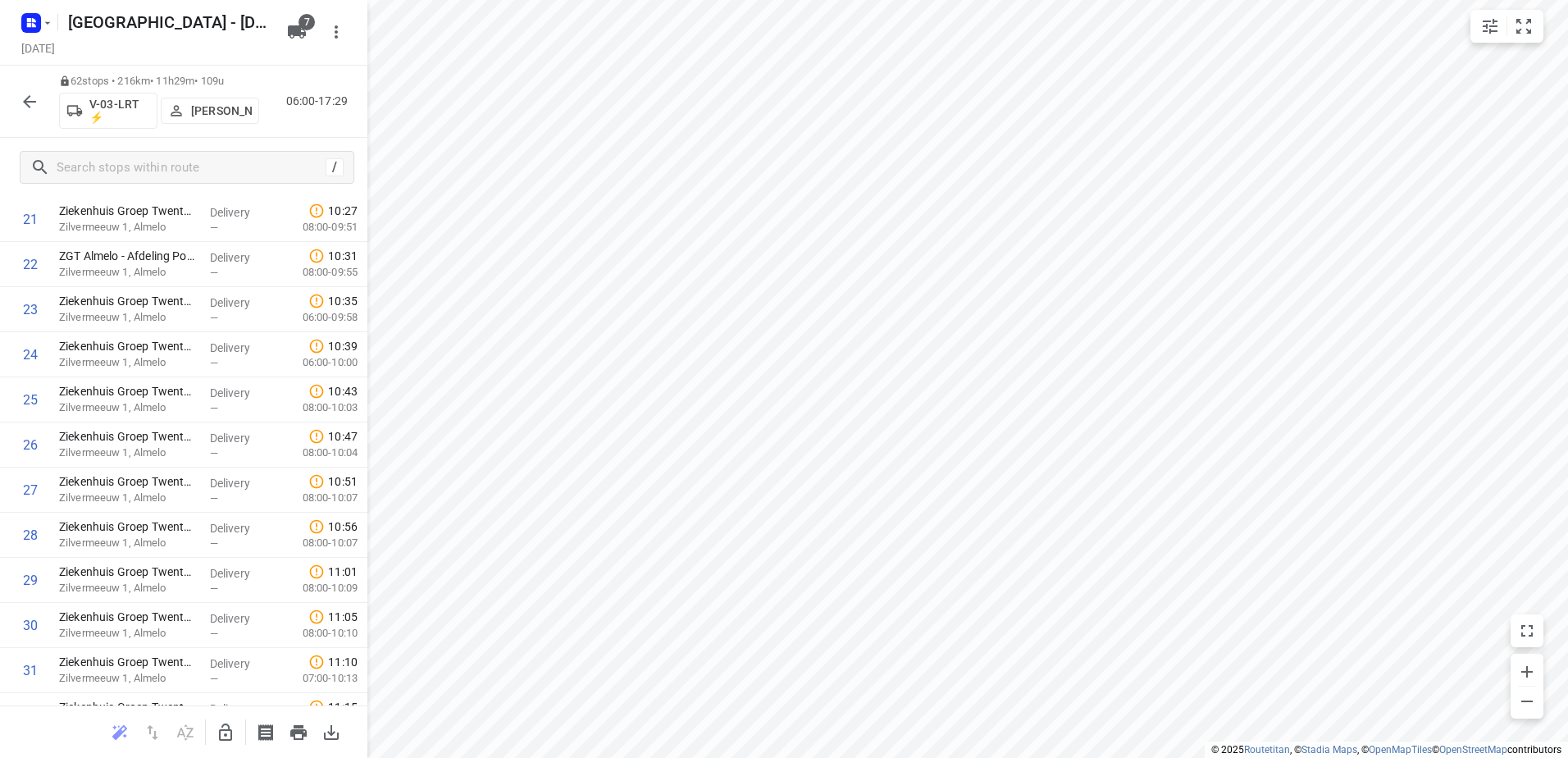
click at [21, 86] on div at bounding box center [29, 102] width 33 height 33
click at [28, 106] on icon "button" at bounding box center [29, 101] width 13 height 13
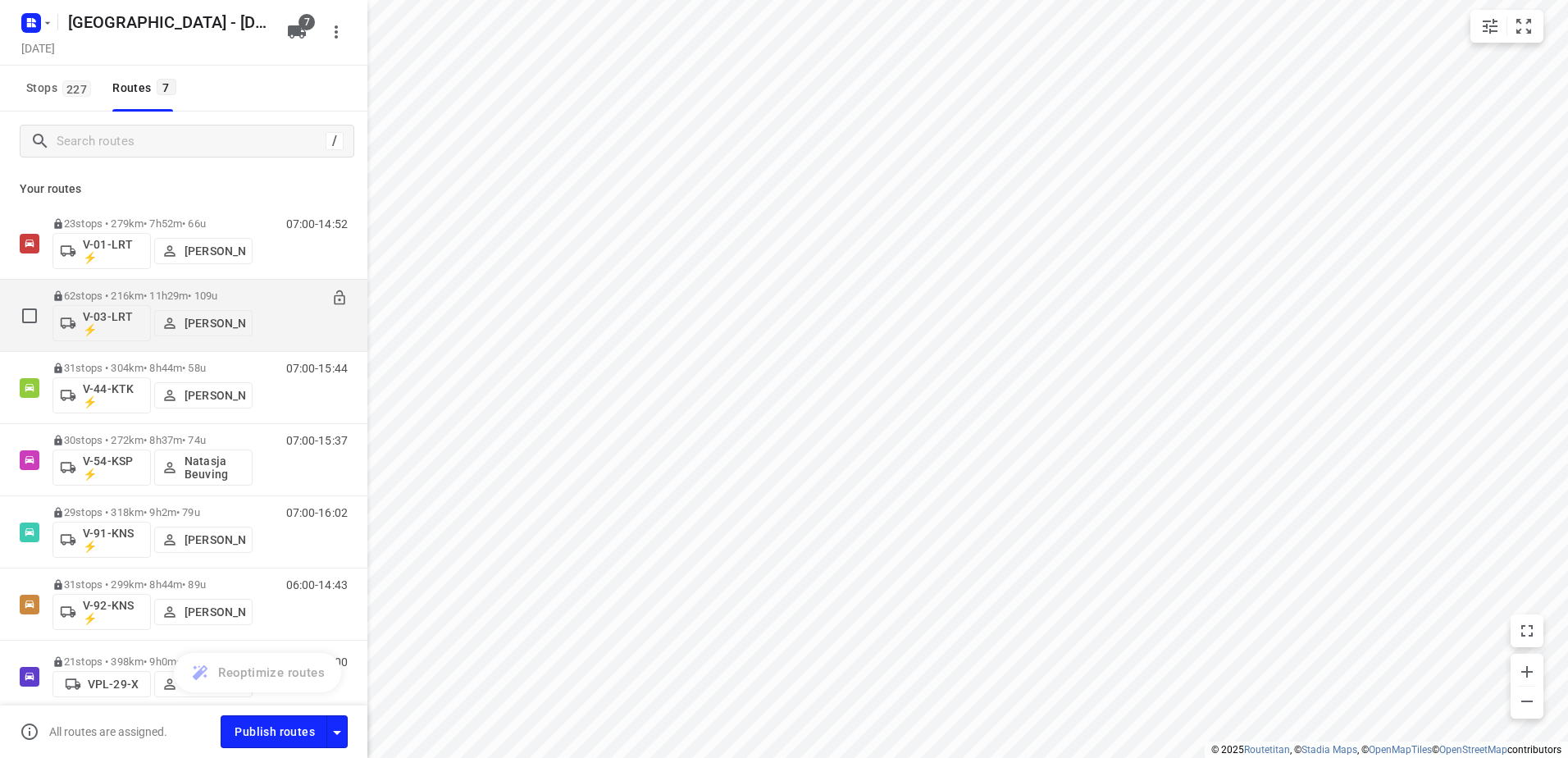
click at [226, 322] on p "[PERSON_NAME]" at bounding box center [214, 323] width 61 height 13
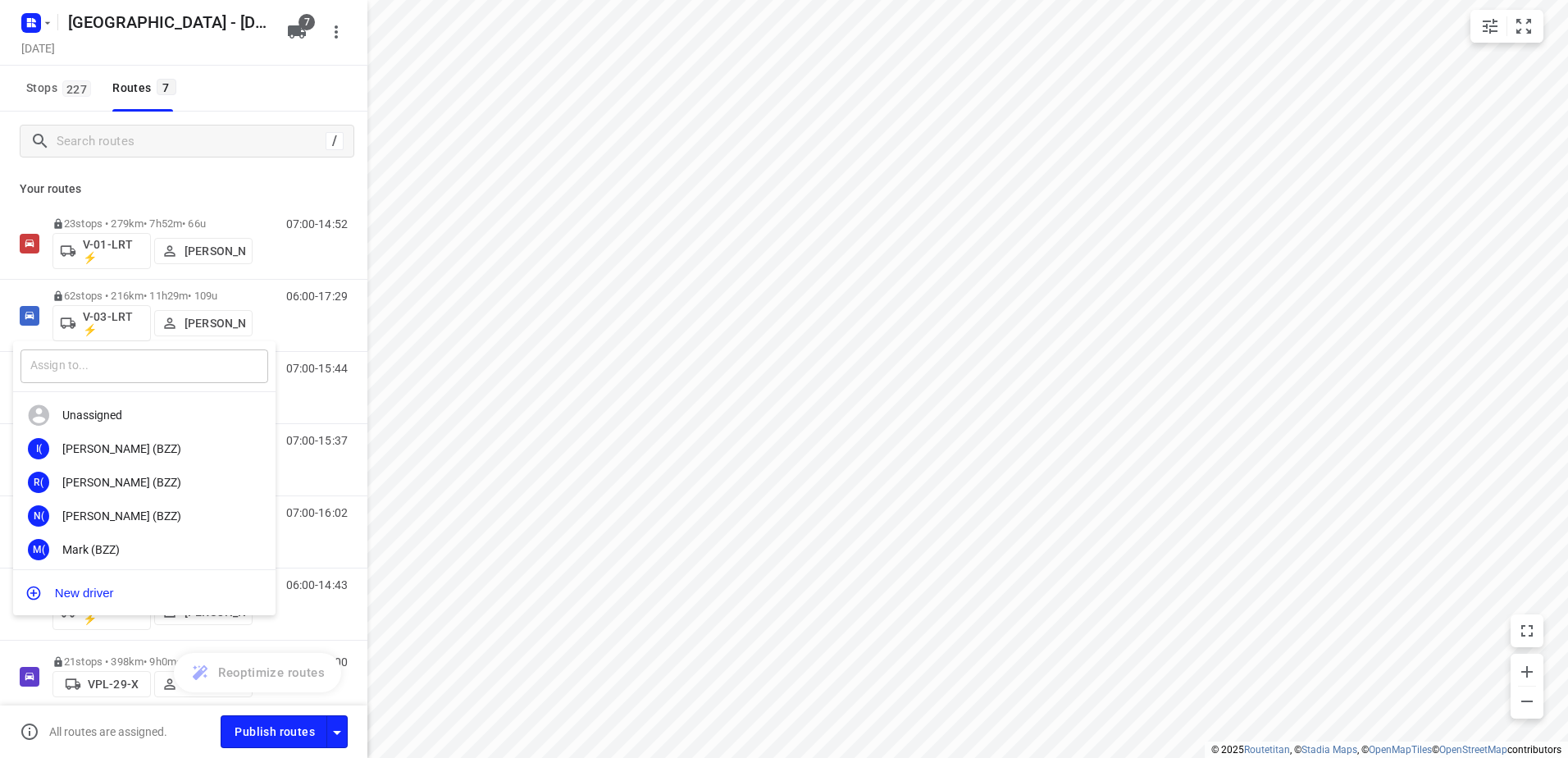
click at [187, 356] on input "text" at bounding box center [144, 367] width 248 height 34
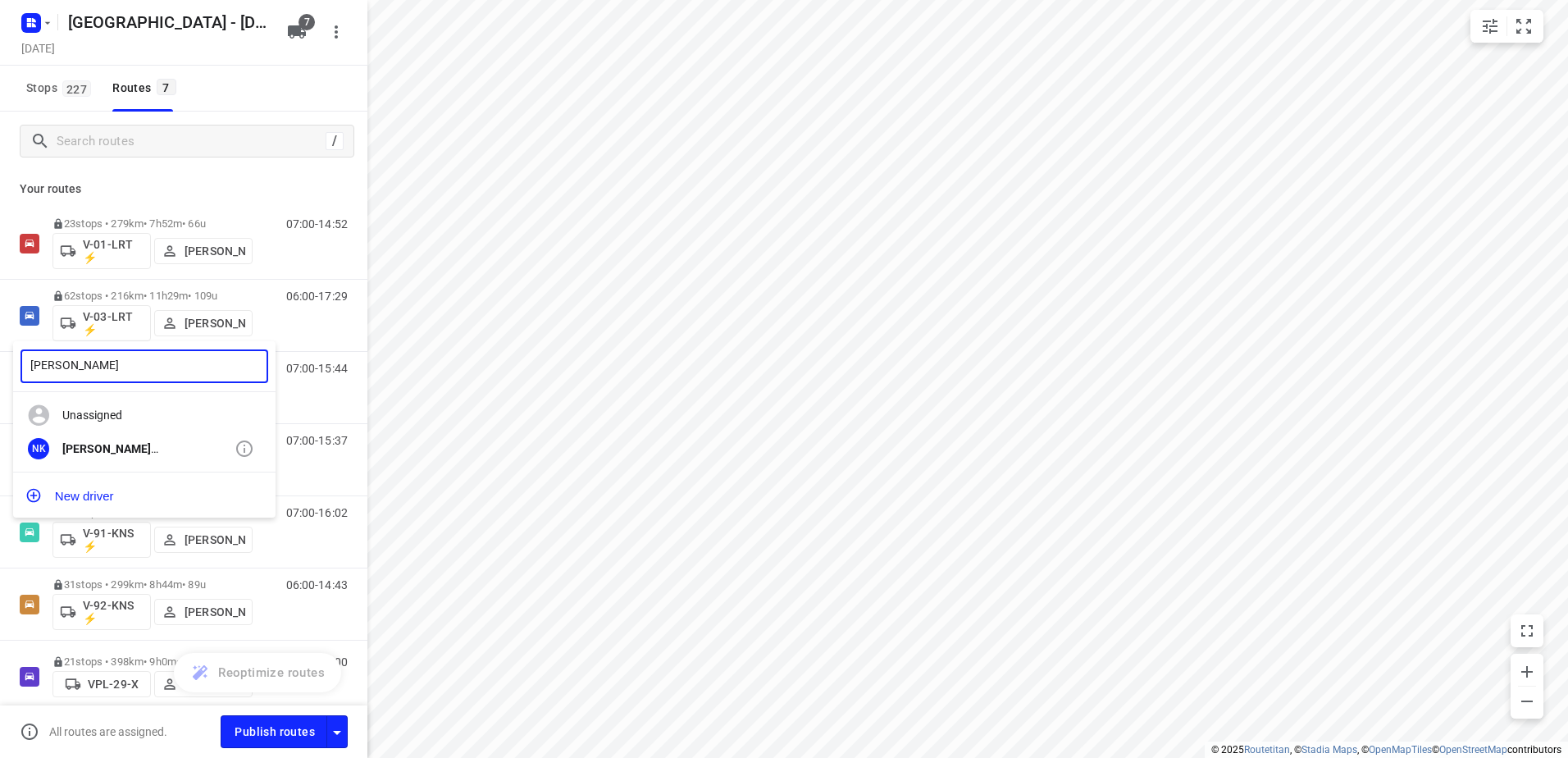
type input "[PERSON_NAME]"
click at [150, 447] on div "[PERSON_NAME]" at bounding box center [148, 448] width 172 height 13
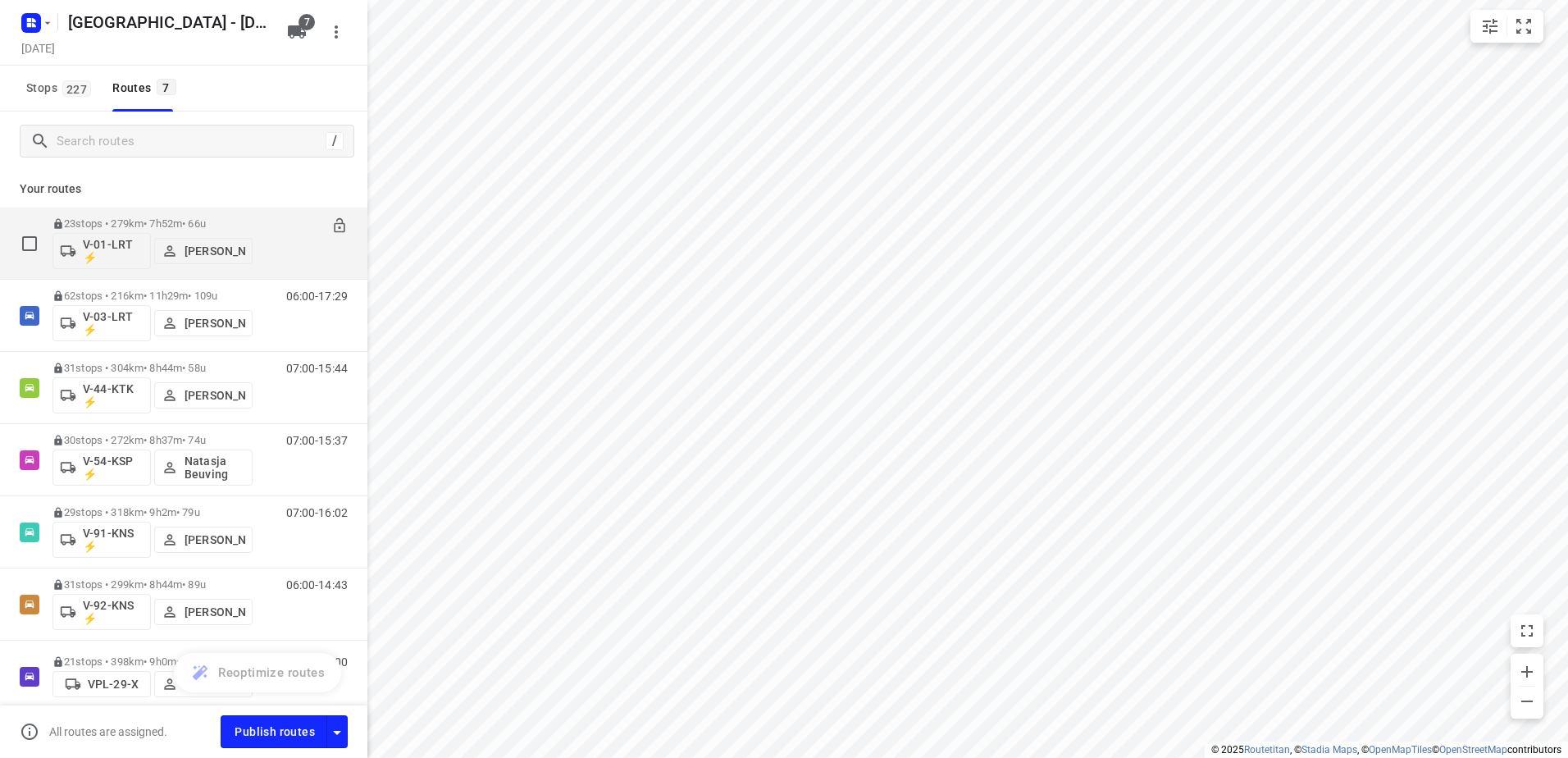
click at [220, 246] on p "[PERSON_NAME]" at bounding box center [214, 250] width 61 height 13
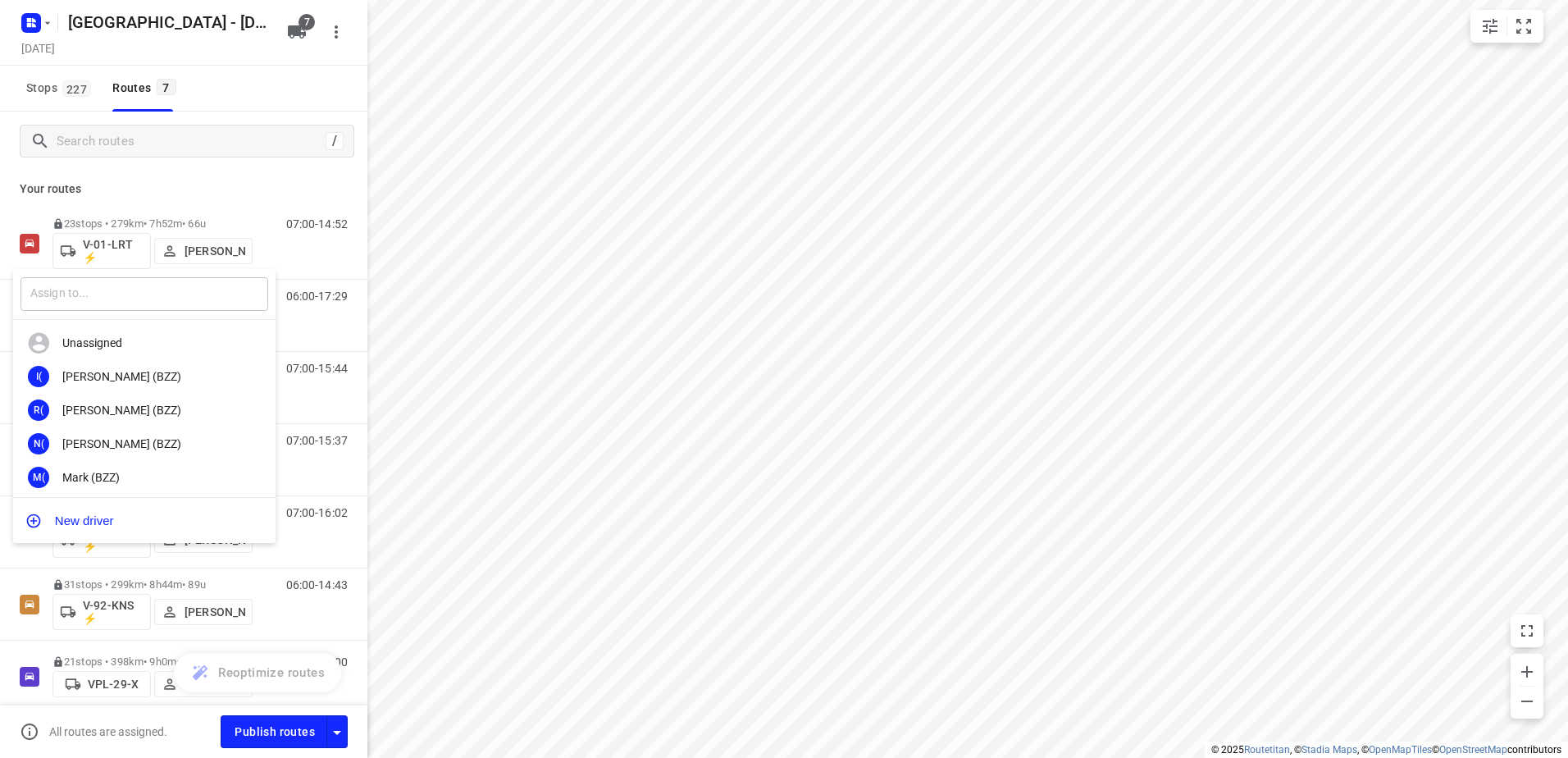
click at [211, 290] on input "text" at bounding box center [144, 294] width 248 height 34
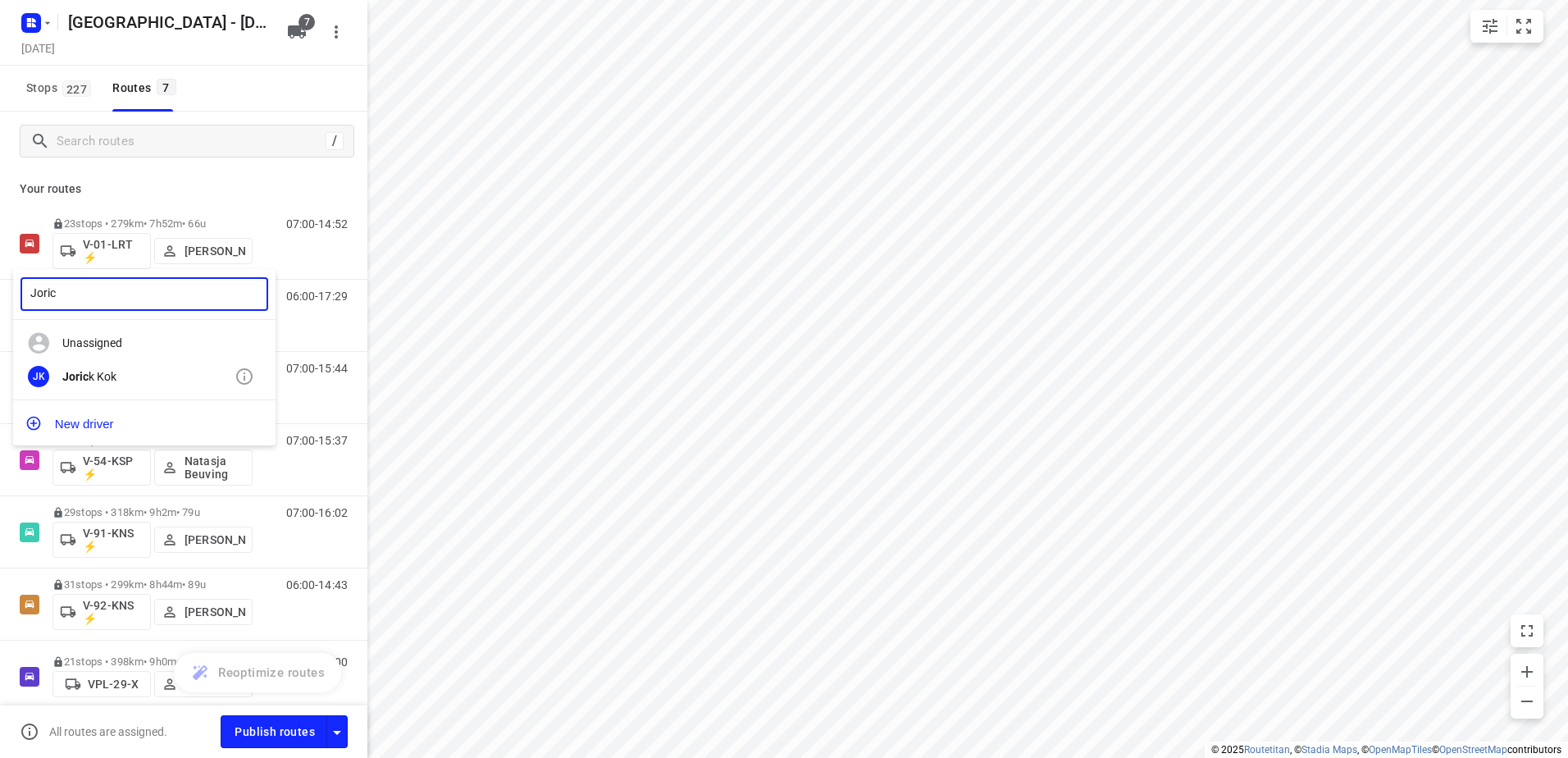
type input "Joric"
click at [140, 363] on div "JK [PERSON_NAME]" at bounding box center [143, 377] width 262 height 34
